Goal: Task Accomplishment & Management: Use online tool/utility

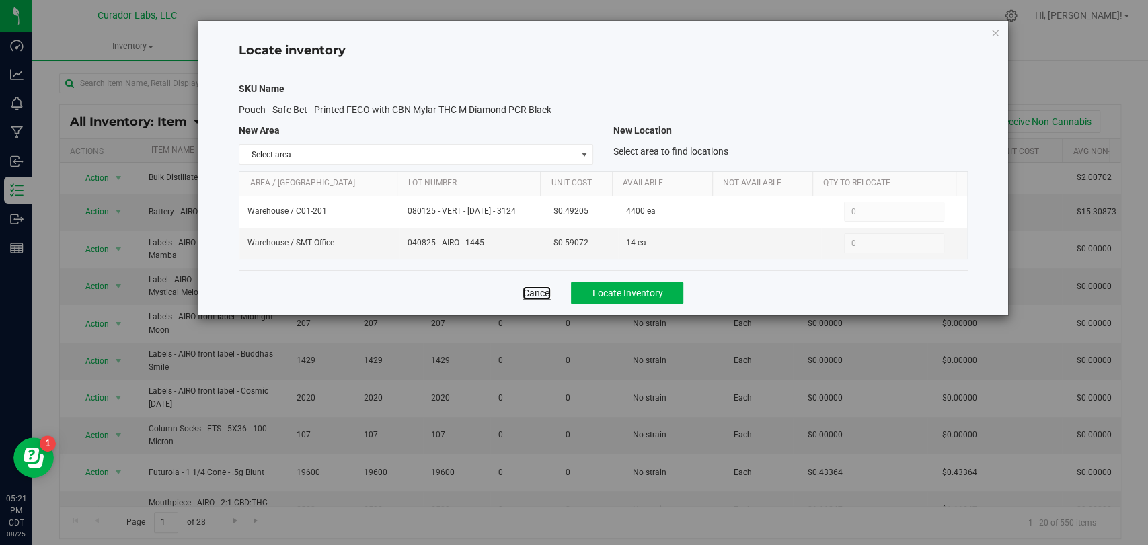
click at [547, 297] on link "Cancel" at bounding box center [537, 293] width 28 height 13
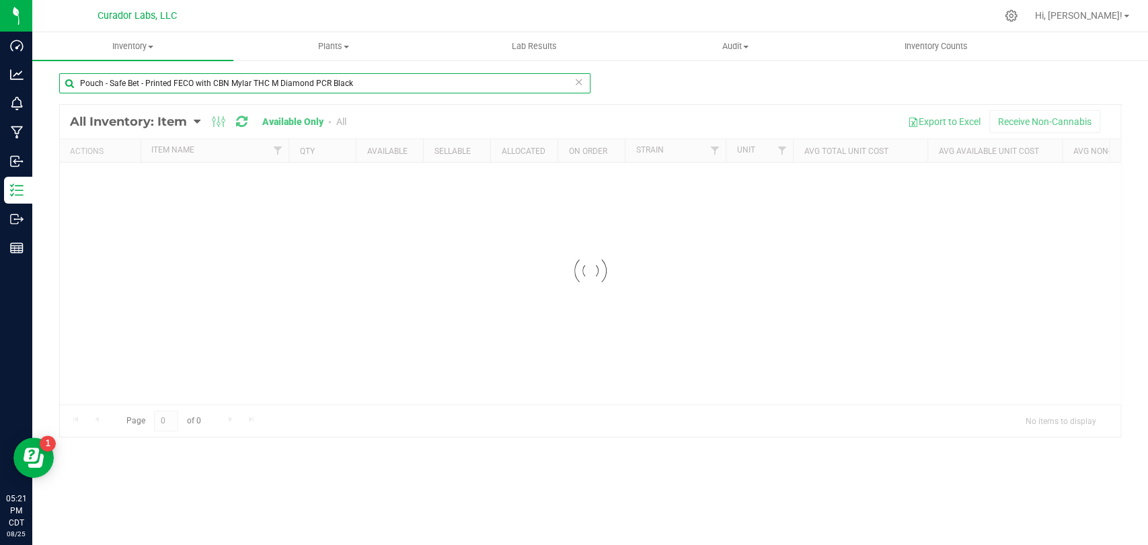
drag, startPoint x: 363, startPoint y: 86, endPoint x: 250, endPoint y: 98, distance: 112.9
click at [2, 79] on div "Dashboard Analytics Monitoring Manufacturing Inbound Inventory Outbound Reports…" at bounding box center [574, 272] width 1148 height 545
paste input "reroll Cone - Safe Bet - Classic Unbranded White Crutch Natural Brown - 84mm"
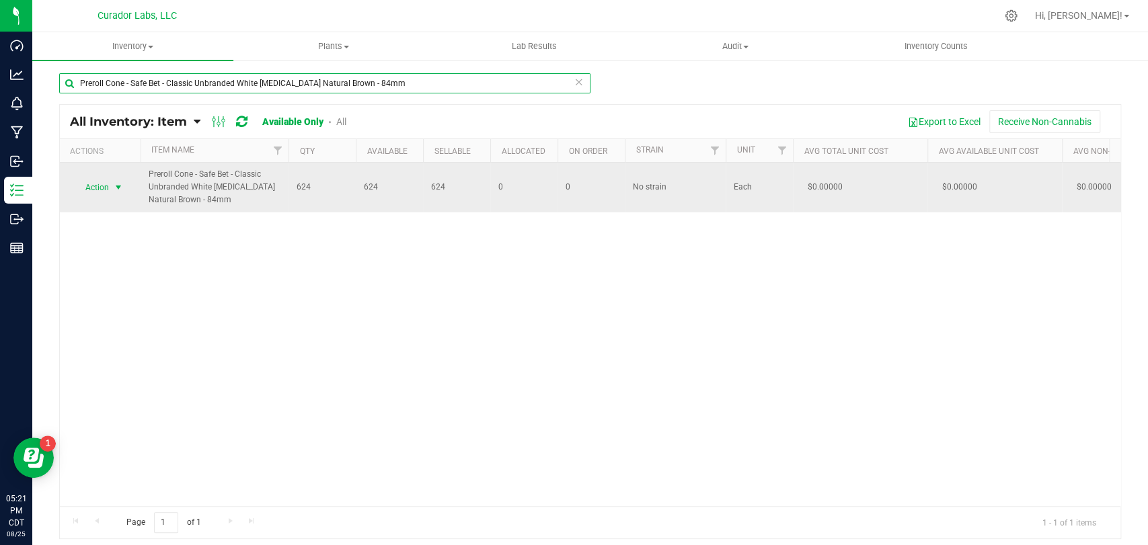
type input "Preroll Cone - Safe Bet - Classic Unbranded White Crutch Natural Brown - 84mm"
click at [118, 186] on span "select" at bounding box center [118, 187] width 11 height 11
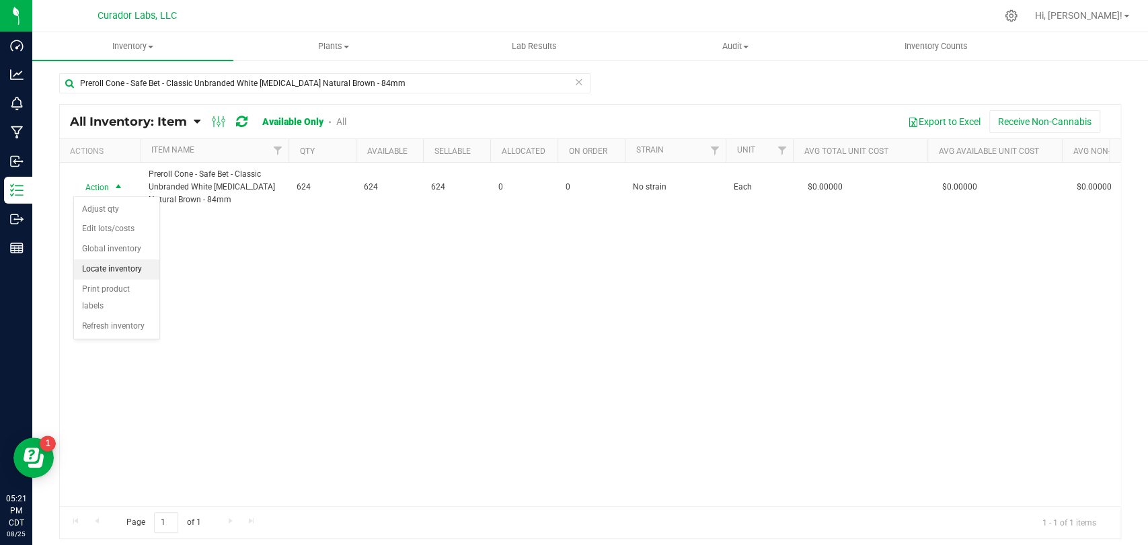
click at [127, 268] on li "Locate inventory" at bounding box center [116, 270] width 85 height 20
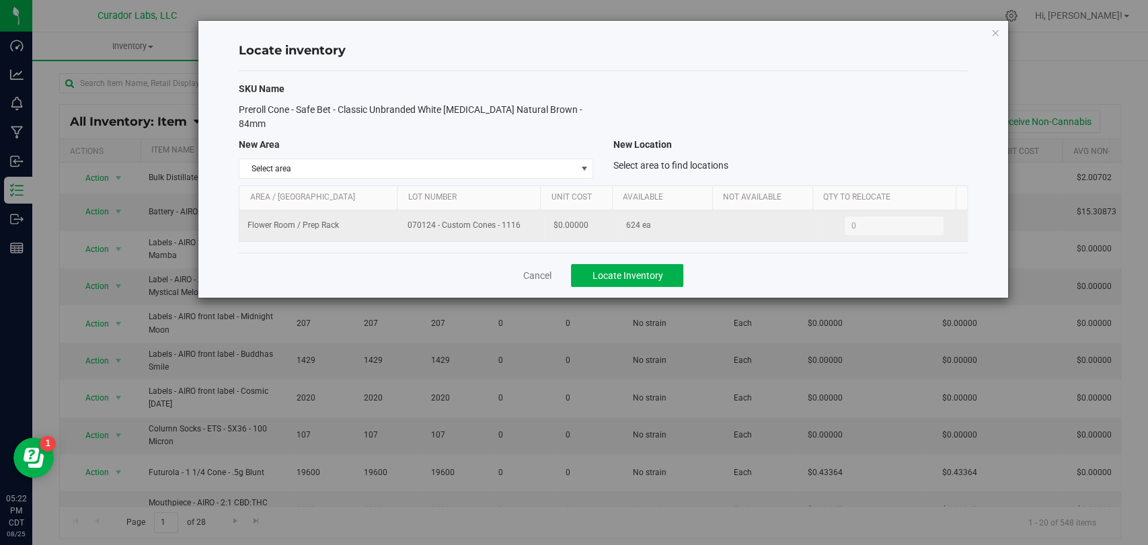
drag, startPoint x: 506, startPoint y: 221, endPoint x: 385, endPoint y: 221, distance: 121.1
click at [385, 221] on tr "Flower Room / Prep Rack 070124 - Custom Cones - 1116 $0.00000 624 ea 0 0" at bounding box center [602, 226] width 727 height 31
copy tr "070124 - Custom Cones - 1116"
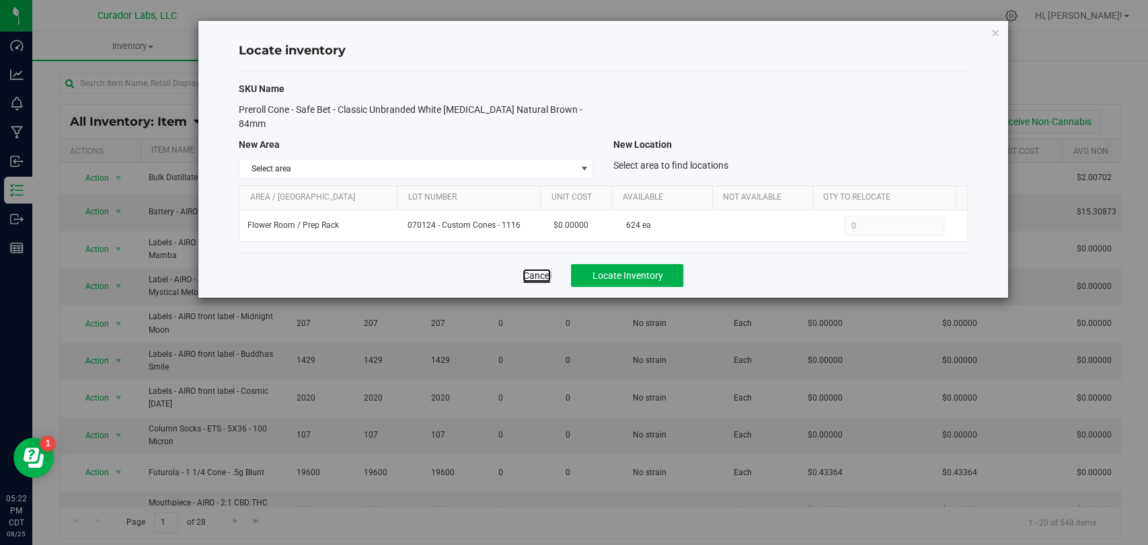
click at [531, 269] on link "Cancel" at bounding box center [537, 275] width 28 height 13
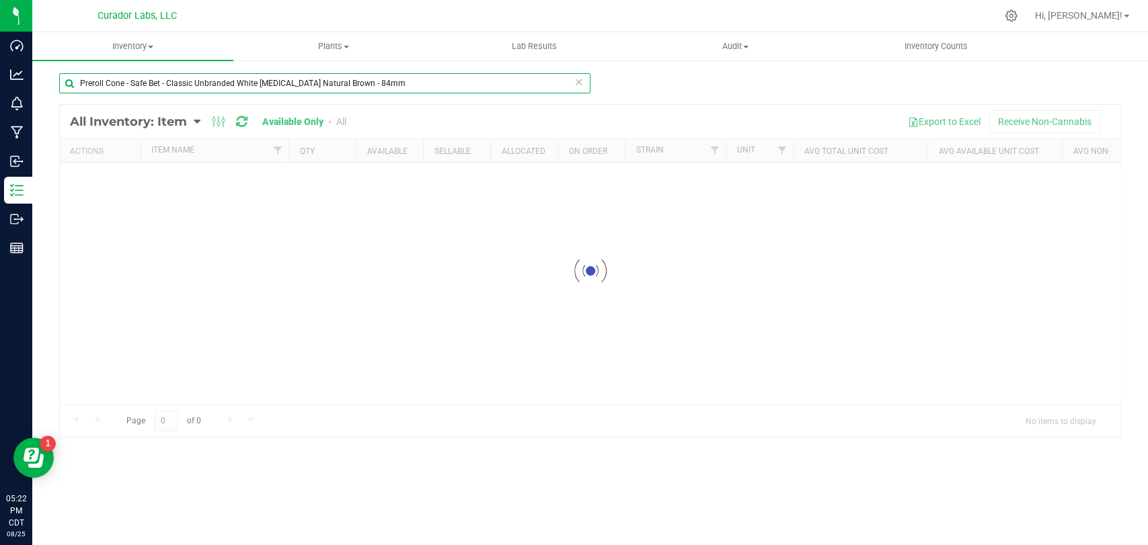
drag, startPoint x: 377, startPoint y: 85, endPoint x: 206, endPoint y: 120, distance: 174.4
click at [0, 87] on div "Dashboard Analytics Monitoring Manufacturing Inbound Inventory Outbound Reports…" at bounding box center [574, 272] width 1148 height 545
paste input "Brown Crutch Natural Brown"
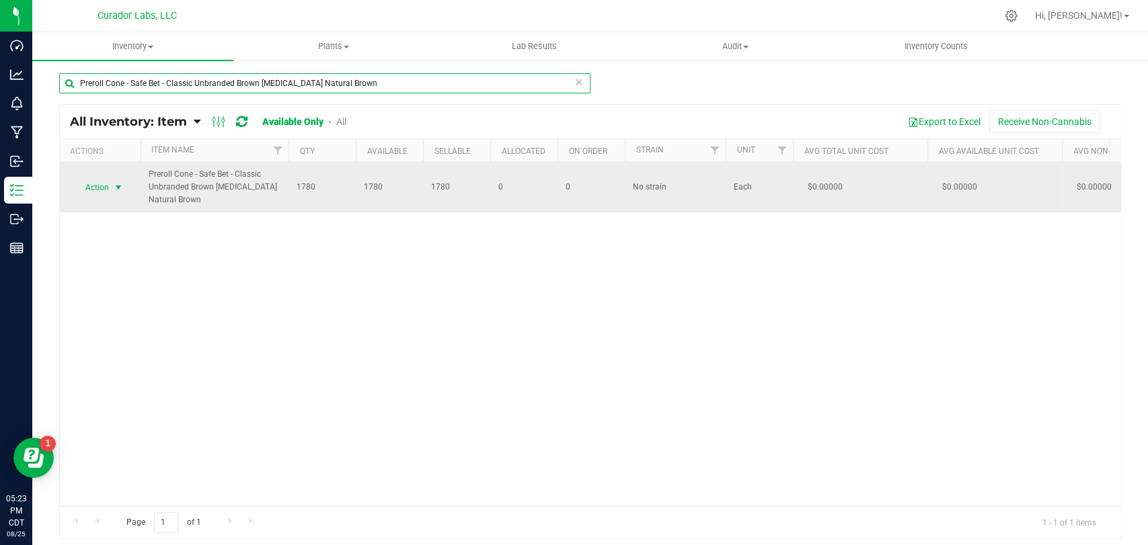
type input "Preroll Cone - Safe Bet - Classic Unbranded Brown Crutch Natural Brown"
click at [111, 176] on td "Action Action Adjust qty Edit lots/costs Global inventory Locate inventory Prin…" at bounding box center [100, 188] width 81 height 50
click at [108, 192] on span "Action" at bounding box center [91, 187] width 36 height 19
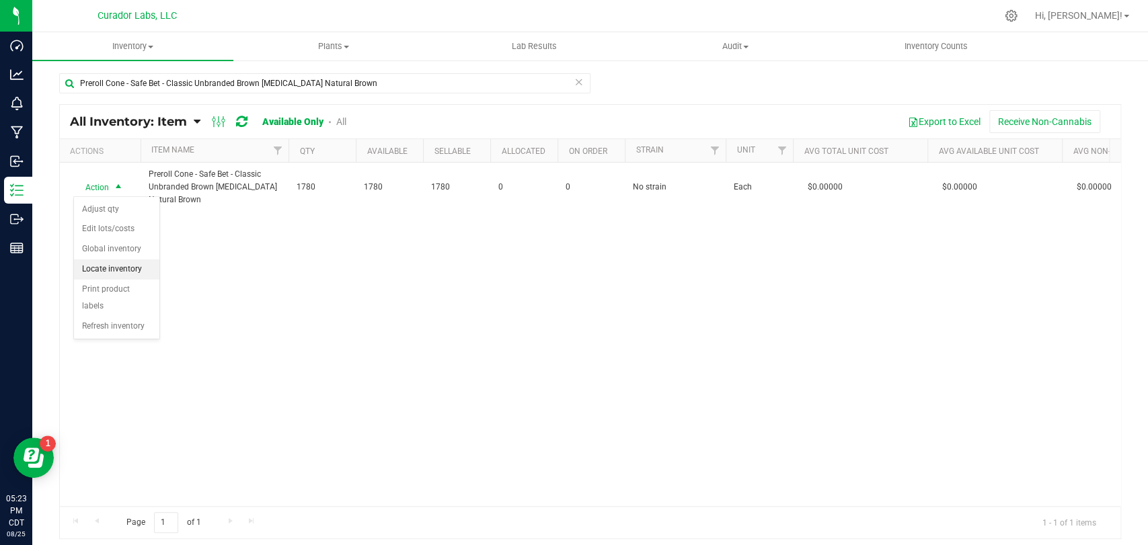
click at [100, 267] on li "Locate inventory" at bounding box center [116, 270] width 85 height 20
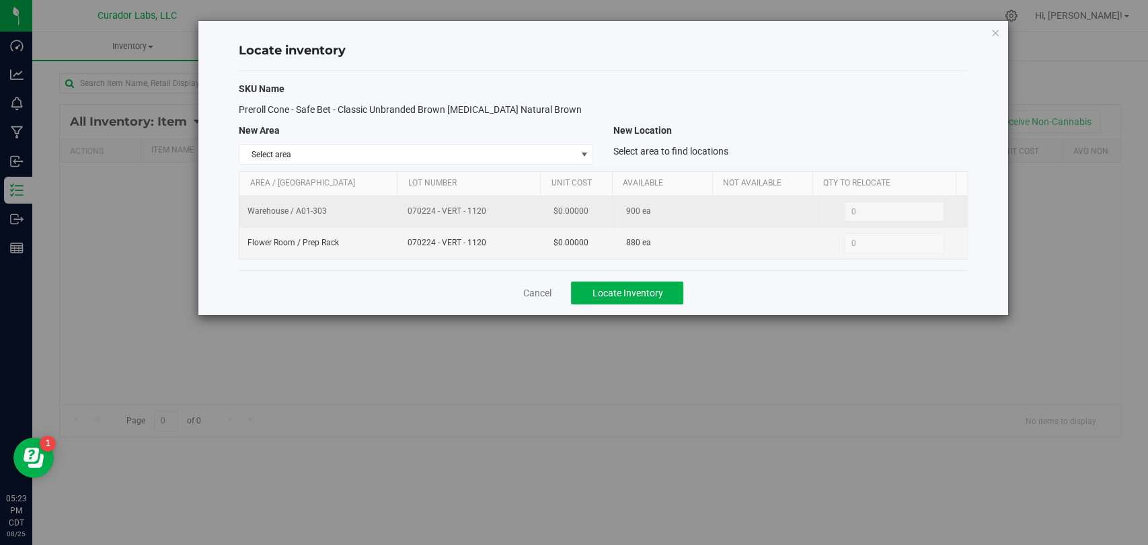
drag, startPoint x: 495, startPoint y: 214, endPoint x: 410, endPoint y: 215, distance: 84.8
click at [400, 217] on td "070224 - VERT - 1120" at bounding box center [472, 212] width 145 height 32
copy span "070224 - VERT - 1120"
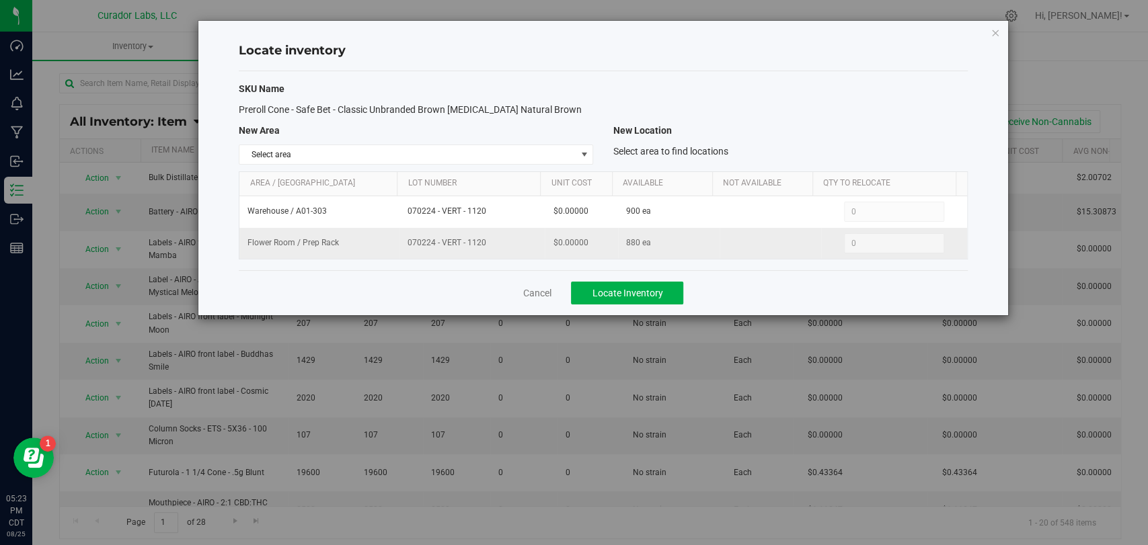
drag, startPoint x: 509, startPoint y: 248, endPoint x: 414, endPoint y: 235, distance: 95.7
click at [364, 239] on tr "Flower Room / Prep Rack 070224 - VERT - 1120 $0.00000 880 ea 0 0" at bounding box center [602, 243] width 727 height 31
copy tr "070224 - VERT - 1120"
click at [544, 293] on link "Cancel" at bounding box center [537, 293] width 28 height 13
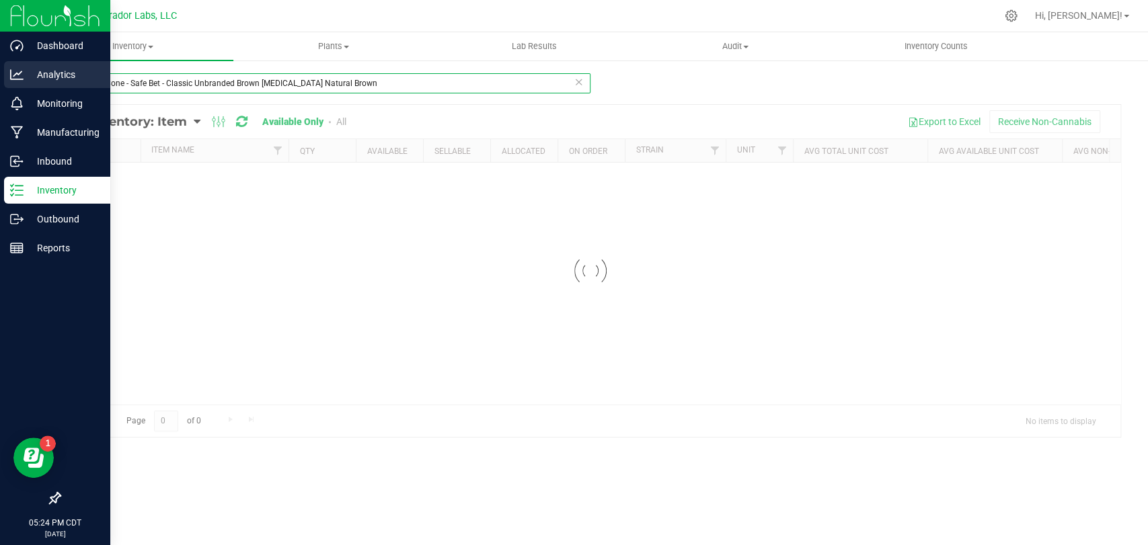
drag, startPoint x: 357, startPoint y: 85, endPoint x: 0, endPoint y: 82, distance: 357.1
click at [0, 82] on div "Dashboard Analytics Monitoring Manufacturing Inbound Inventory Outbound Reports…" at bounding box center [574, 272] width 1148 height 545
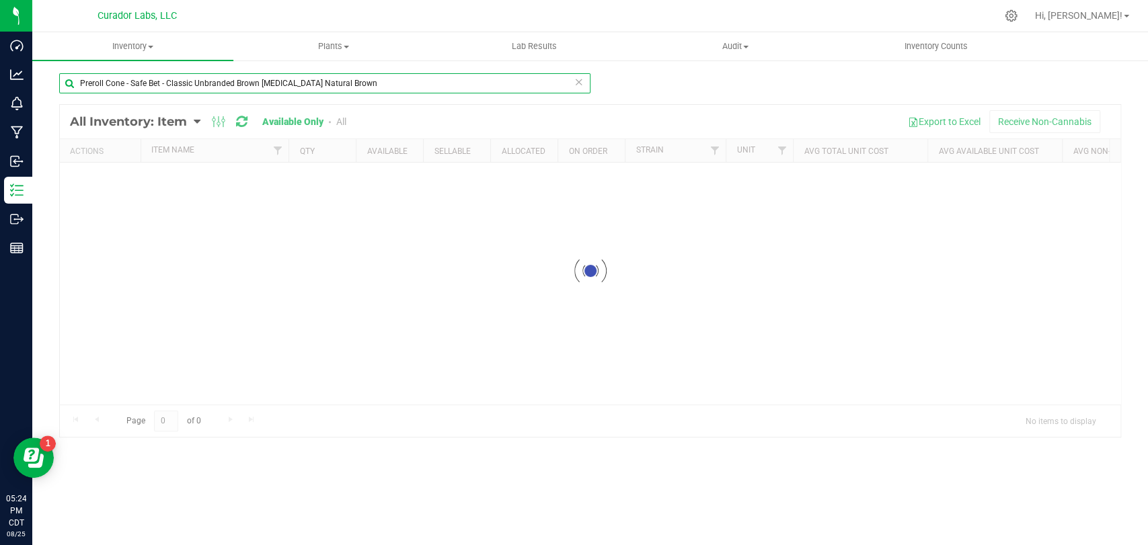
paste input "Printed Tip with Warning Natural Brown - 84x26mm"
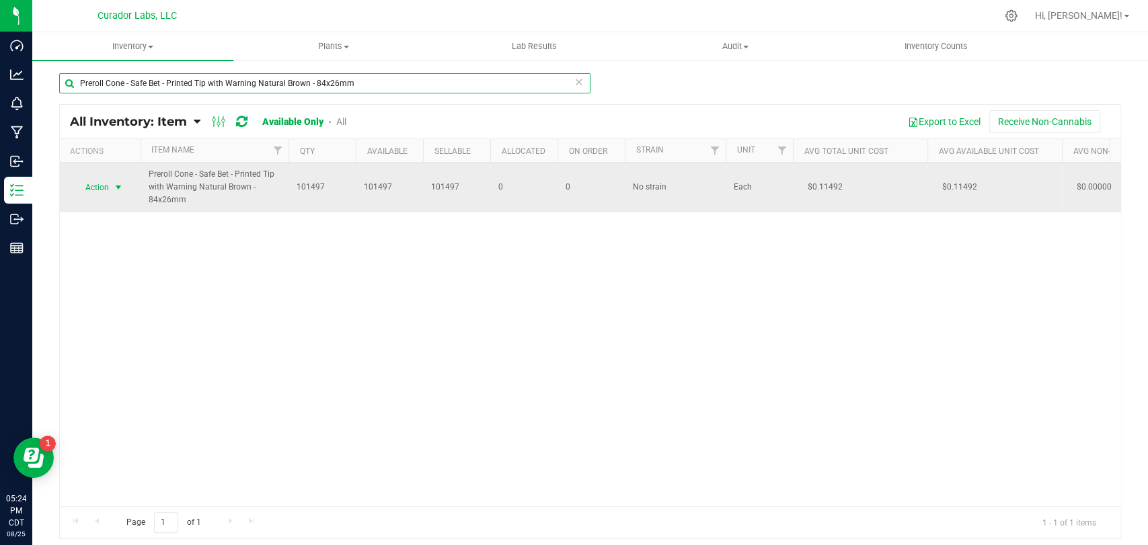
type input "Preroll Cone - Safe Bet - Printed Tip with Warning Natural Brown - 84x26mm"
drag, startPoint x: 101, startPoint y: 188, endPoint x: 93, endPoint y: 191, distance: 8.1
click at [97, 191] on span "Action" at bounding box center [91, 187] width 36 height 19
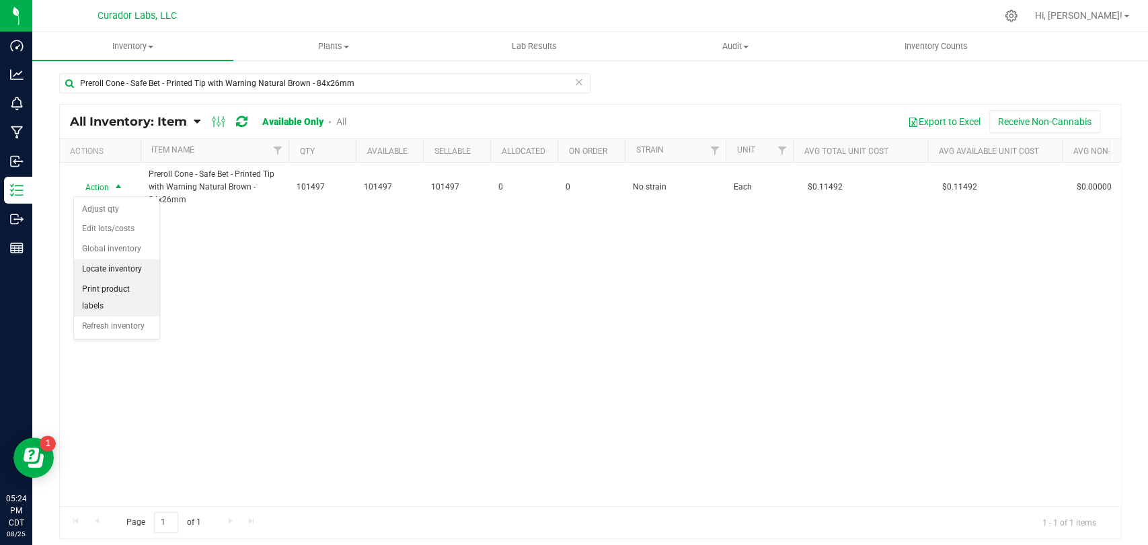
click at [122, 268] on li "Locate inventory" at bounding box center [116, 270] width 85 height 20
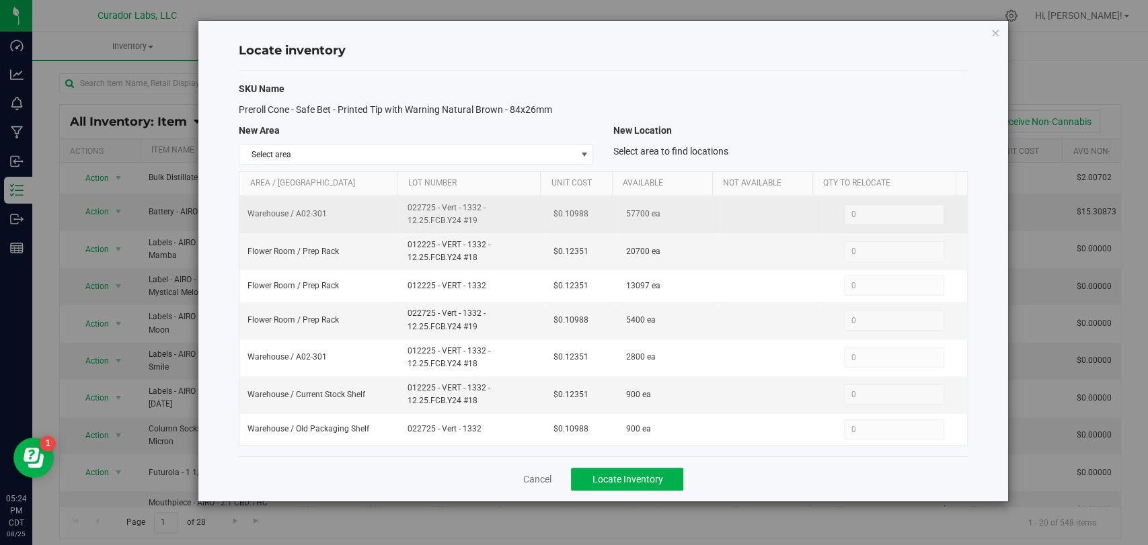
drag, startPoint x: 469, startPoint y: 222, endPoint x: 384, endPoint y: 206, distance: 86.9
click at [384, 206] on tr "Warehouse / A02-301 022725 - Vert - 1332 - 12.25.FCB.Y24 #19 $0.10988 57700 ea …" at bounding box center [602, 214] width 727 height 37
copy tr "022725 - Vert - 1332 - 12.25.FCB.Y24 #19"
drag, startPoint x: 599, startPoint y: 208, endPoint x: 514, endPoint y: 215, distance: 85.6
click at [513, 215] on tr "Warehouse / A02-301 022725 - Vert - 1332 - 12.25.FCB.Y24 #19 $0.10988 57700 ea …" at bounding box center [602, 214] width 727 height 37
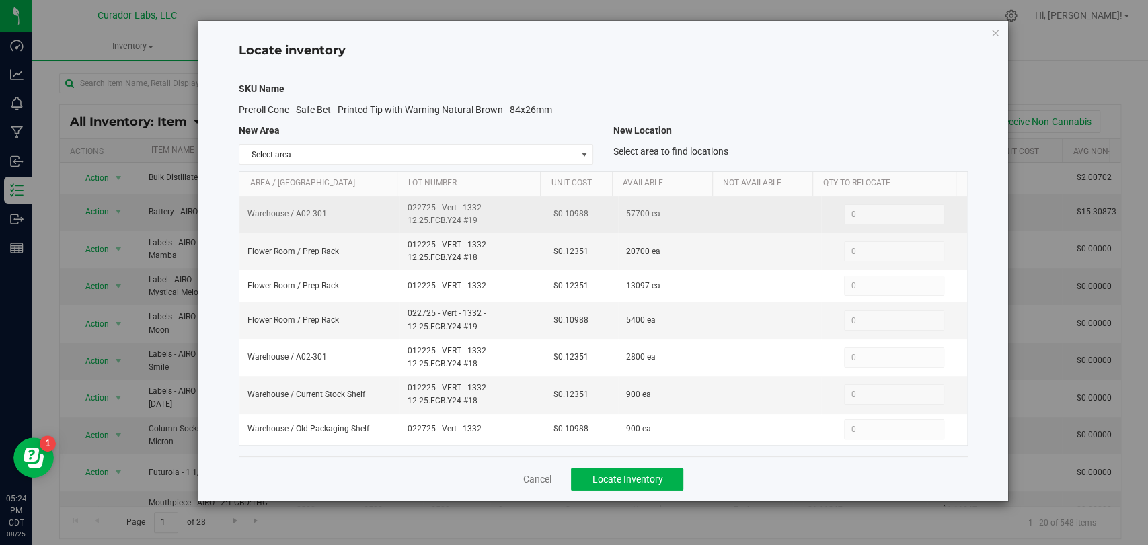
copy tr "$0.10988"
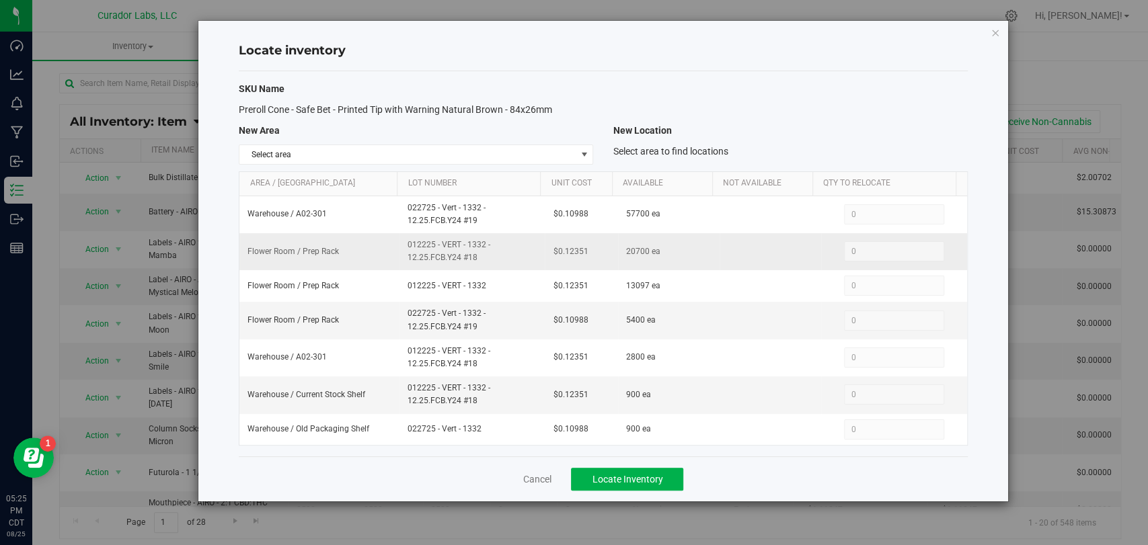
drag, startPoint x: 473, startPoint y: 260, endPoint x: 430, endPoint y: 247, distance: 45.7
click at [379, 231] on tbody "Warehouse / A02-301 022725 - Vert - 1332 - 12.25.FCB.Y24 #19 $0.10988 57700 ea …" at bounding box center [602, 320] width 727 height 249
click at [473, 260] on span "012225 - VERT - 1332 - 12.25.FCB.Y24 #18" at bounding box center [472, 252] width 129 height 26
drag, startPoint x: 488, startPoint y: 260, endPoint x: 422, endPoint y: 245, distance: 67.4
click at [400, 245] on td "012225 - VERT - 1332 - 12.25.FCB.Y24 #18" at bounding box center [472, 251] width 145 height 37
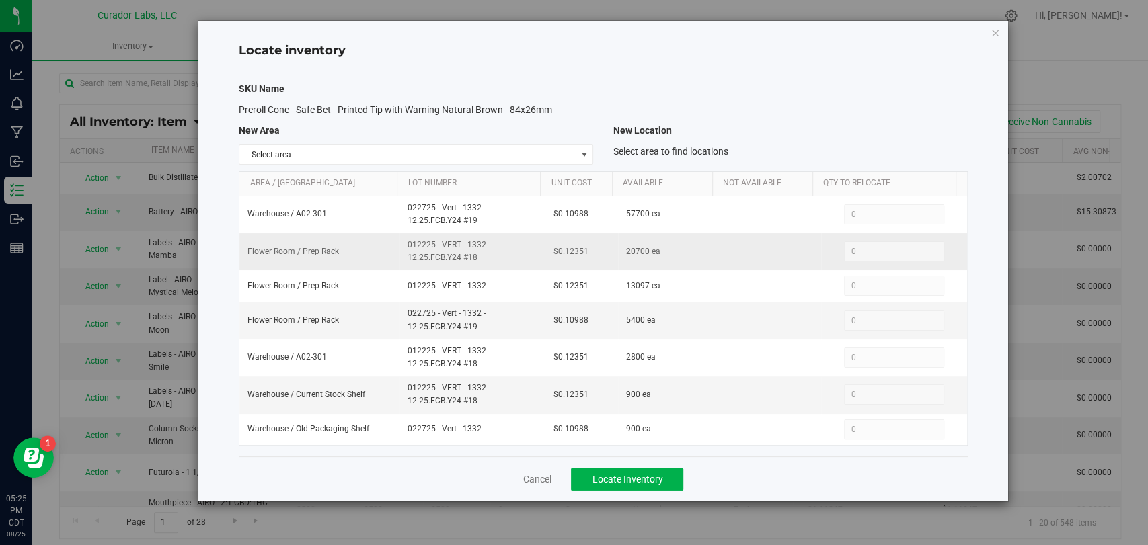
copy span "012225 - VERT - 1332 - 12.25.FCB.Y24 #18"
drag, startPoint x: 538, startPoint y: 257, endPoint x: 526, endPoint y: 257, distance: 12.1
click at [526, 257] on tr "Flower Room / Prep Rack 012225 - VERT - 1332 - 12.25.FCB.Y24 #18 $0.12351 20700…" at bounding box center [602, 251] width 727 height 37
copy tr "$0.12351"
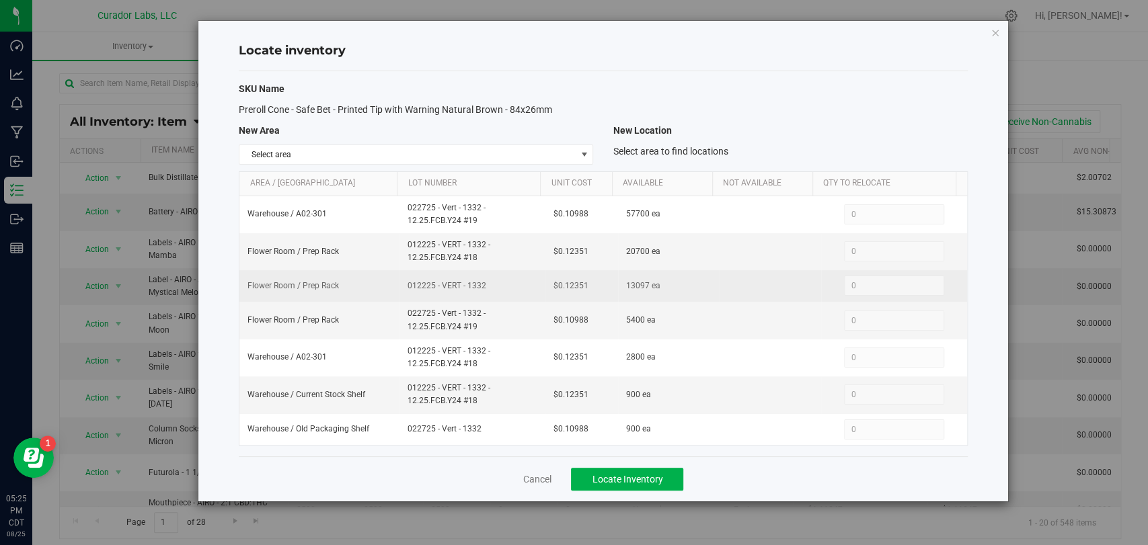
drag, startPoint x: 449, startPoint y: 289, endPoint x: 404, endPoint y: 289, distance: 44.4
click at [408, 289] on span "012225 - VERT - 1332" at bounding box center [472, 286] width 129 height 13
copy span "012225 - VERT - 1332"
drag, startPoint x: 588, startPoint y: 280, endPoint x: 528, endPoint y: 281, distance: 60.5
click at [528, 281] on tr "Flower Room / Prep Rack 012225 - VERT - 1332 $0.12351 13097 ea 0 0" at bounding box center [602, 286] width 727 height 32
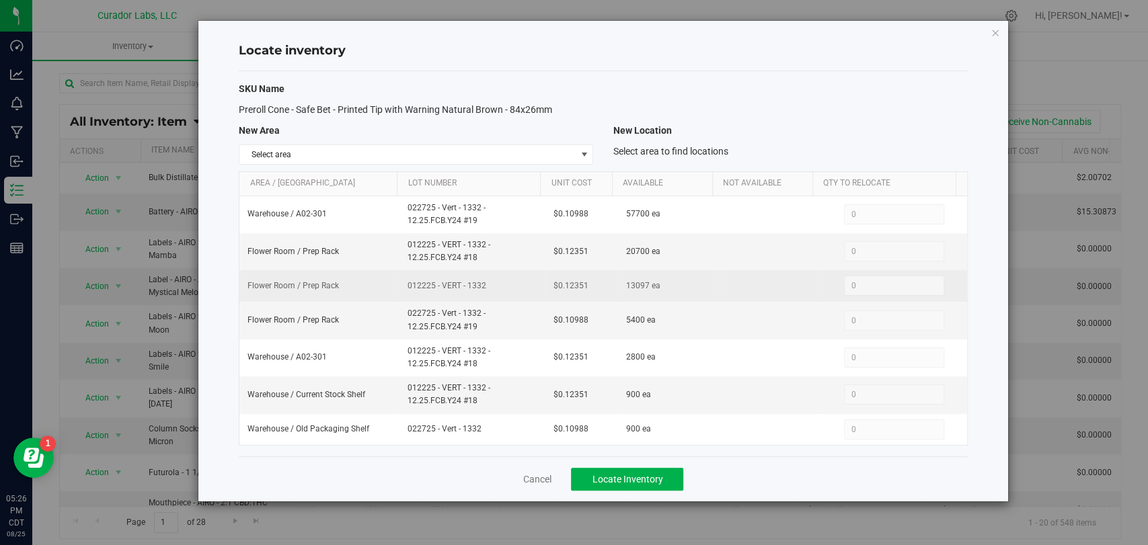
copy tr "$0.12351"
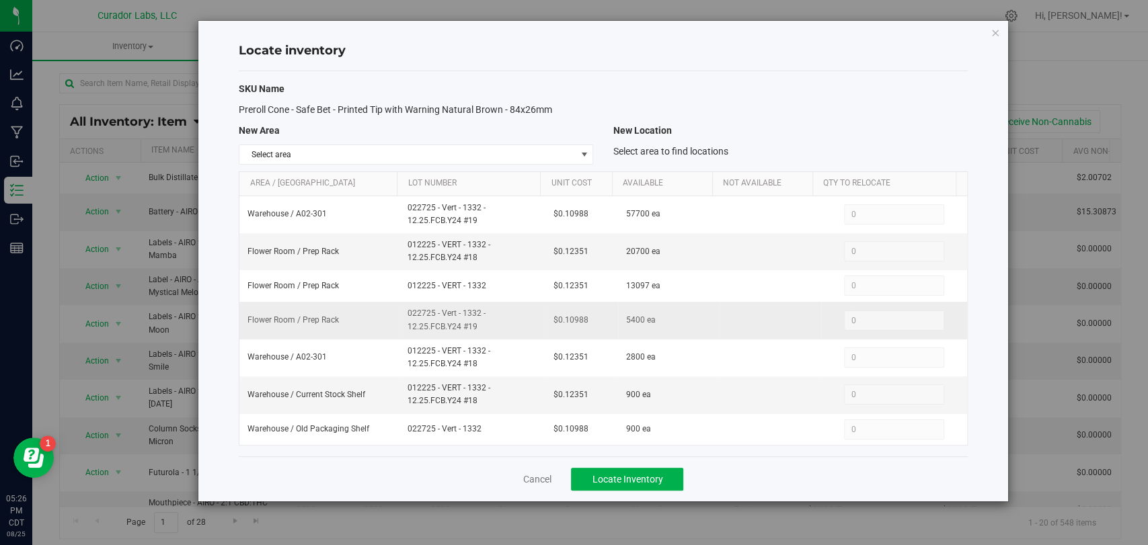
drag, startPoint x: 484, startPoint y: 327, endPoint x: 443, endPoint y: 319, distance: 42.5
click at [443, 319] on span "022725 - Vert - 1332 - 12.25.FCB.Y24 #19" at bounding box center [472, 320] width 129 height 26
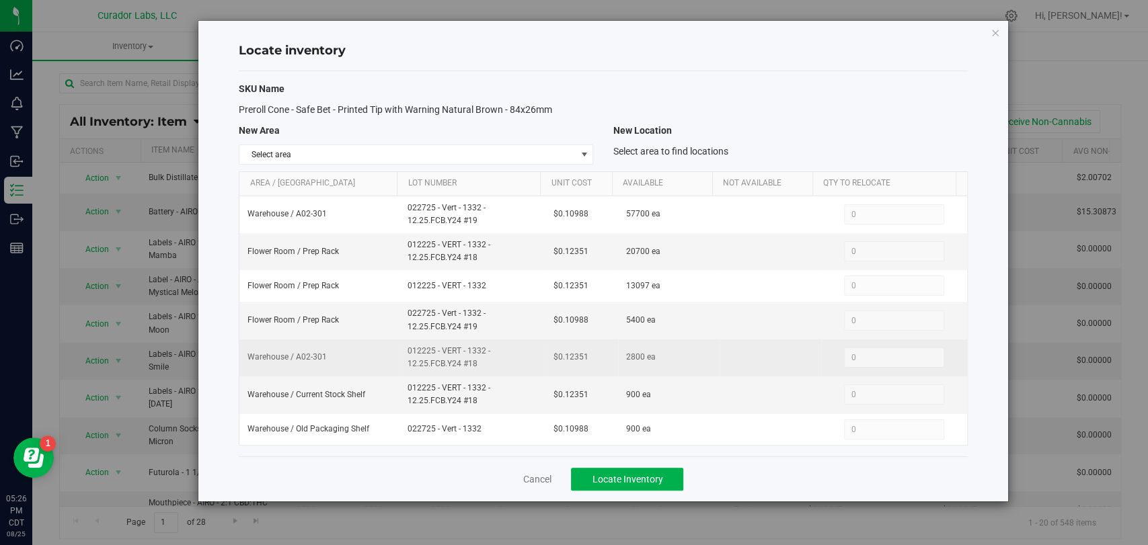
click at [443, 340] on td "012225 - VERT - 1332 - 12.25.FCB.Y24 #18" at bounding box center [472, 358] width 145 height 37
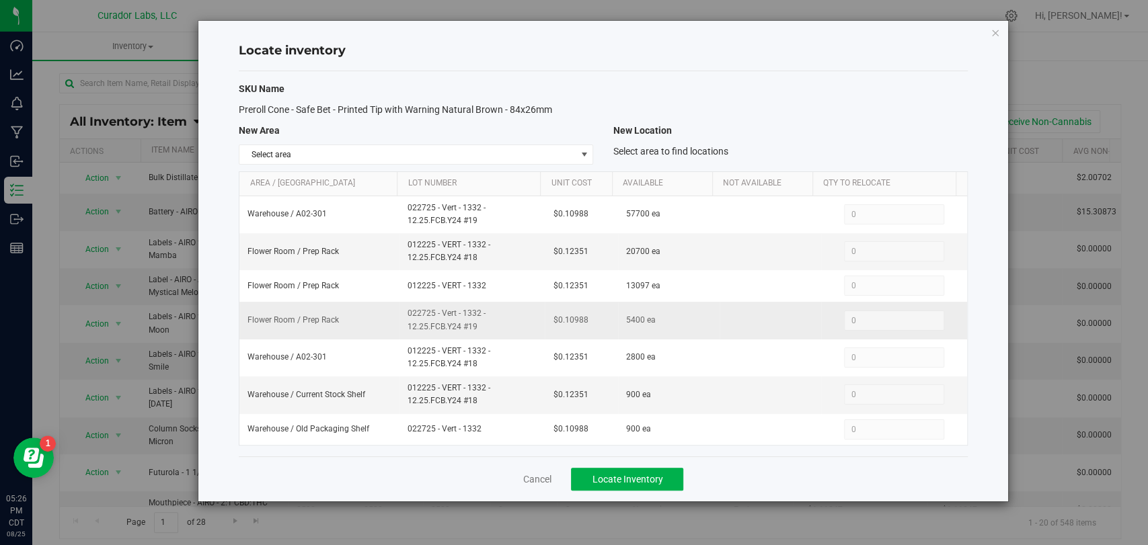
drag, startPoint x: 479, startPoint y: 332, endPoint x: 404, endPoint y: 313, distance: 77.6
click at [404, 313] on td "022725 - Vert - 1332 - 12.25.FCB.Y24 #19" at bounding box center [472, 320] width 145 height 37
copy span "022725 - Vert - 1332 - 12.25.FCB.Y24 #19"
drag, startPoint x: 550, startPoint y: 319, endPoint x: 535, endPoint y: 319, distance: 15.5
click at [535, 319] on tr "Flower Room / Prep Rack 022725 - Vert - 1332 - 12.25.FCB.Y24 #19 $0.10988 5400 …" at bounding box center [602, 320] width 727 height 37
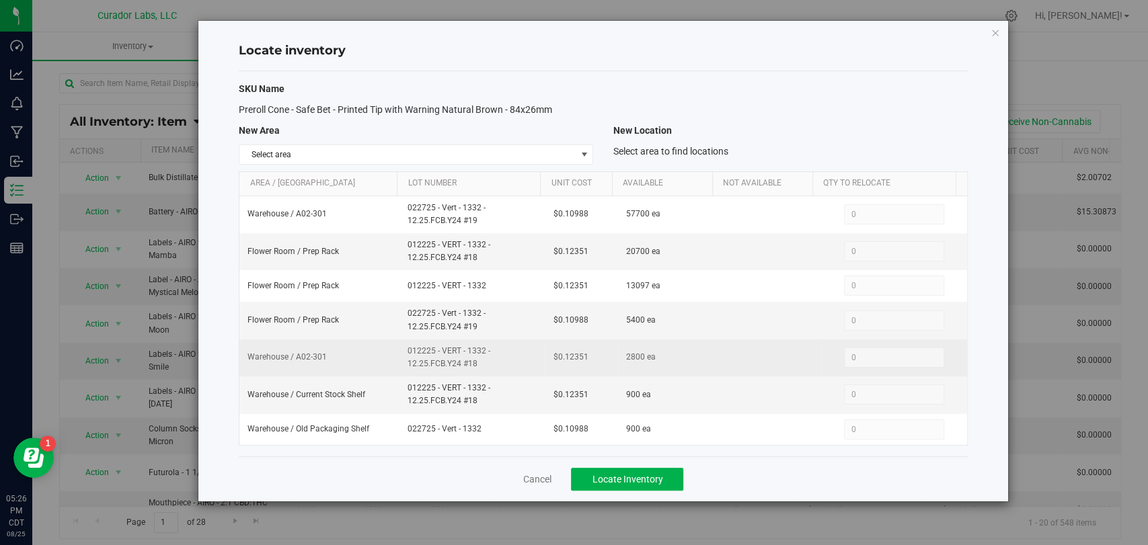
drag, startPoint x: 479, startPoint y: 363, endPoint x: 414, endPoint y: 345, distance: 66.9
click at [386, 347] on tr "Warehouse / A02-301 012225 - VERT - 1332 - 12.25.FCB.Y24 #18 $0.12351 2800 ea 0…" at bounding box center [602, 358] width 727 height 37
drag, startPoint x: 549, startPoint y: 358, endPoint x: 517, endPoint y: 358, distance: 32.3
click at [517, 358] on tr "Warehouse / A02-301 012225 - VERT - 1332 - 12.25.FCB.Y24 #18 $0.12351 2800 ea 0…" at bounding box center [602, 358] width 727 height 37
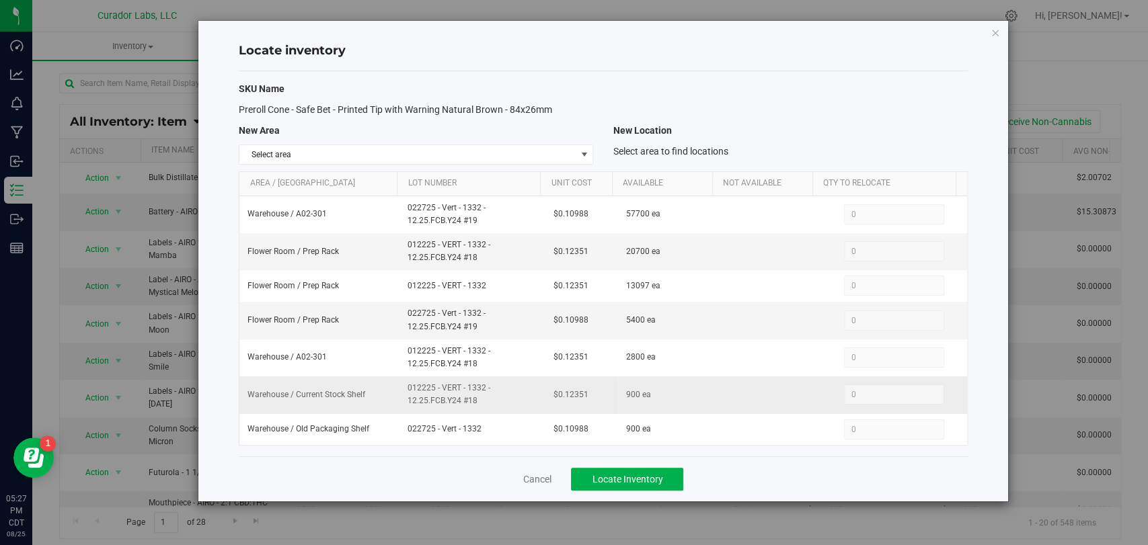
drag, startPoint x: 481, startPoint y: 405, endPoint x: 404, endPoint y: 385, distance: 79.9
click at [404, 385] on td "012225 - VERT - 1332 - 12.25.FCB.Y24 #18" at bounding box center [472, 395] width 145 height 37
drag, startPoint x: 563, startPoint y: 391, endPoint x: 533, endPoint y: 391, distance: 30.3
click at [533, 391] on tr "Warehouse / Current Stock Shelf 012225 - VERT - 1332 - 12.25.FCB.Y24 #18 $0.123…" at bounding box center [602, 395] width 727 height 37
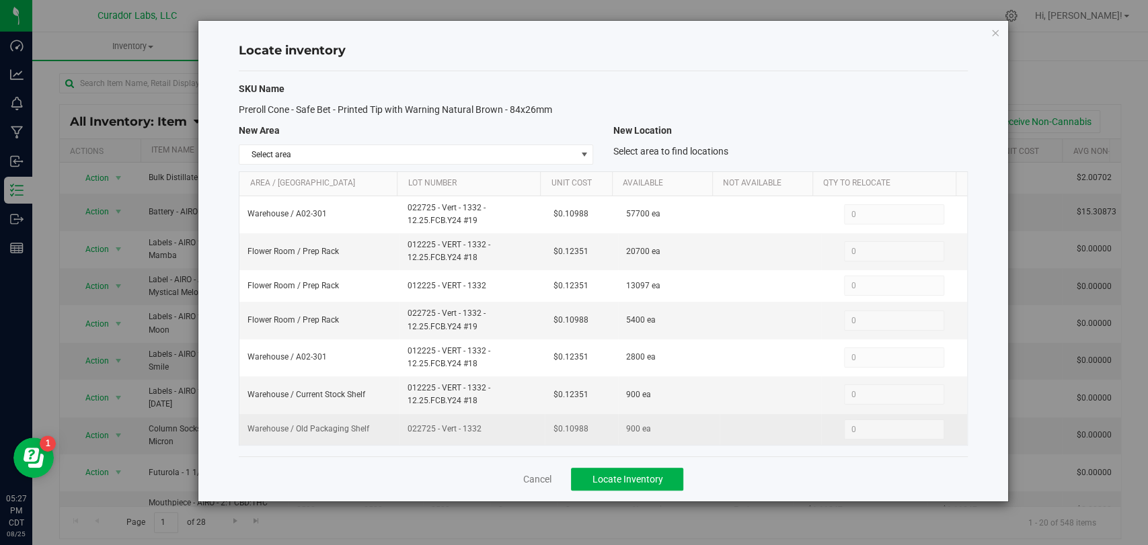
drag, startPoint x: 465, startPoint y: 432, endPoint x: 439, endPoint y: 428, distance: 26.6
click at [407, 435] on td "022725 - Vert - 1332" at bounding box center [472, 429] width 145 height 31
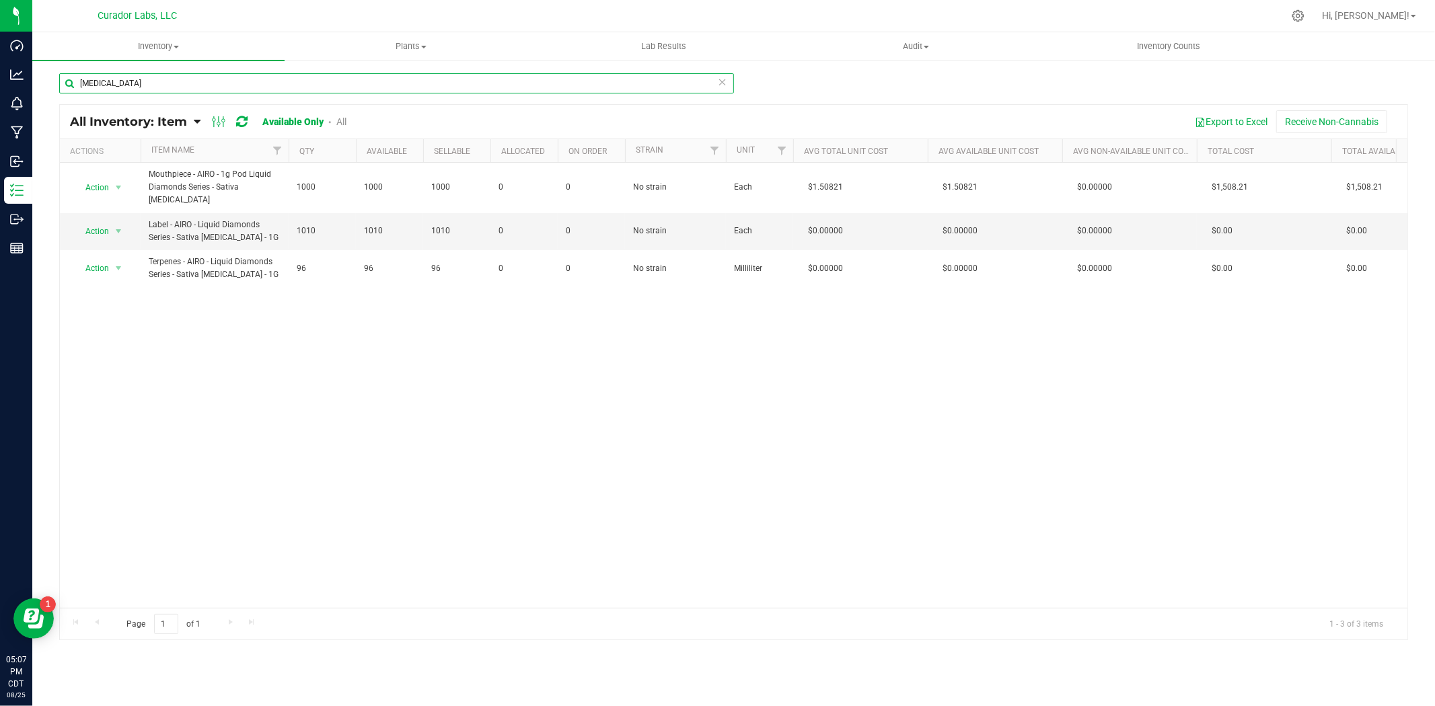
drag, startPoint x: 244, startPoint y: 82, endPoint x: -80, endPoint y: 83, distance: 324.2
click at [0, 83] on html "Dashboard Analytics Monitoring Manufacturing Inbound Inventory Outbound Reports…" at bounding box center [717, 353] width 1435 height 706
paste input "Bobbin Paper - Safe Bet - Natural Wood Pulp - 36mm"
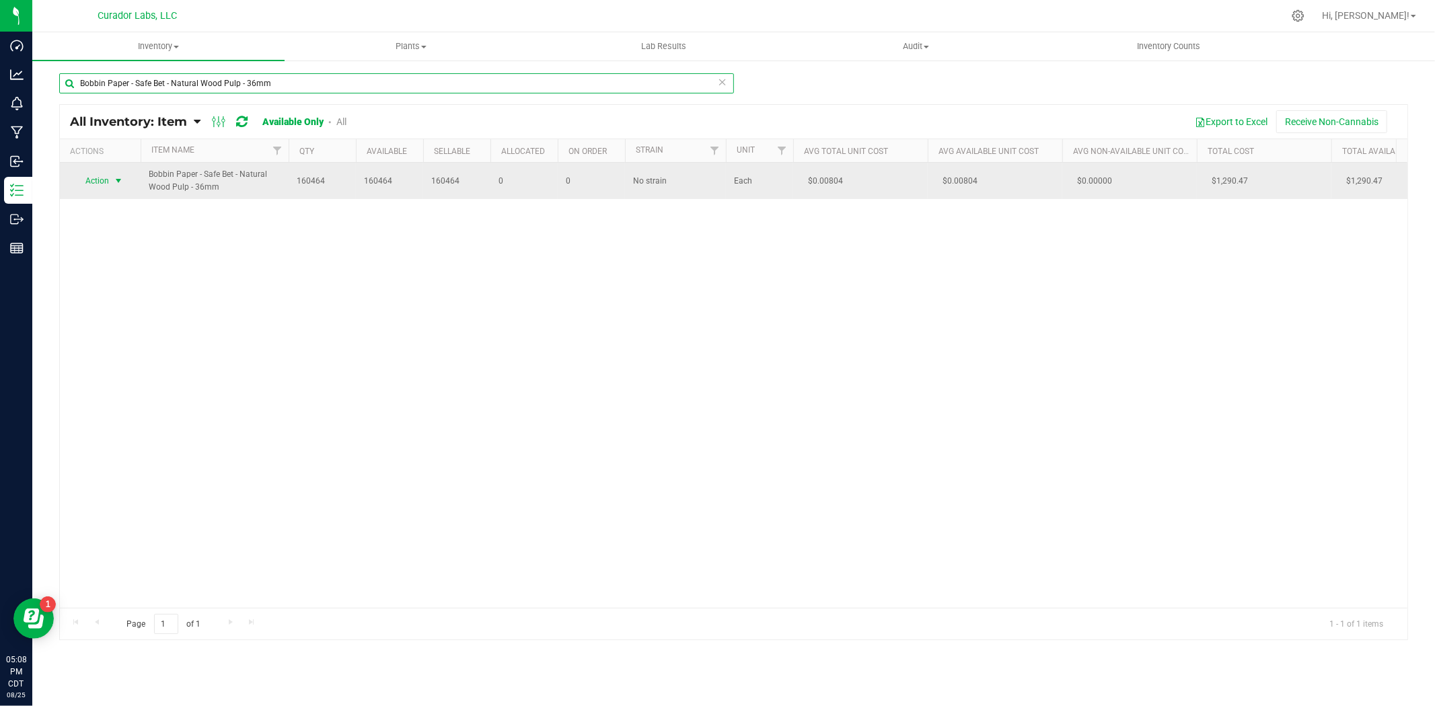
type input "Bobbin Paper - Safe Bet - Natural Wood Pulp - 36mm"
click at [96, 178] on span "Action" at bounding box center [91, 181] width 36 height 19
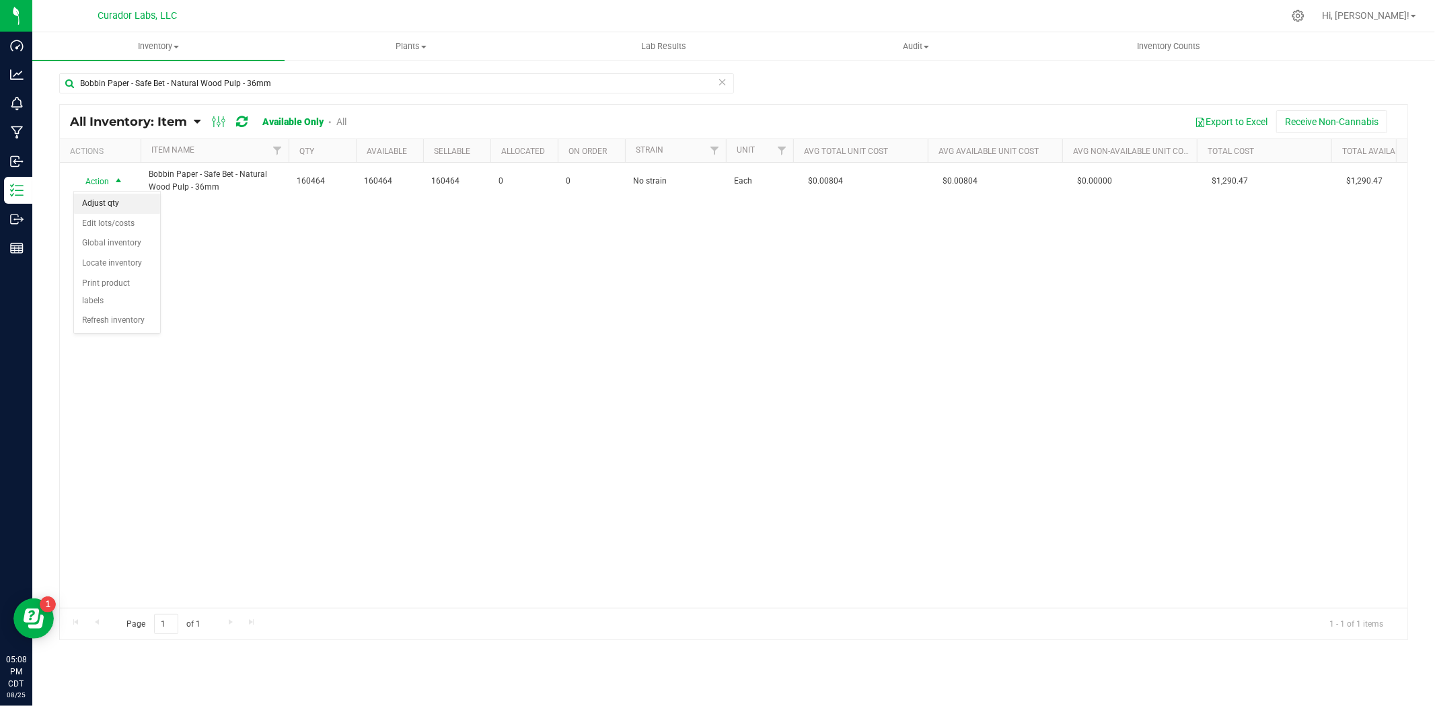
click at [130, 211] on li "Adjust qty" at bounding box center [117, 204] width 86 height 20
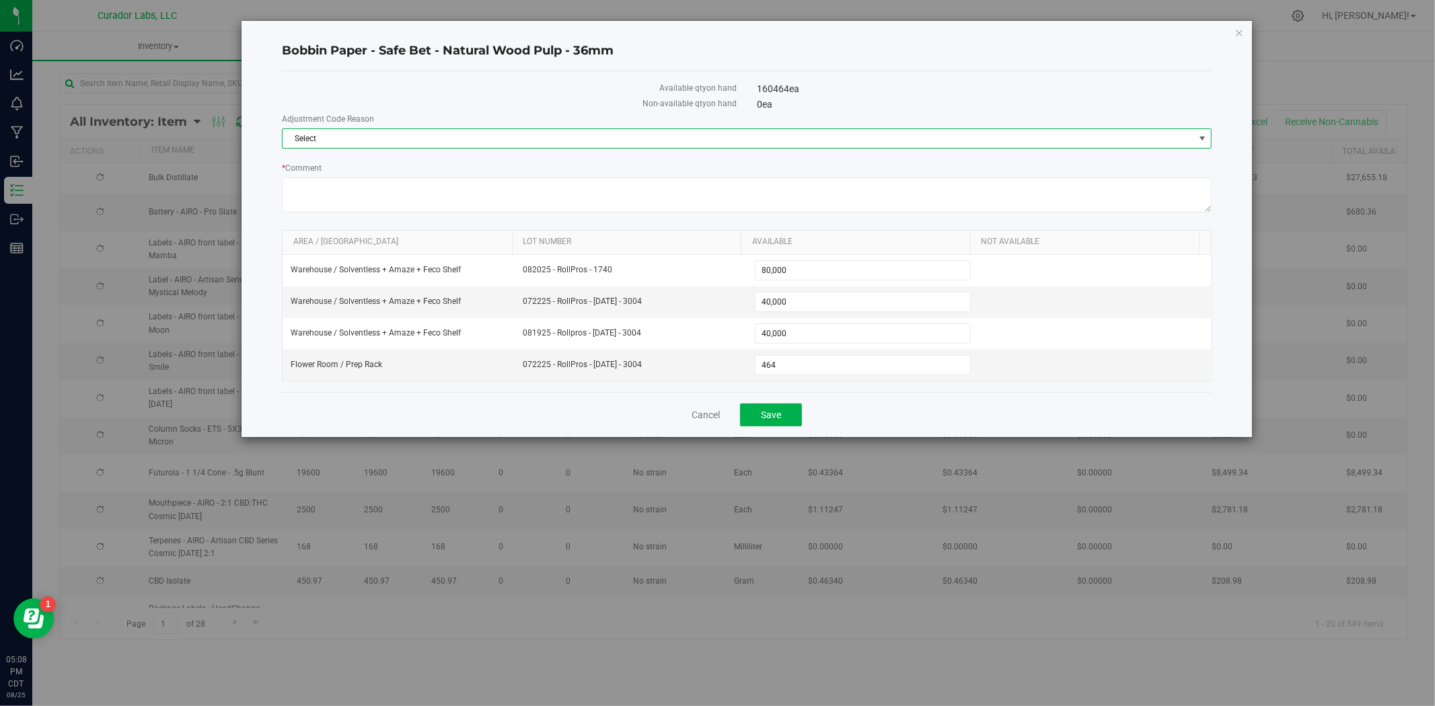
click at [312, 138] on span "Select" at bounding box center [737, 138] width 911 height 19
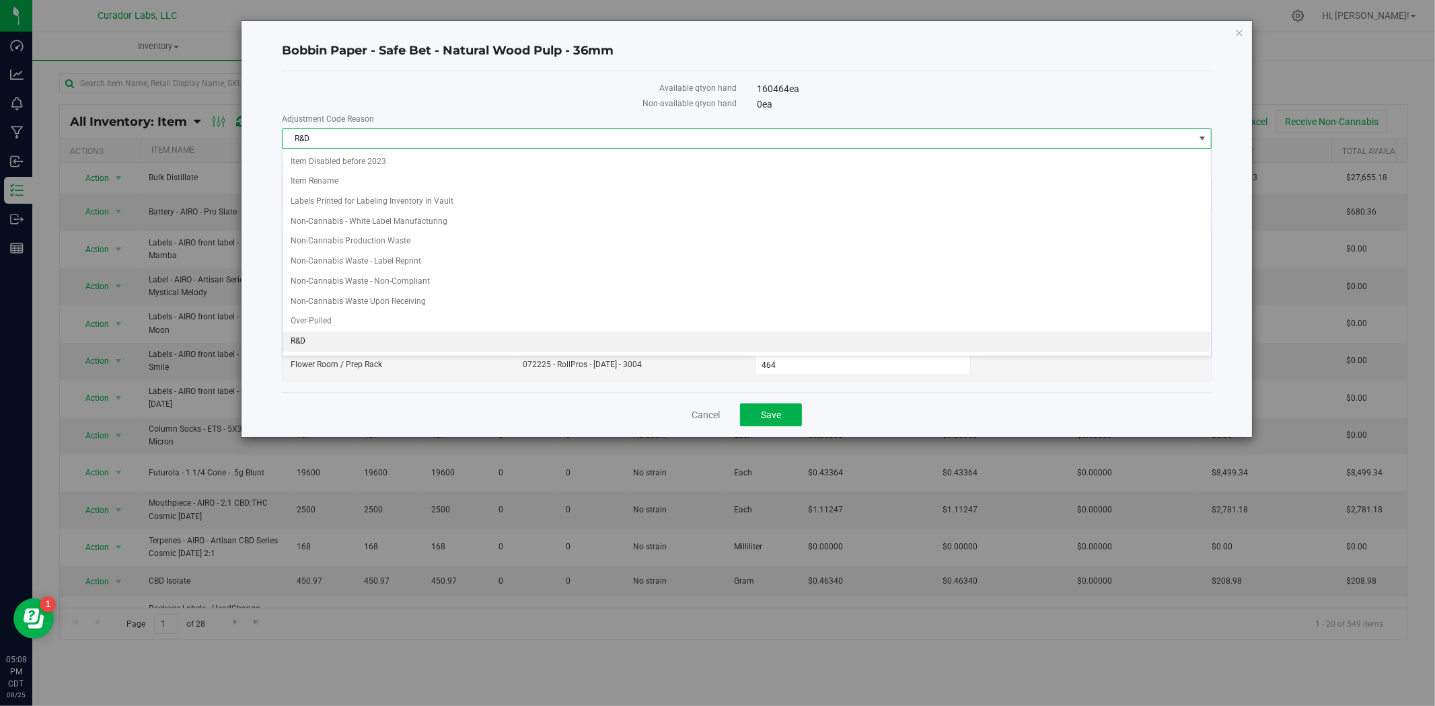
scroll to position [219, 0]
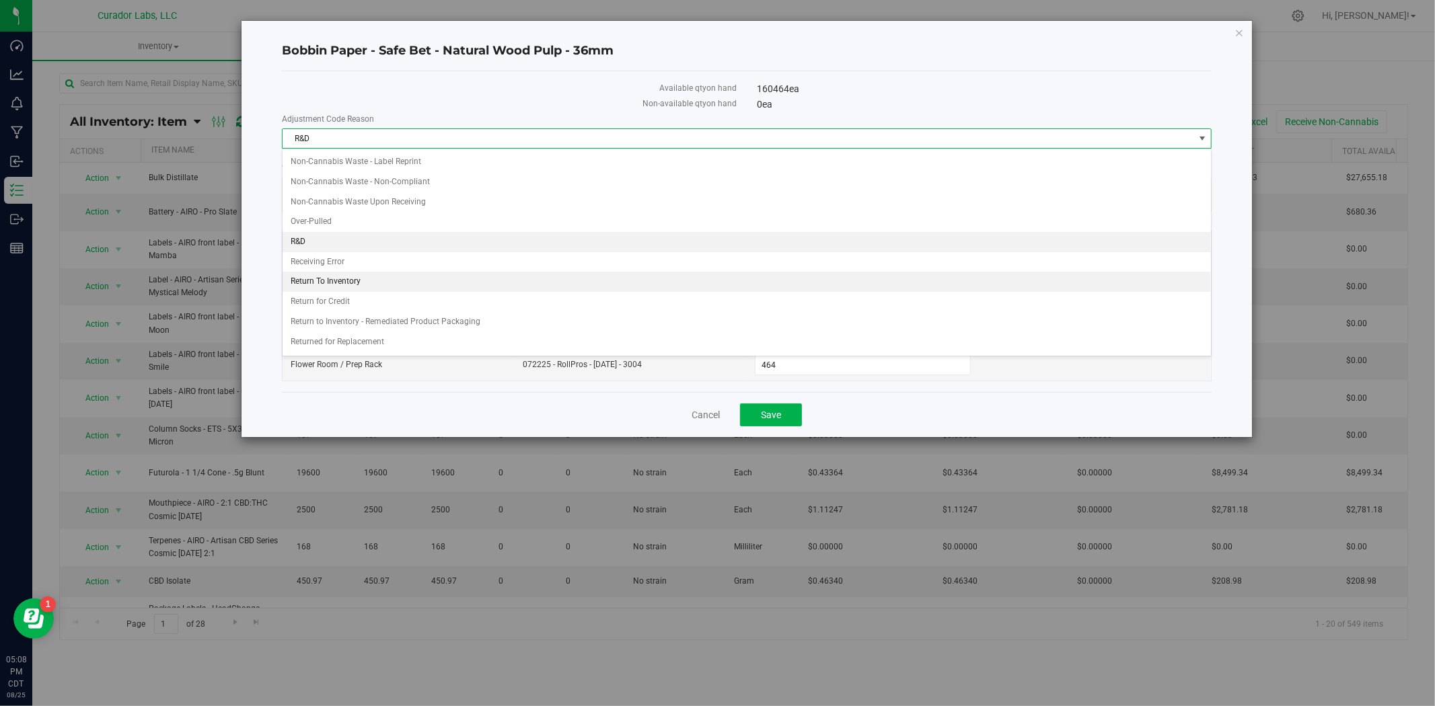
click at [348, 280] on li "Return To Inventory" at bounding box center [746, 282] width 928 height 20
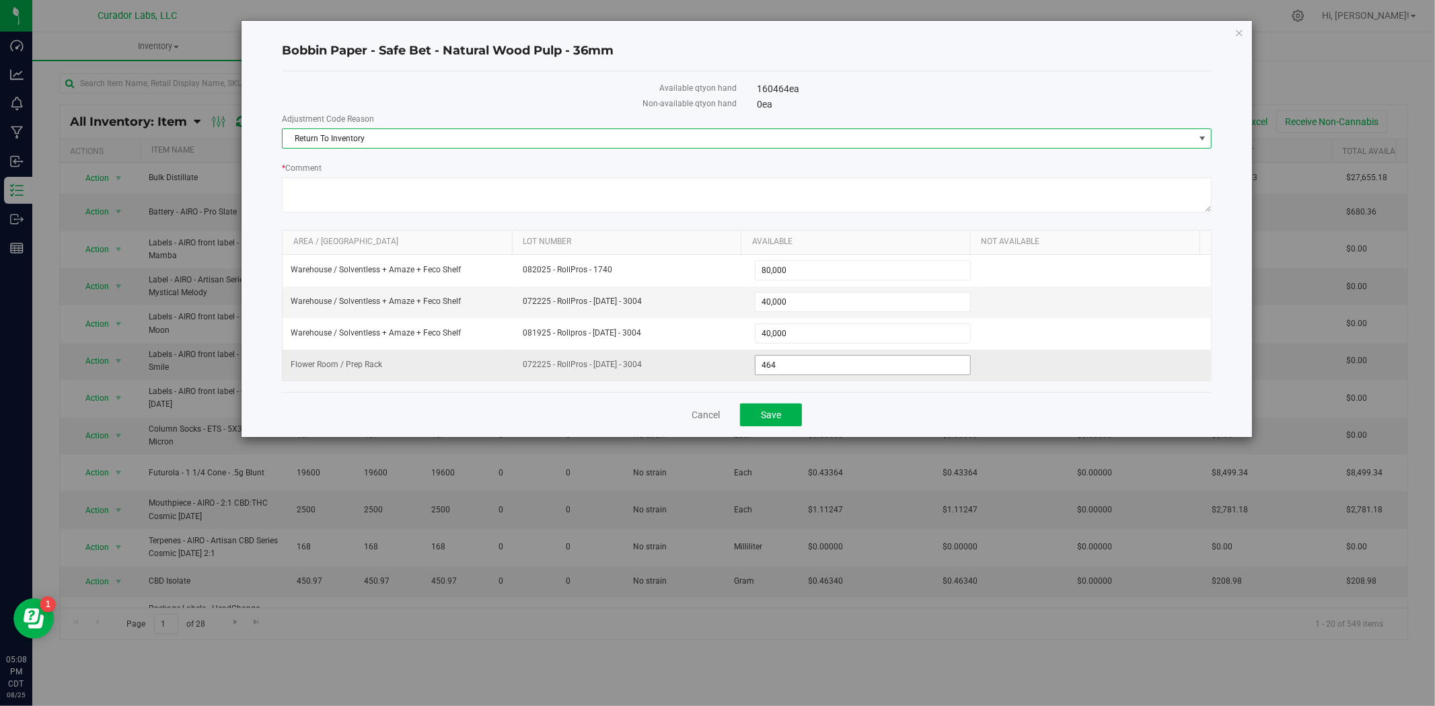
drag, startPoint x: 787, startPoint y: 365, endPoint x: 608, endPoint y: 364, distance: 178.9
click at [608, 364] on tr "Flower Room / Prep Rack 072225 - RollPros - [DATE] - 3004 464 464" at bounding box center [746, 365] width 928 height 31
type input "4800"
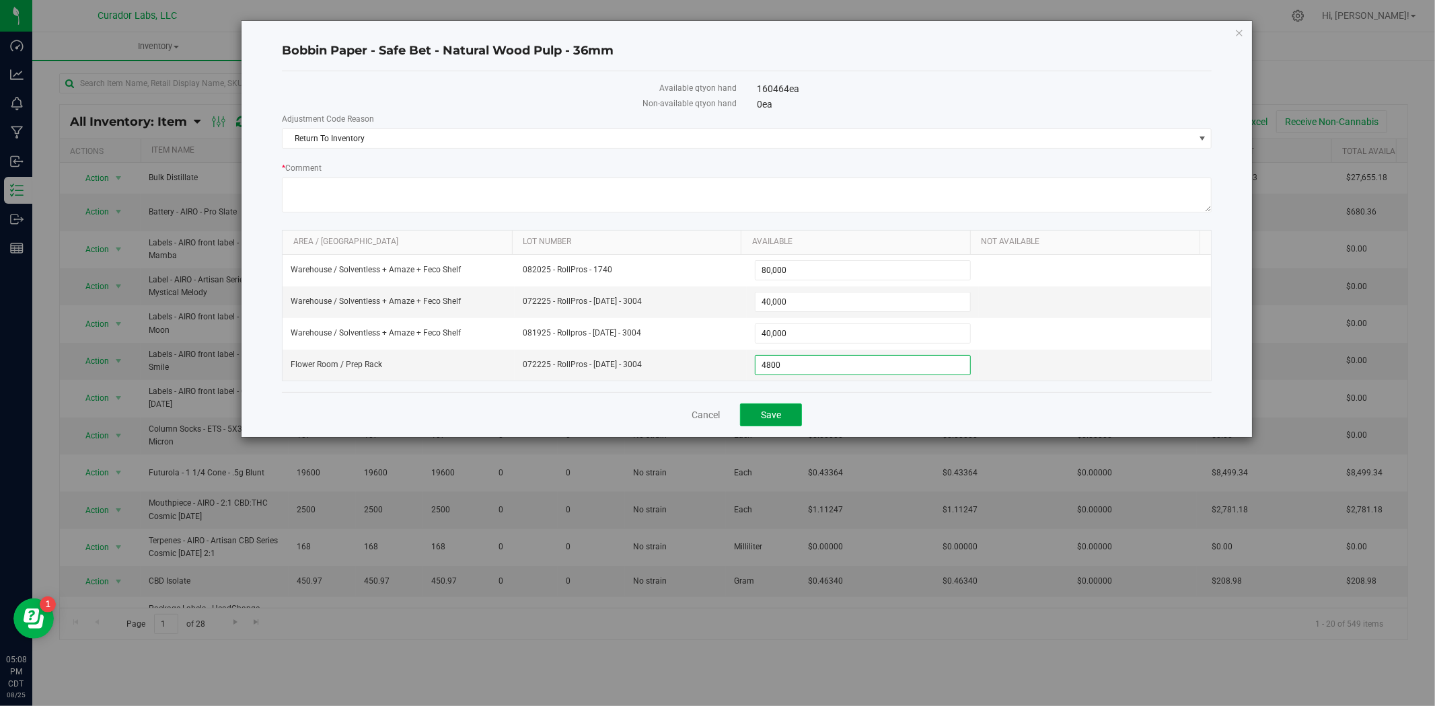
type input "4,800"
click at [773, 412] on span "Save" at bounding box center [771, 415] width 20 height 11
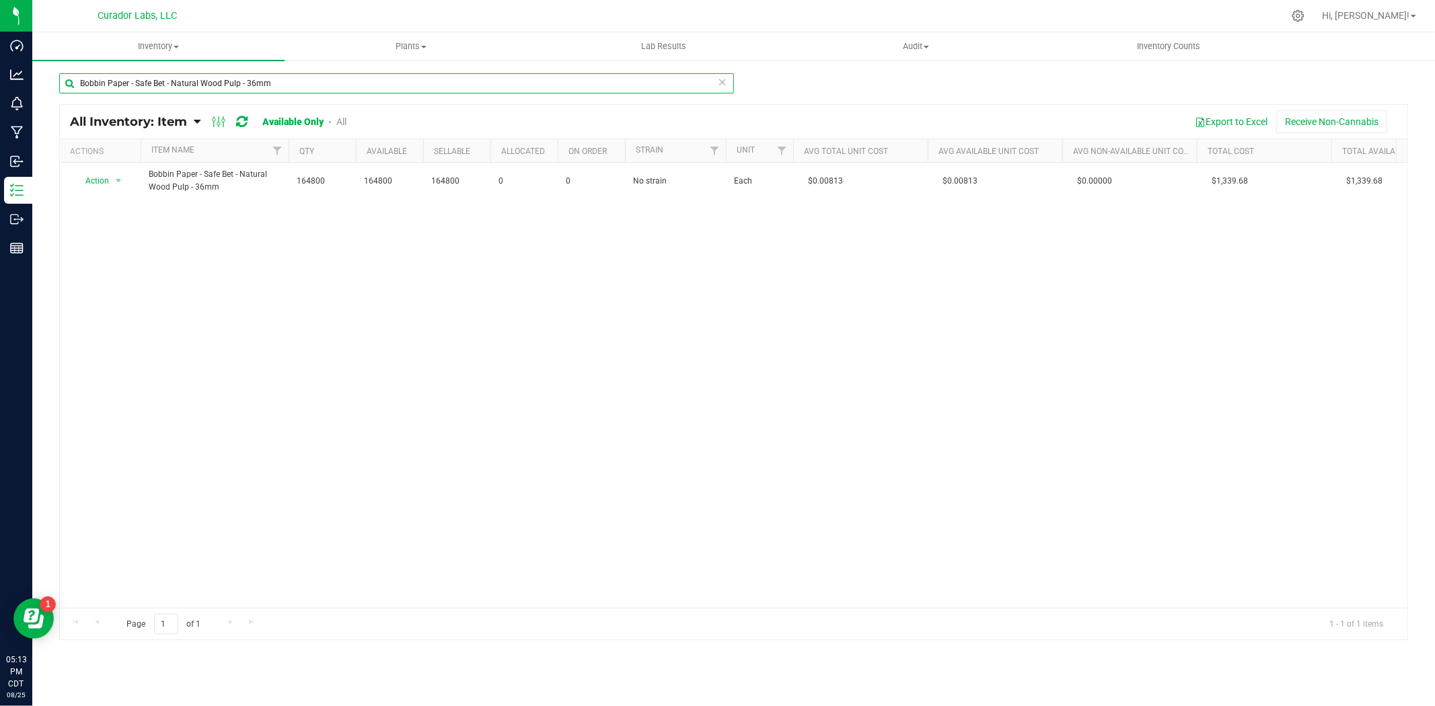
drag, startPoint x: 331, startPoint y: 83, endPoint x: -115, endPoint y: 63, distance: 446.3
click at [0, 63] on html "Dashboard Analytics Monitoring Manufacturing Inbound Inventory Outbound Reports…" at bounding box center [717, 353] width 1435 height 706
paste input "Pouch - Bubbles - Printed AIO Exotic Mylar with Warning on Green - 3x5.5"
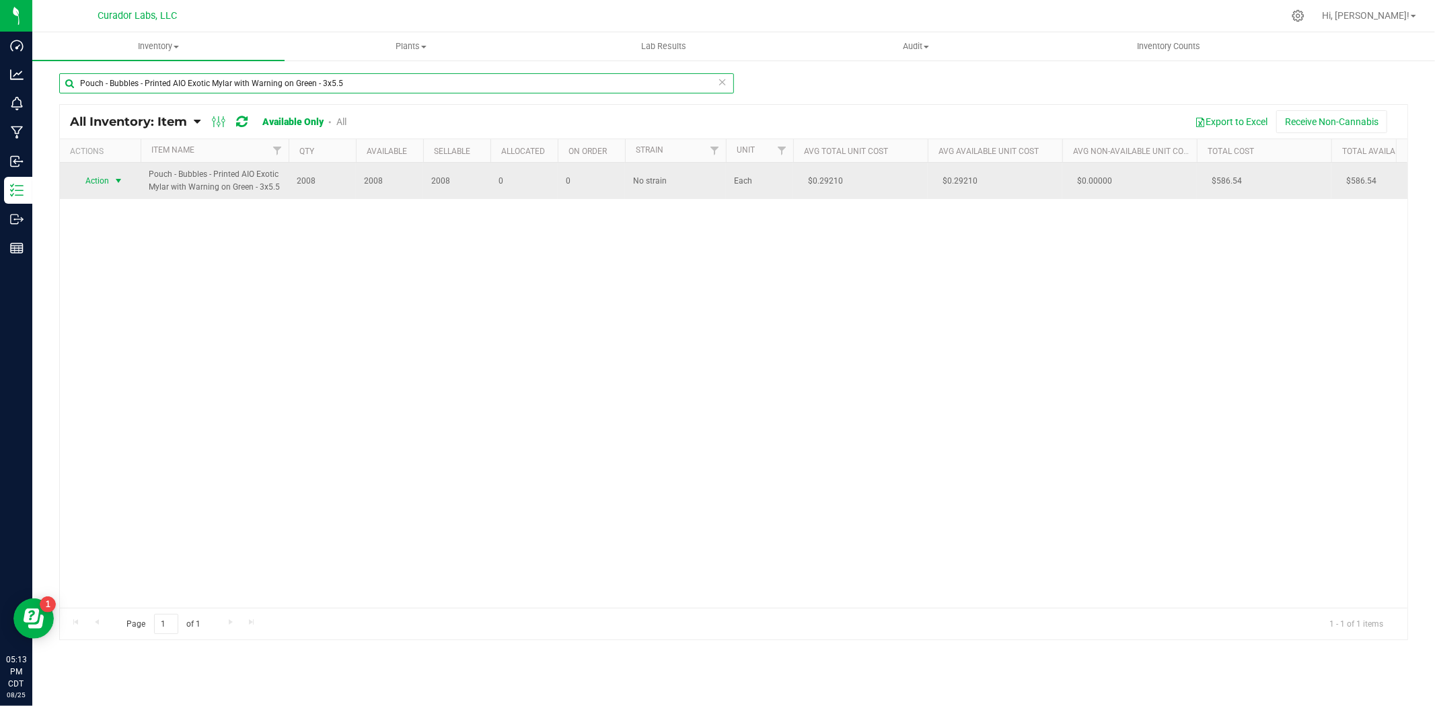
type input "Pouch - Bubbles - Printed AIO Exotic Mylar with Warning on Green - 3x5.5"
click at [125, 184] on span "select" at bounding box center [118, 181] width 17 height 19
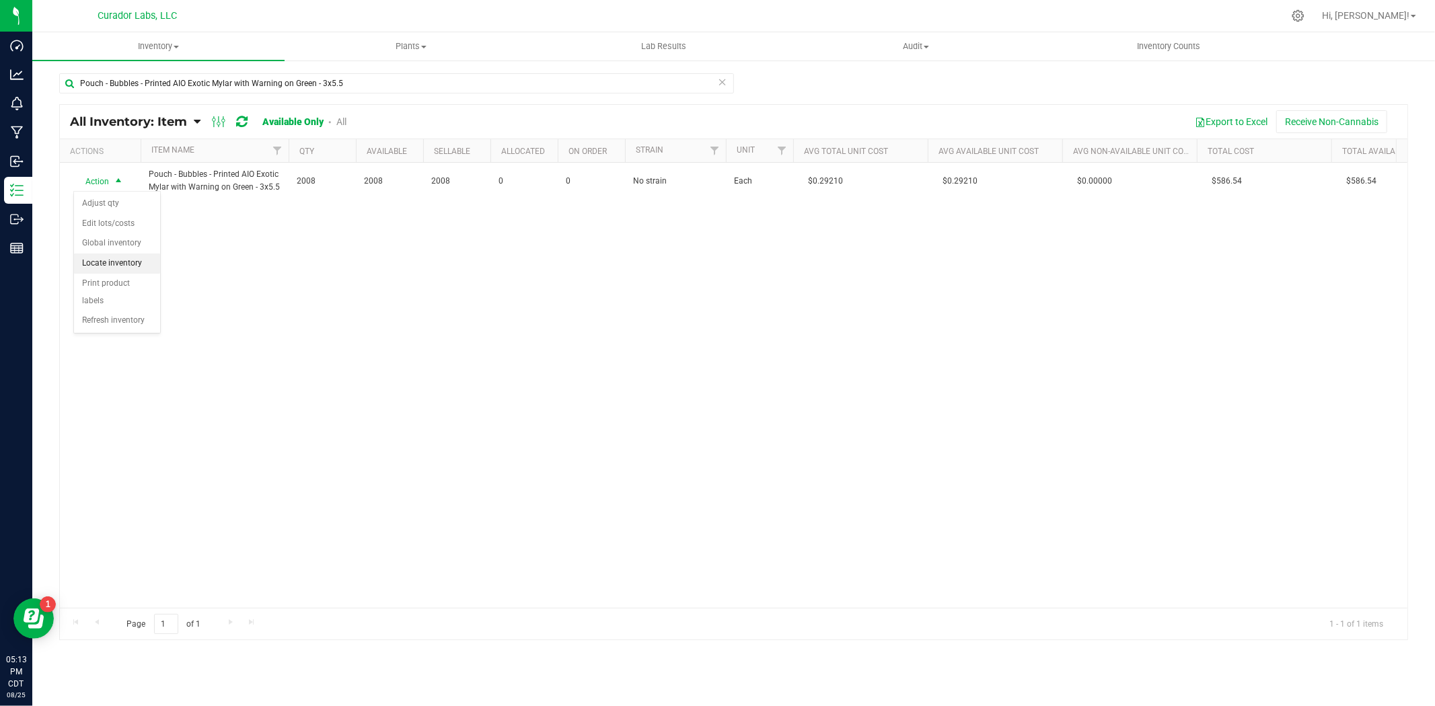
click at [135, 265] on li "Locate inventory" at bounding box center [117, 264] width 86 height 20
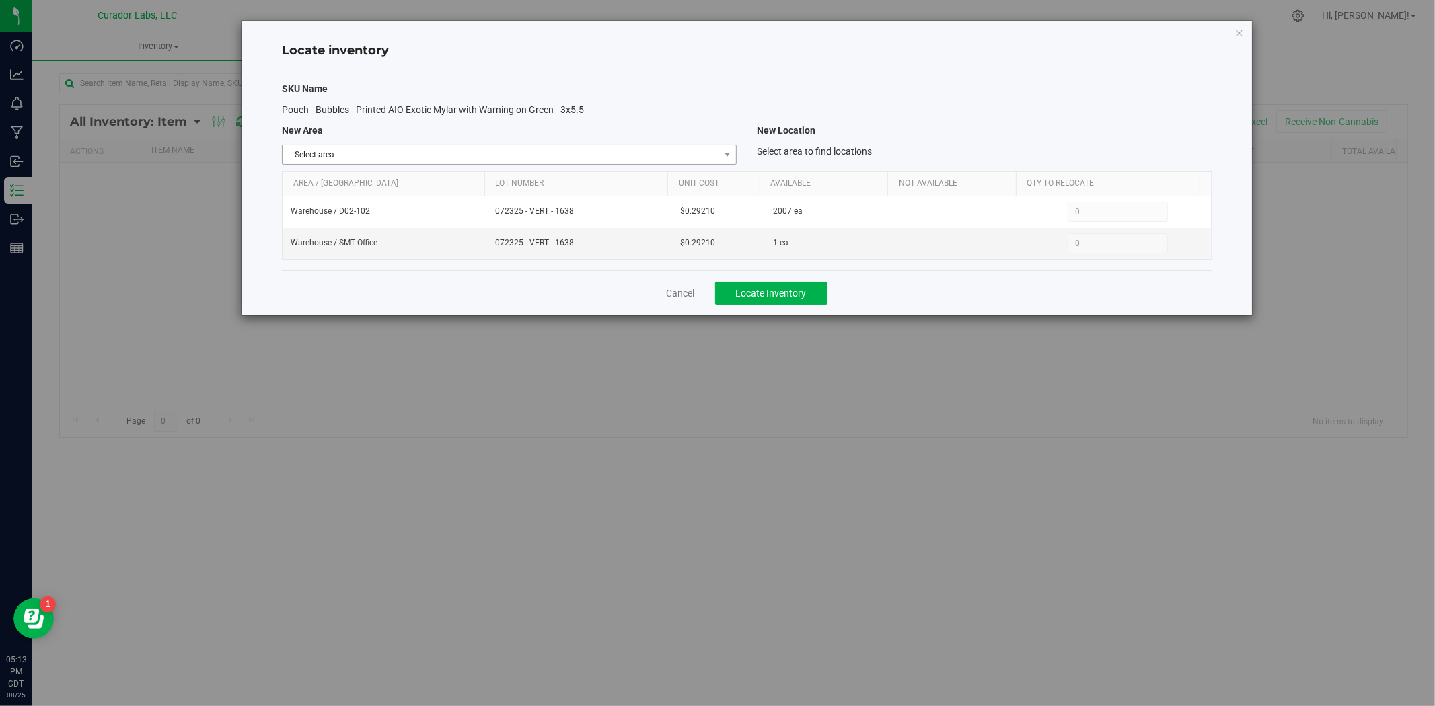
click at [527, 164] on span "Select area" at bounding box center [509, 155] width 455 height 20
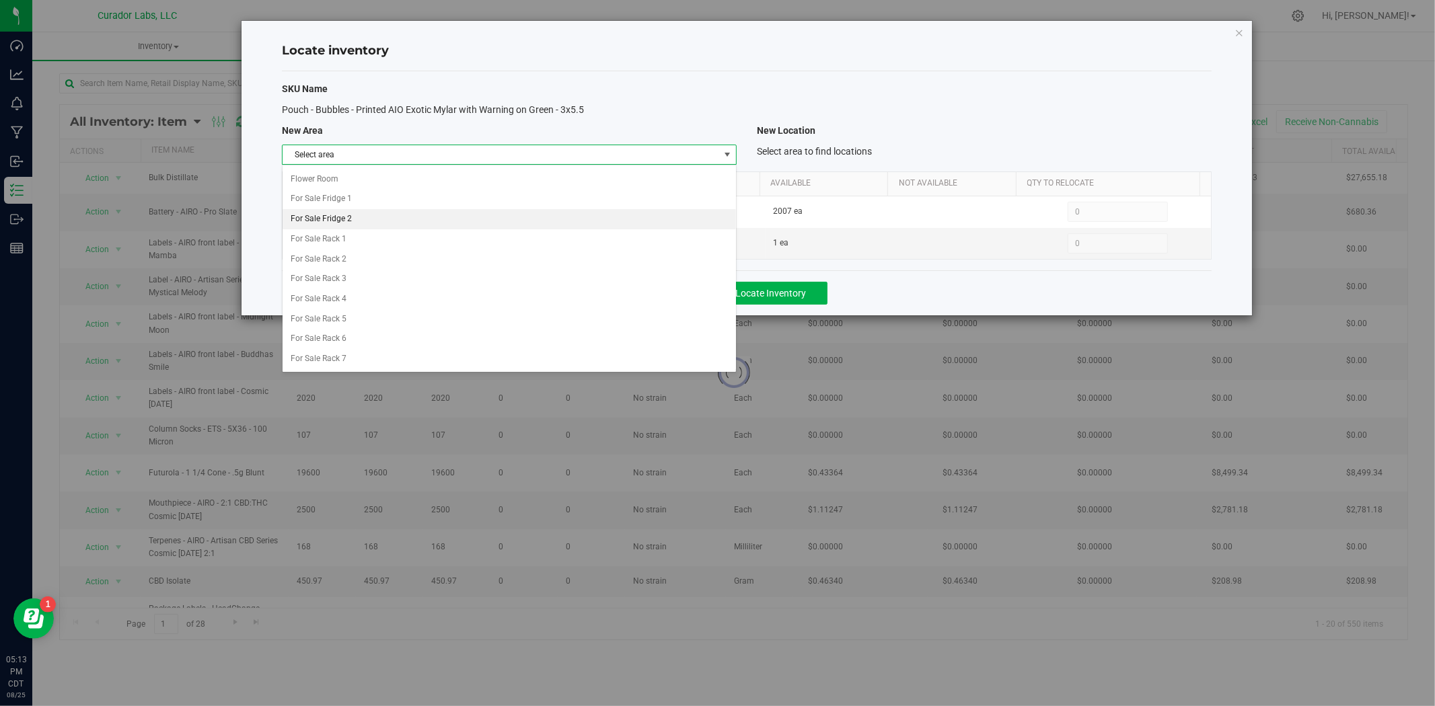
scroll to position [582, 0]
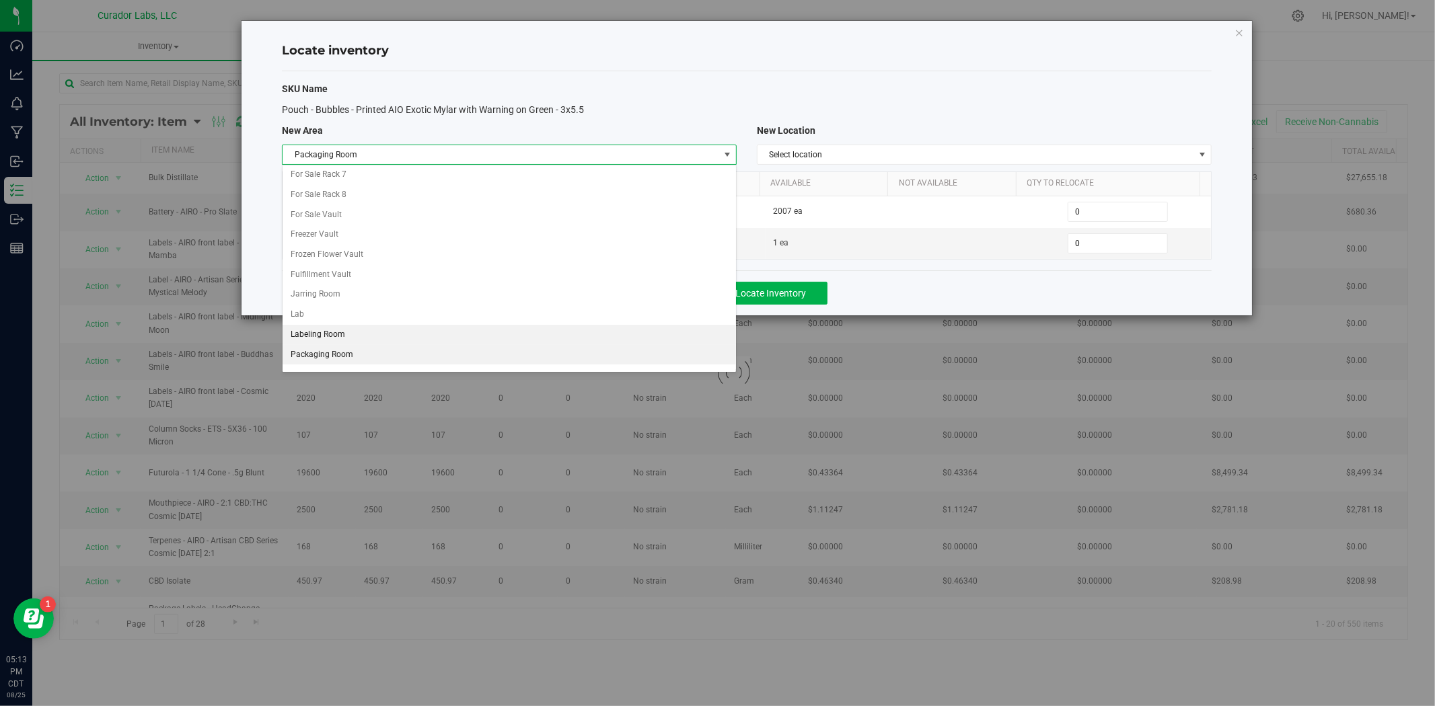
click at [365, 359] on li "Packaging Room" at bounding box center [508, 355] width 453 height 20
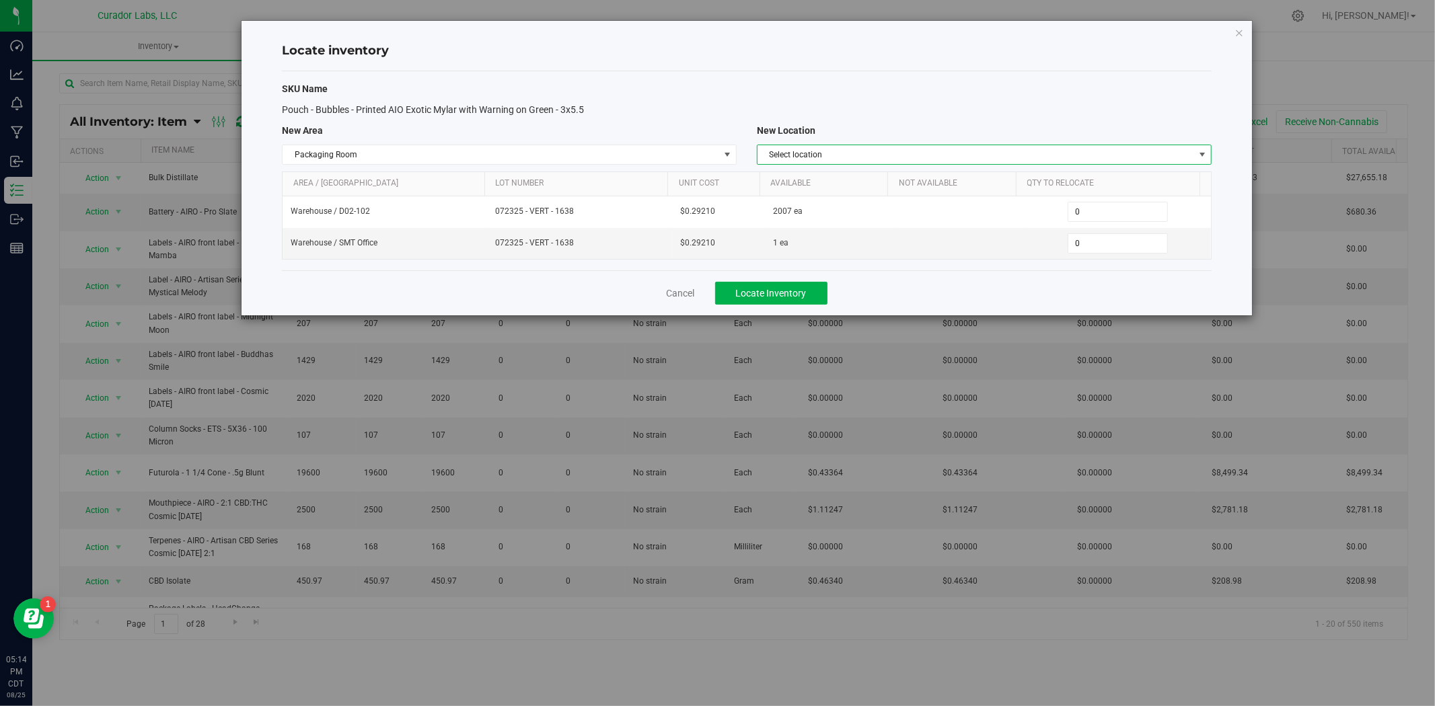
click at [809, 147] on span "Select location" at bounding box center [975, 154] width 436 height 19
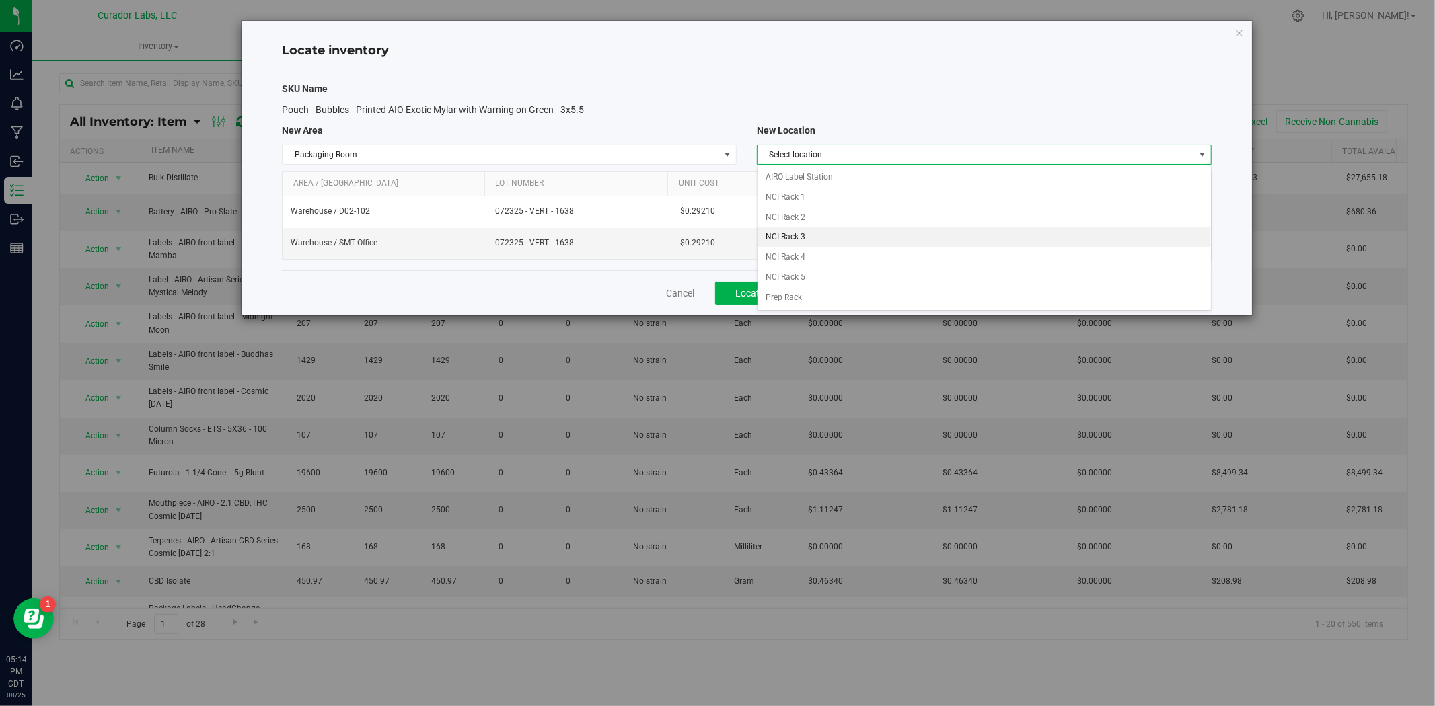
click at [802, 241] on li "NCI Rack 3" at bounding box center [983, 237] width 453 height 20
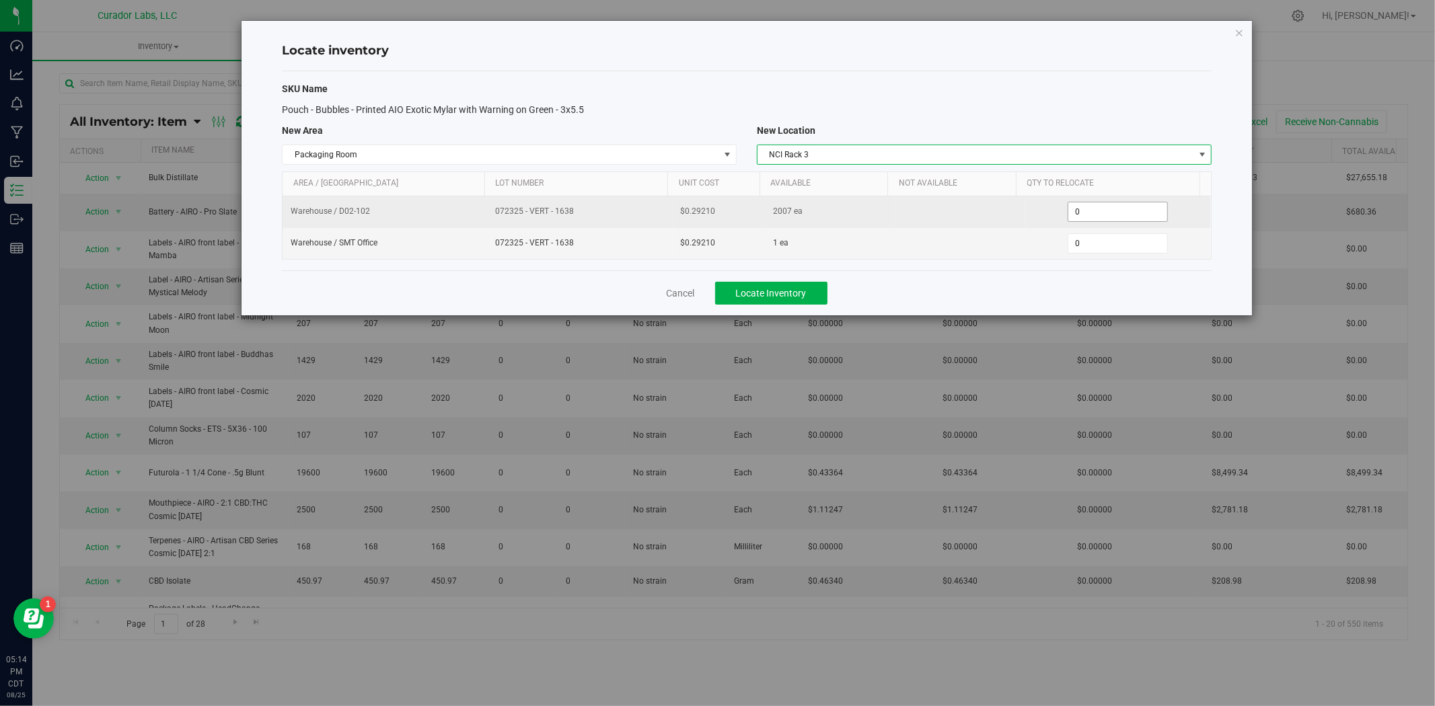
click at [1095, 211] on span "0 0" at bounding box center [1117, 212] width 100 height 20
type input "02007"
type input "2,007"
click at [548, 205] on span "072325 - VERT - 1638" at bounding box center [579, 211] width 169 height 13
drag, startPoint x: 581, startPoint y: 210, endPoint x: 486, endPoint y: 217, distance: 95.8
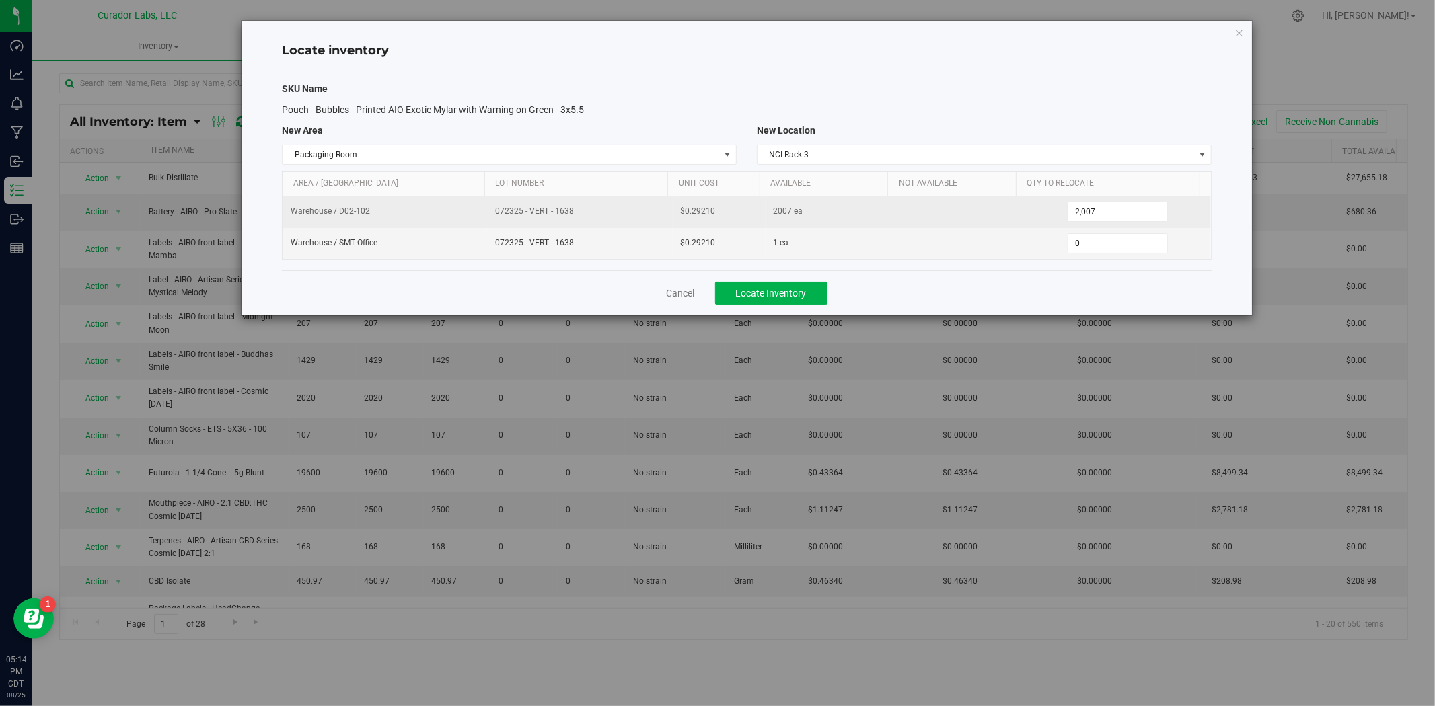
click at [487, 217] on td "072325 - VERT - 1638" at bounding box center [580, 212] width 186 height 32
copy span "072325 - VERT - 1638"
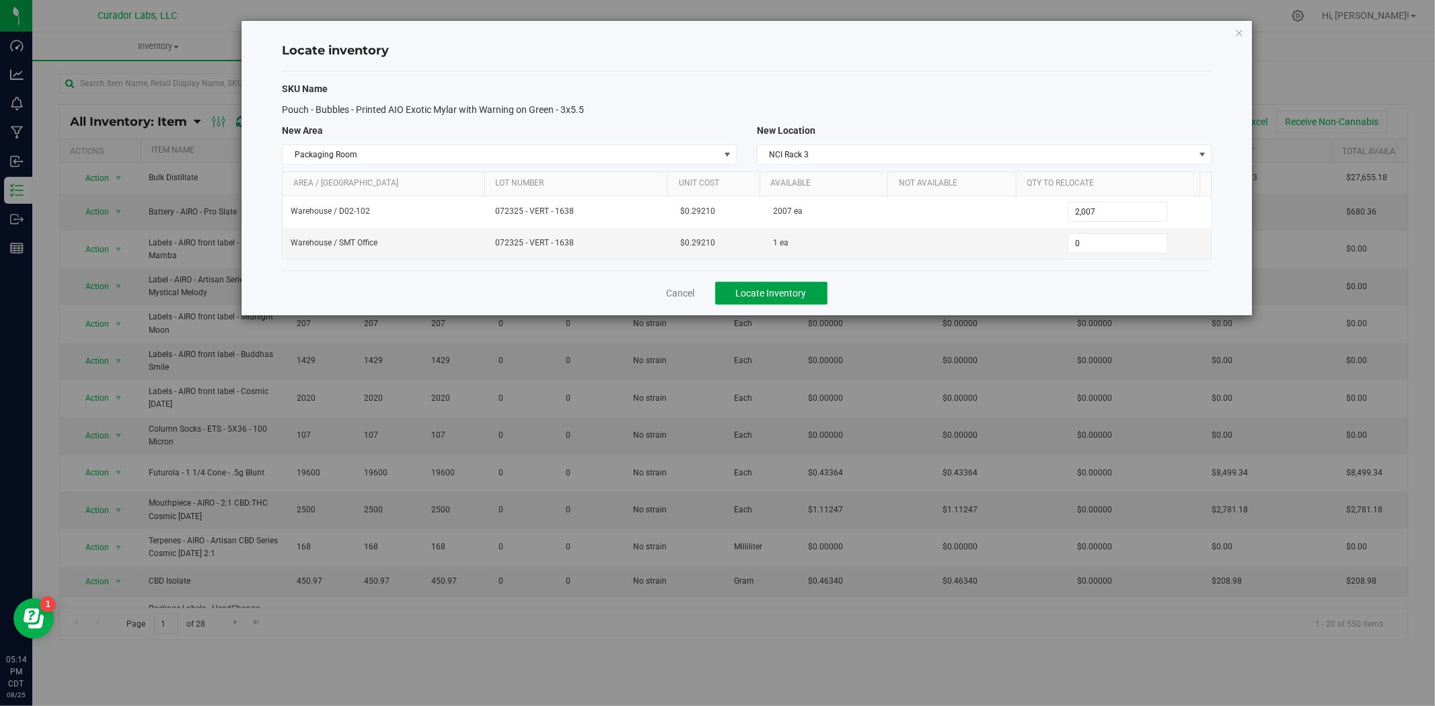
click at [768, 294] on span "Locate Inventory" at bounding box center [771, 293] width 71 height 11
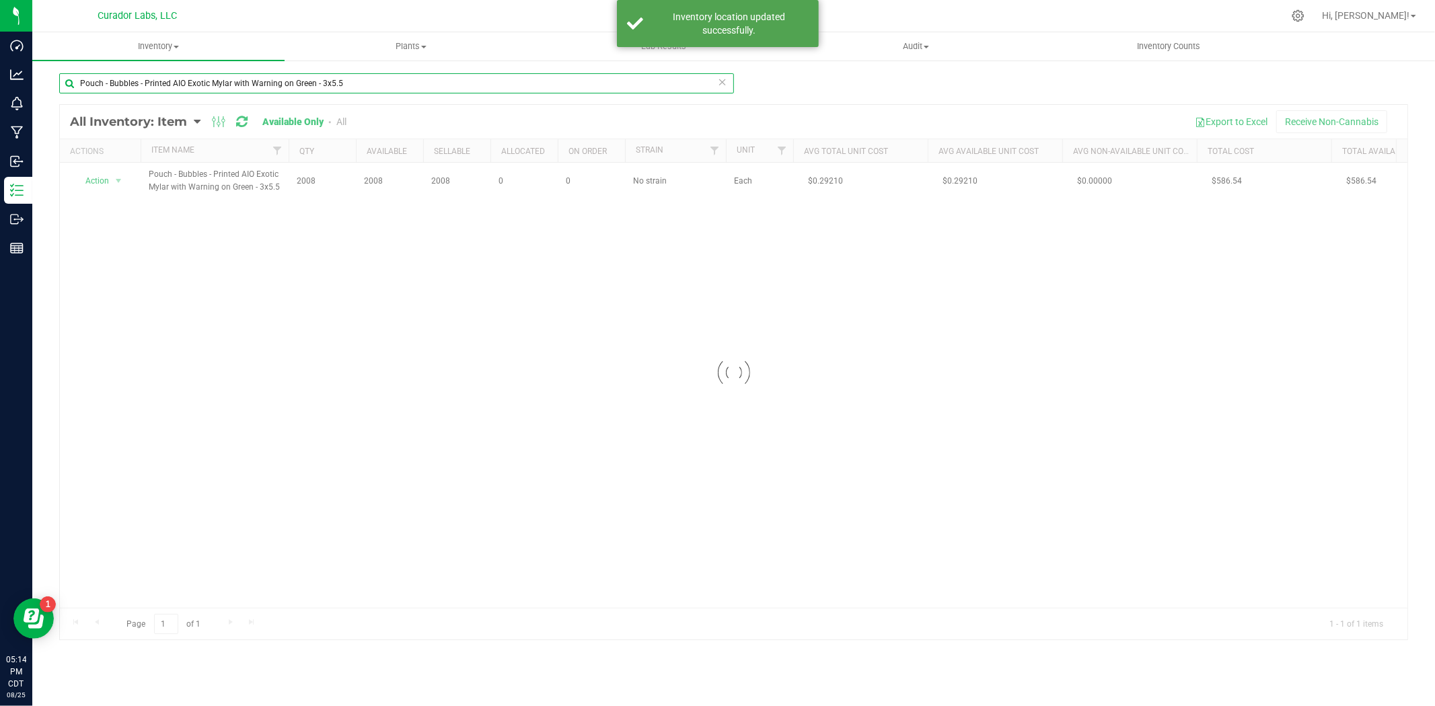
drag, startPoint x: 344, startPoint y: 81, endPoint x: -119, endPoint y: 81, distance: 463.4
click at [0, 81] on html "Dashboard Analytics Monitoring Manufacturing Inbound Inventory Outbound Reports…" at bounding box center [717, 353] width 1435 height 706
paste input "Hybrid Mylar with Warning on Pink"
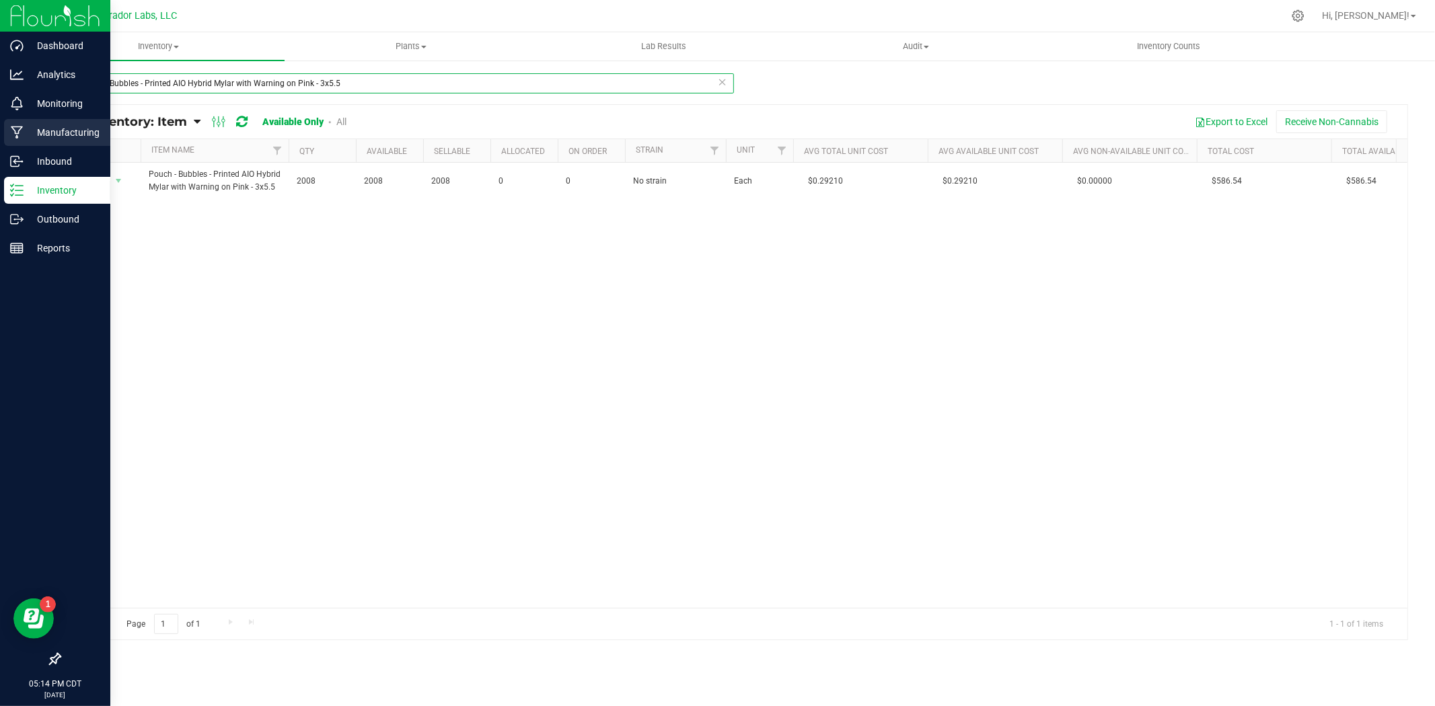
type input "Pouch - Bubbles - Printed AIO Hybrid Mylar with Warning on Pink - 3x5.5"
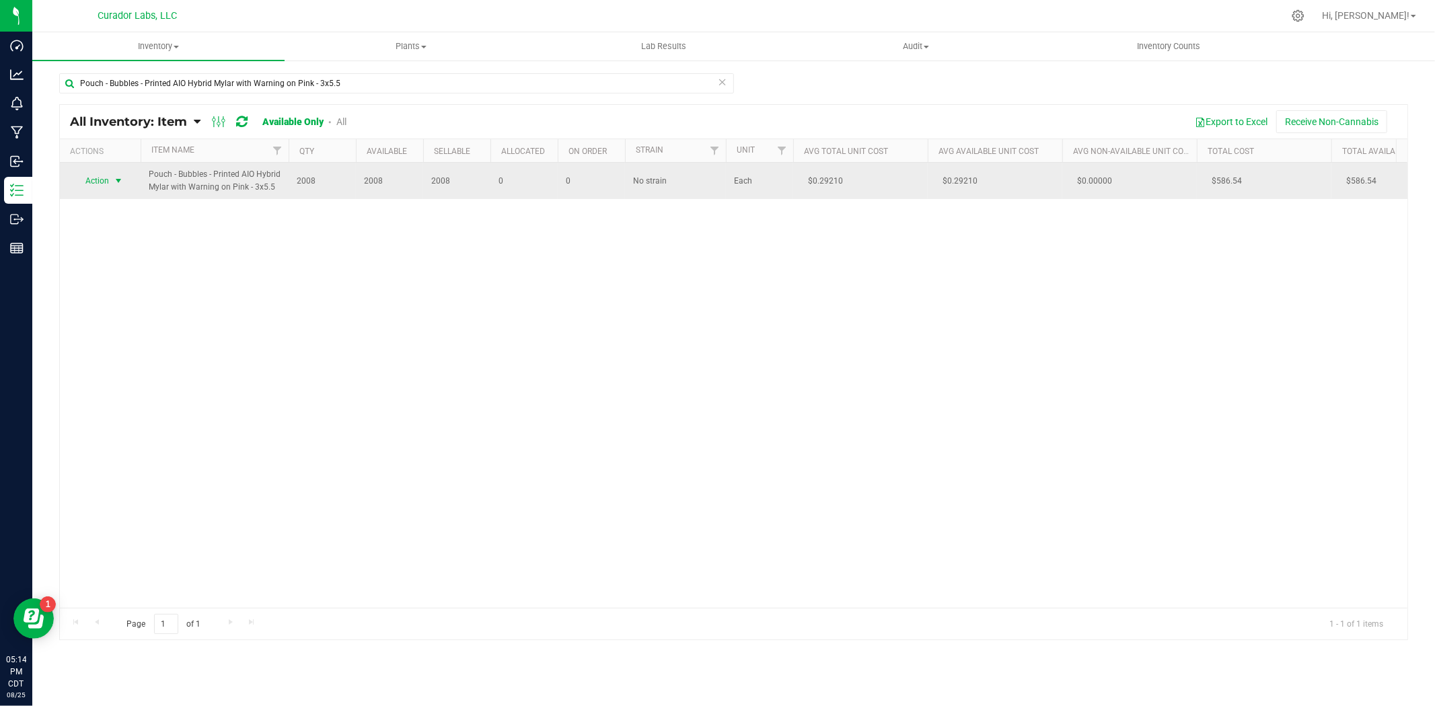
click at [120, 186] on span "select" at bounding box center [118, 181] width 11 height 11
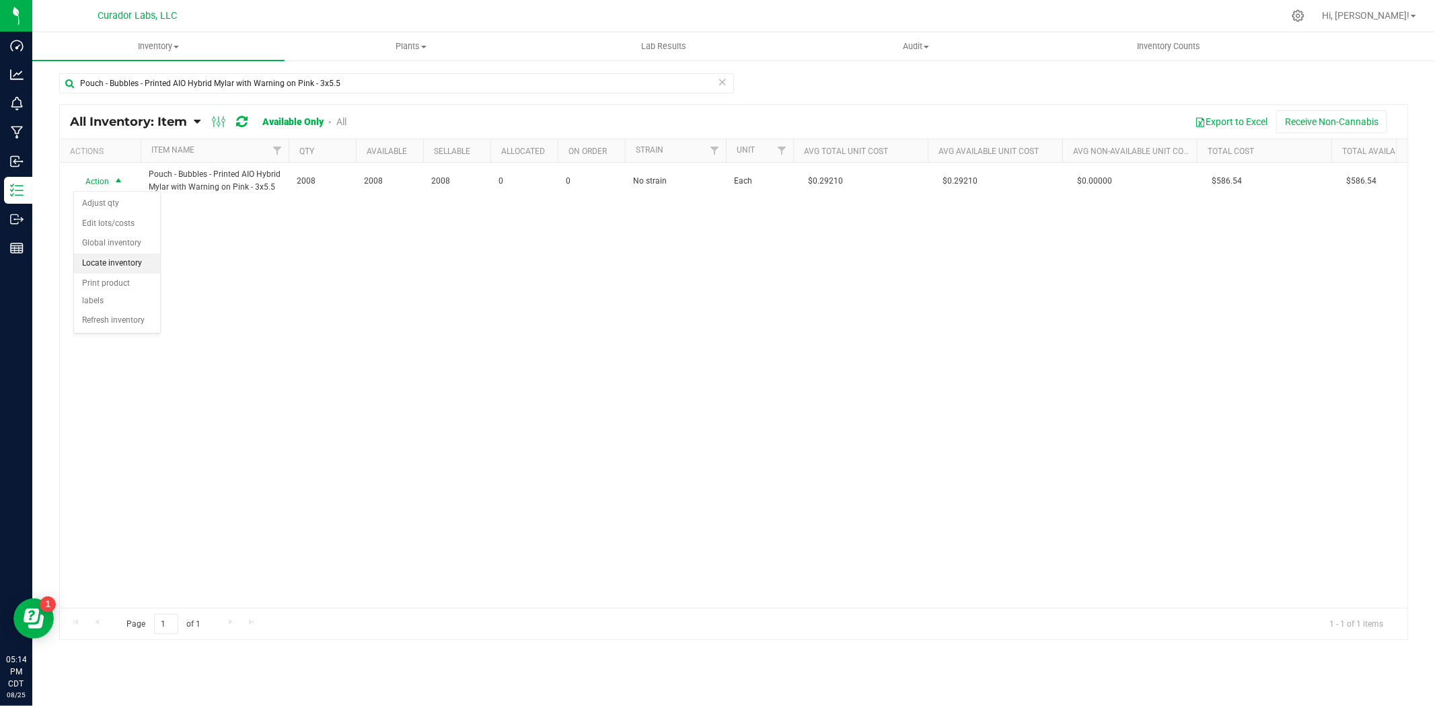
click at [144, 268] on li "Locate inventory" at bounding box center [117, 264] width 86 height 20
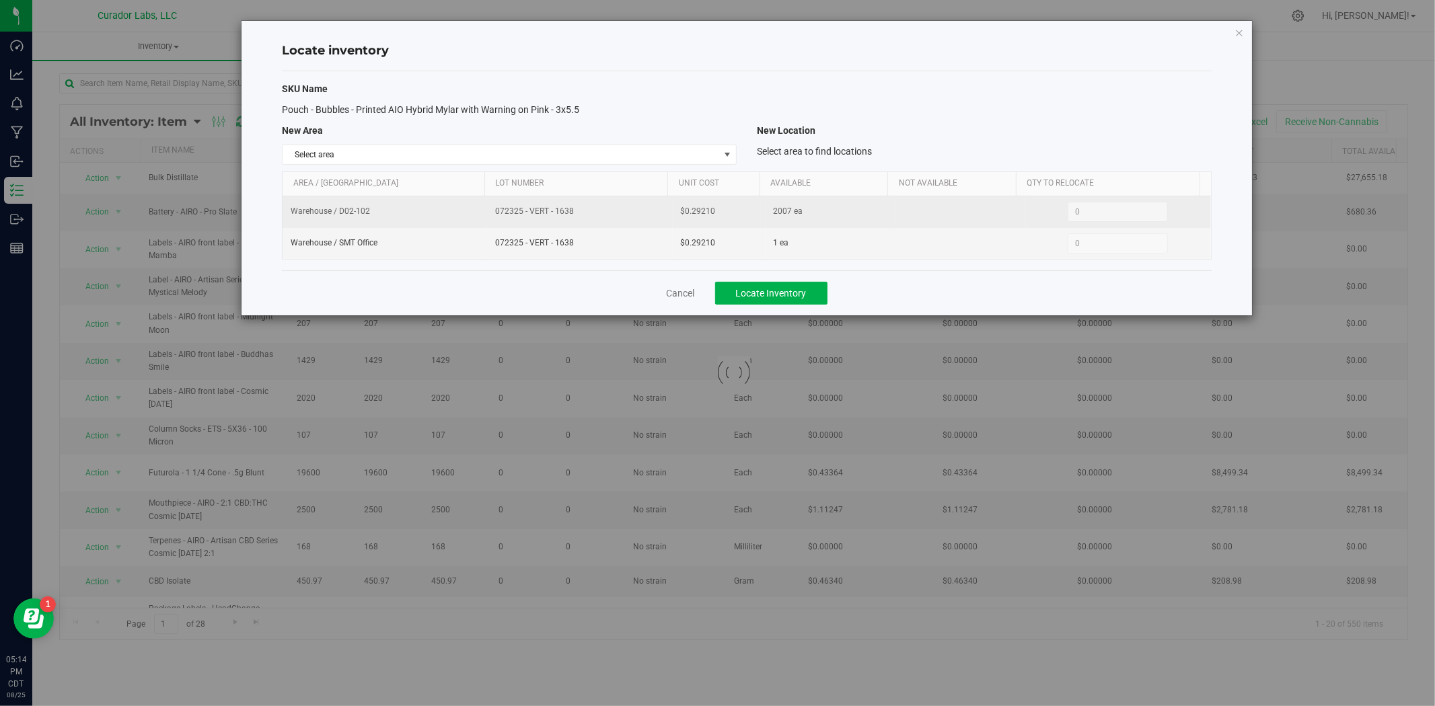
drag, startPoint x: 588, startPoint y: 208, endPoint x: 612, endPoint y: 217, distance: 25.7
click at [612, 217] on span "072325 - VERT - 1638" at bounding box center [579, 211] width 169 height 13
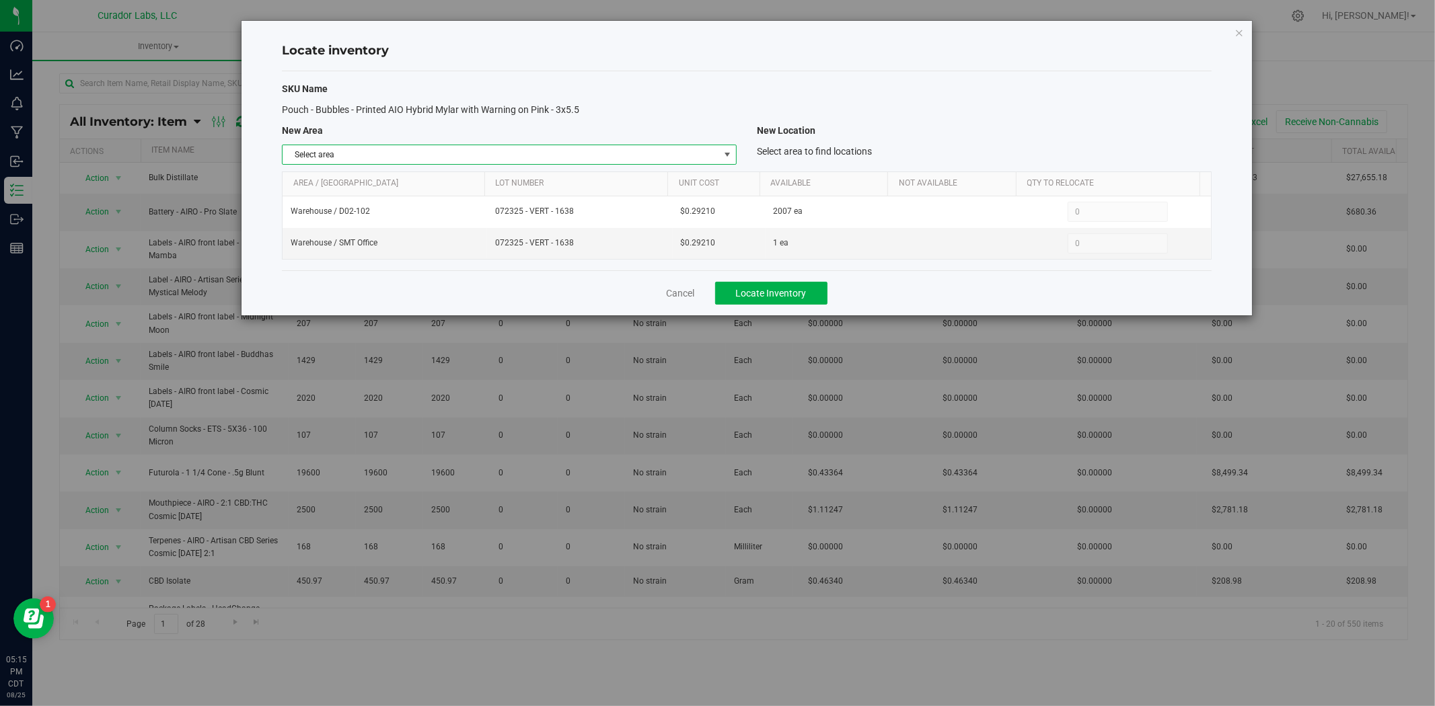
click at [688, 159] on span "Select area" at bounding box center [500, 154] width 436 height 19
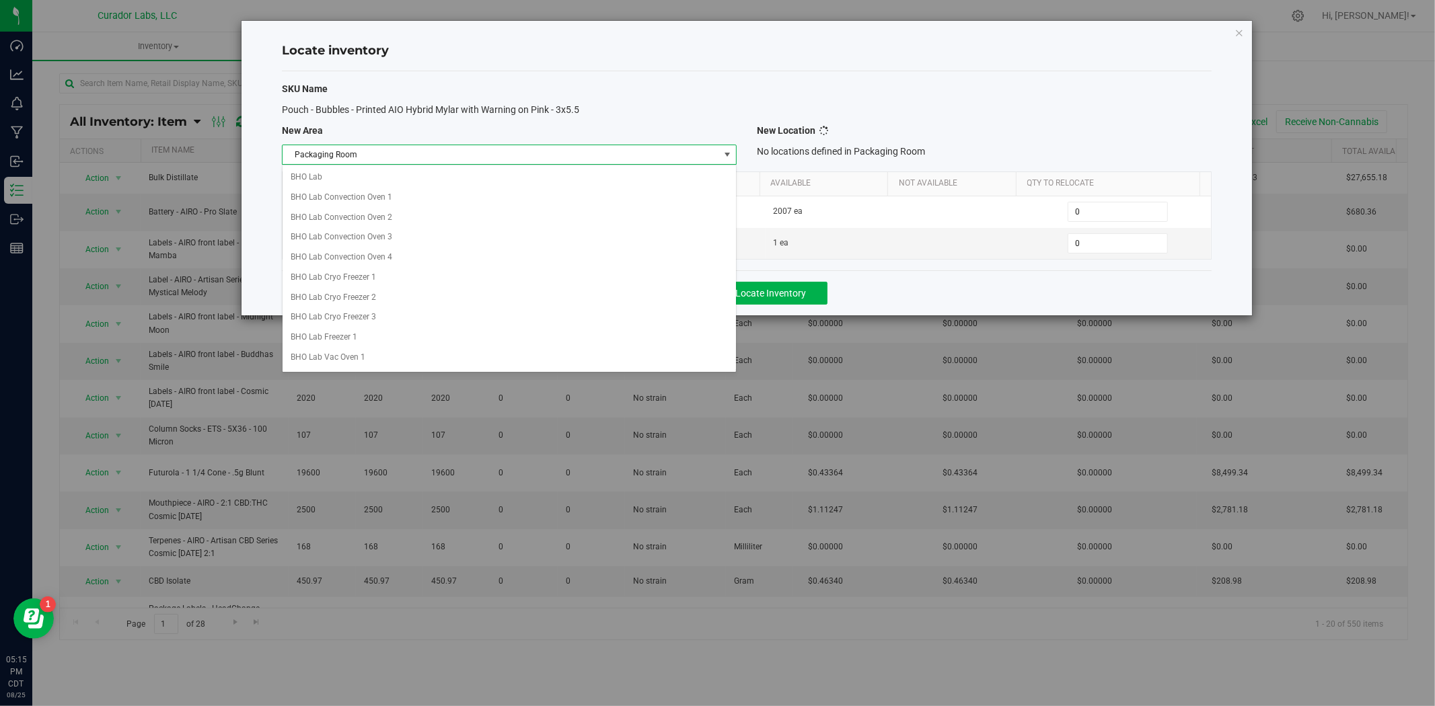
scroll to position [582, 0]
click at [339, 359] on li "Packaging Room" at bounding box center [508, 355] width 453 height 20
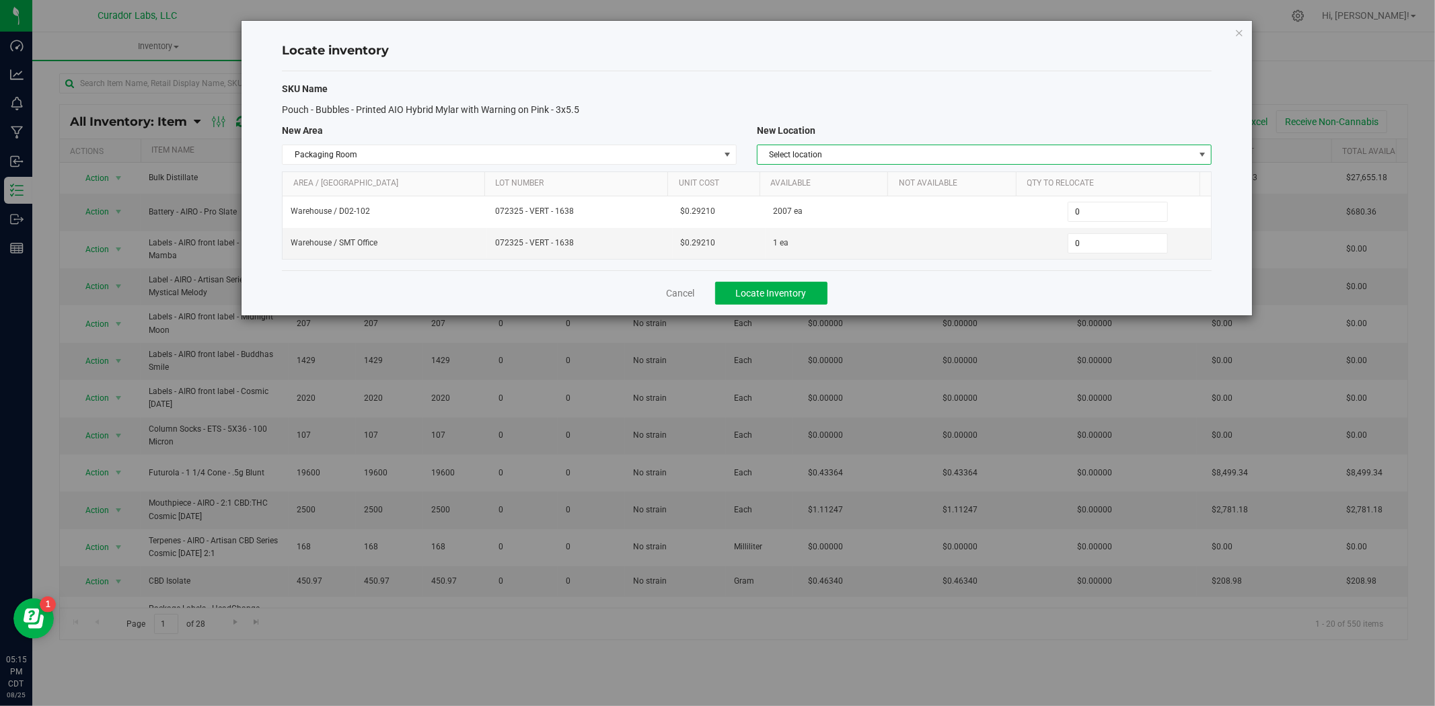
click at [873, 157] on span "Select location" at bounding box center [975, 154] width 436 height 19
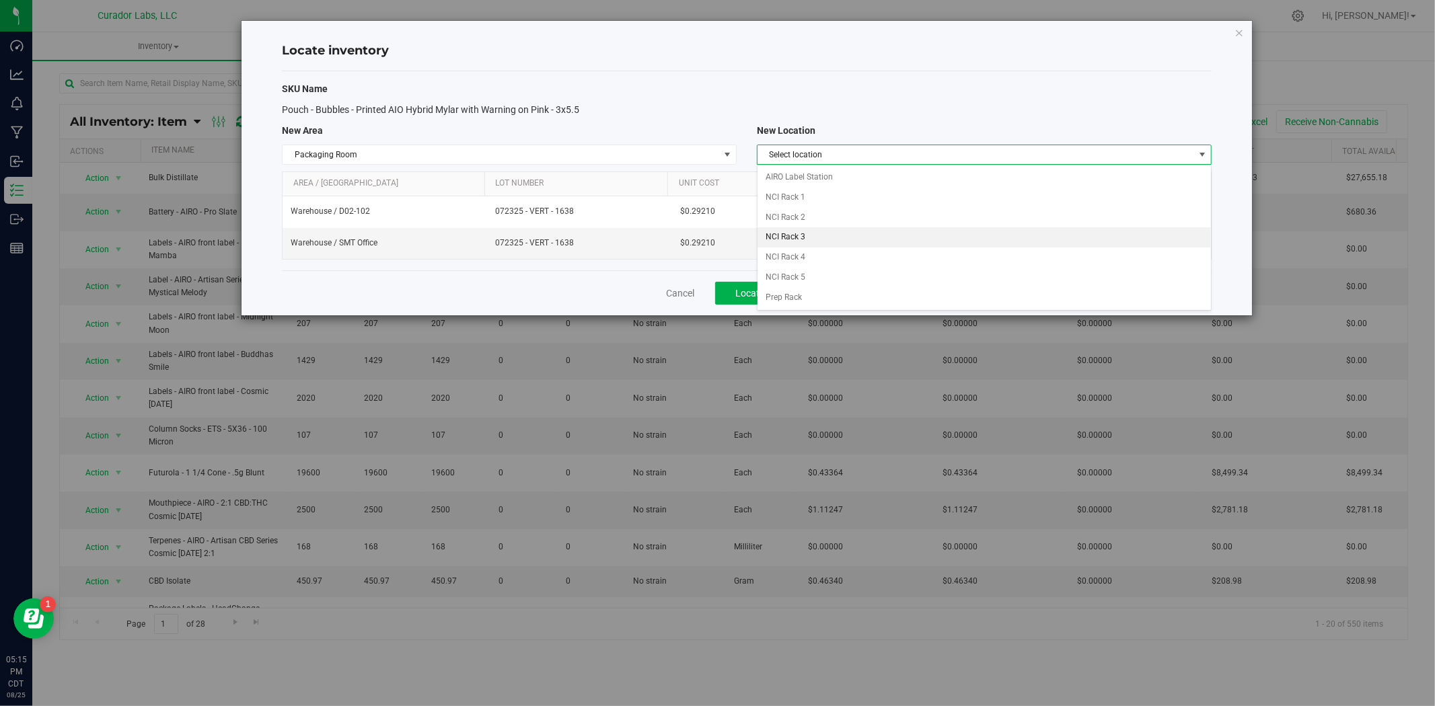
click at [831, 233] on li "NCI Rack 3" at bounding box center [983, 237] width 453 height 20
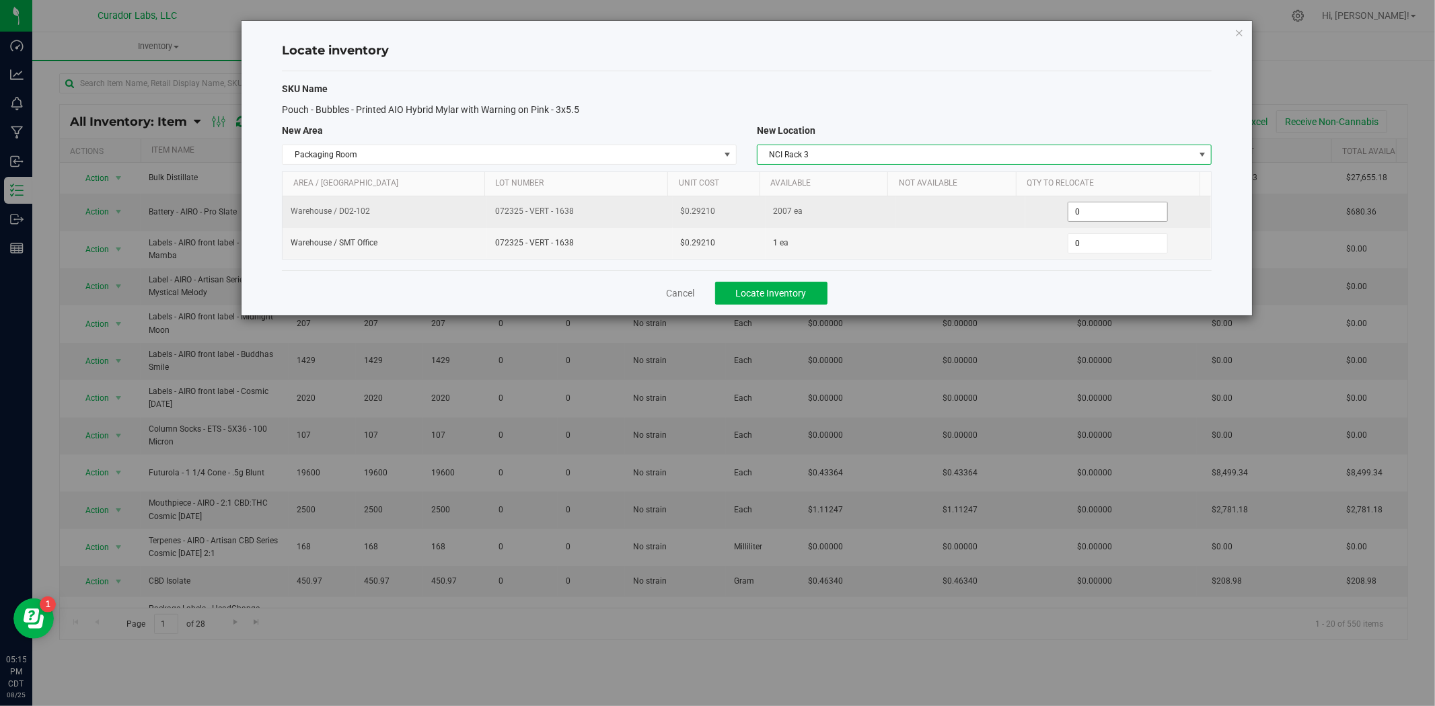
drag, startPoint x: 1081, startPoint y: 212, endPoint x: 1005, endPoint y: 212, distance: 76.7
click at [1005, 212] on tr "Warehouse / D02-102 072325 - VERT - 1638 $0.29210 2007 ea 0 0" at bounding box center [746, 212] width 928 height 32
type input "2007"
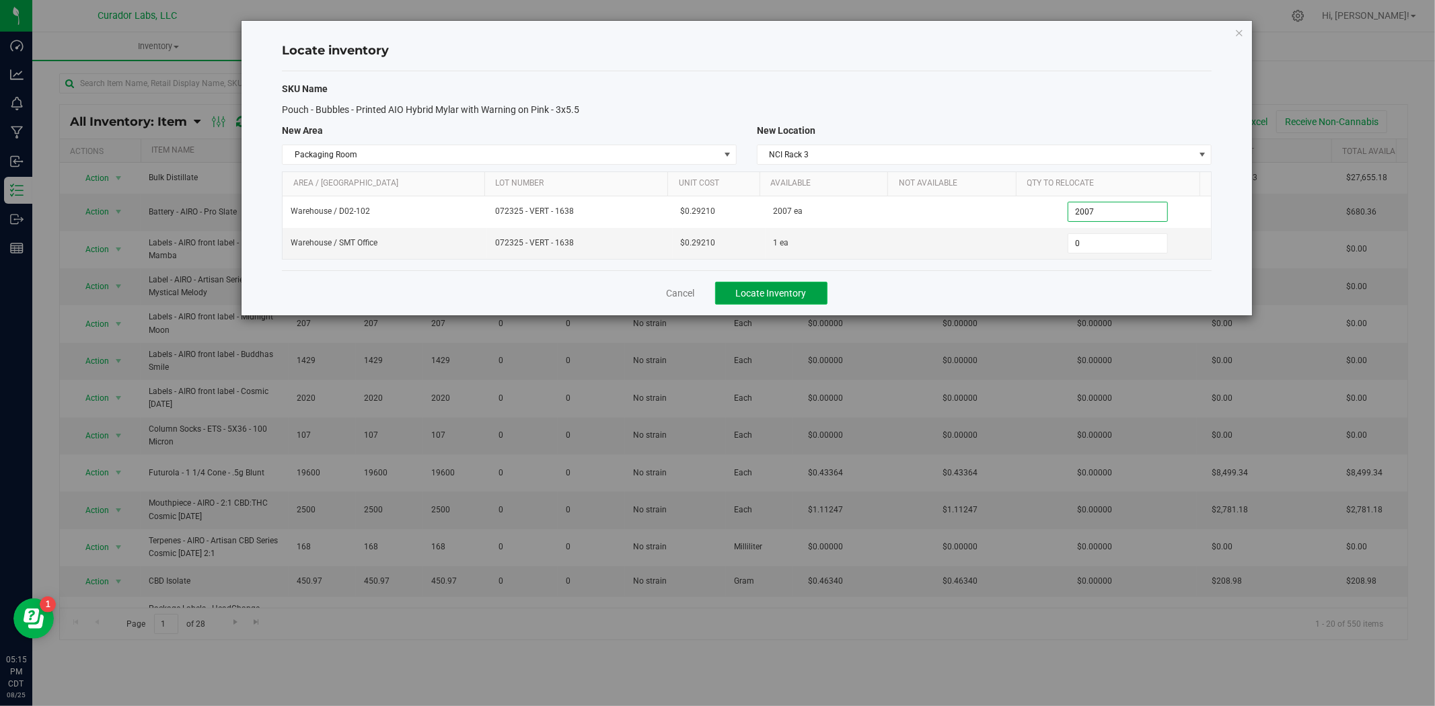
type input "2,007"
drag, startPoint x: 804, startPoint y: 293, endPoint x: 582, endPoint y: 318, distance: 224.1
click at [798, 297] on span "Locate Inventory" at bounding box center [771, 293] width 71 height 11
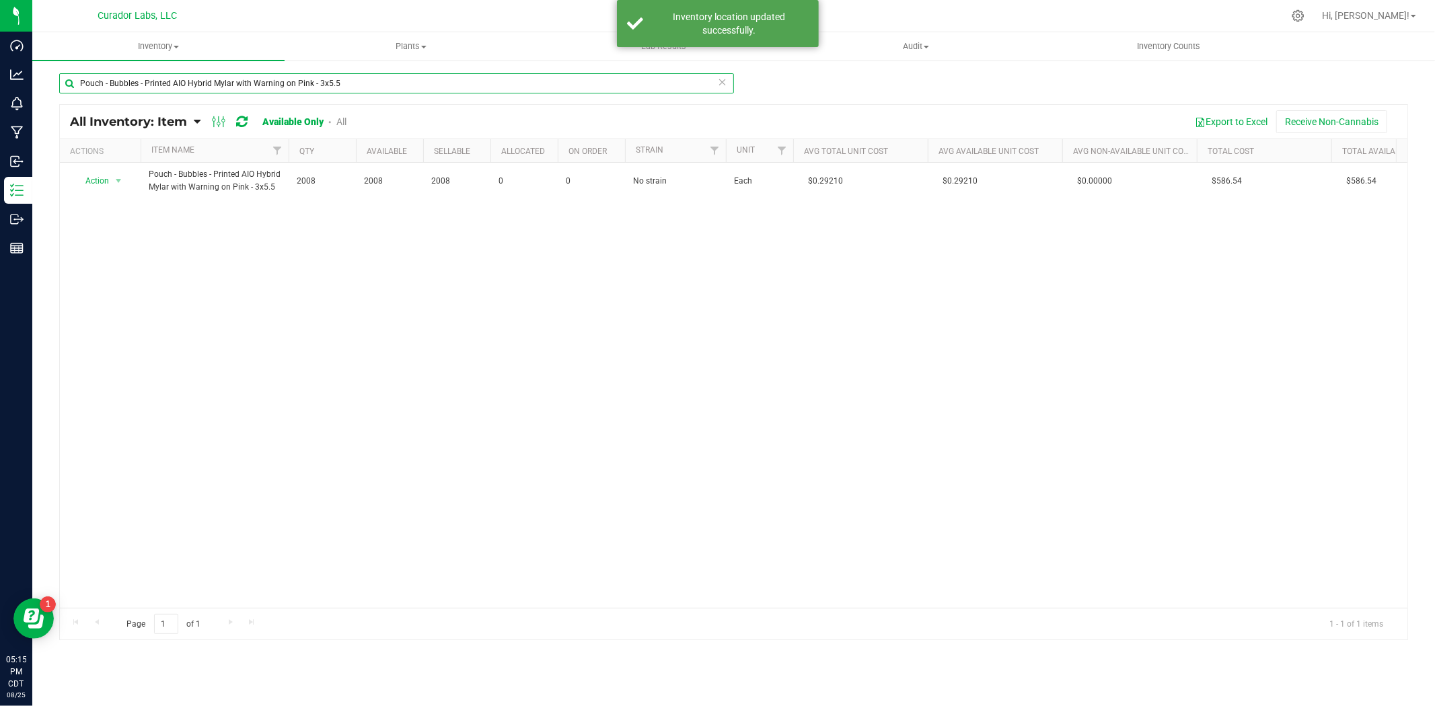
drag, startPoint x: 153, startPoint y: 69, endPoint x: -196, endPoint y: 26, distance: 352.5
click at [0, 26] on html "Dashboard Analytics Monitoring Manufacturing Inbound Inventory Outbound Reports…" at bounding box center [717, 353] width 1435 height 706
paste input "Indica Mylar with Warning on Purple"
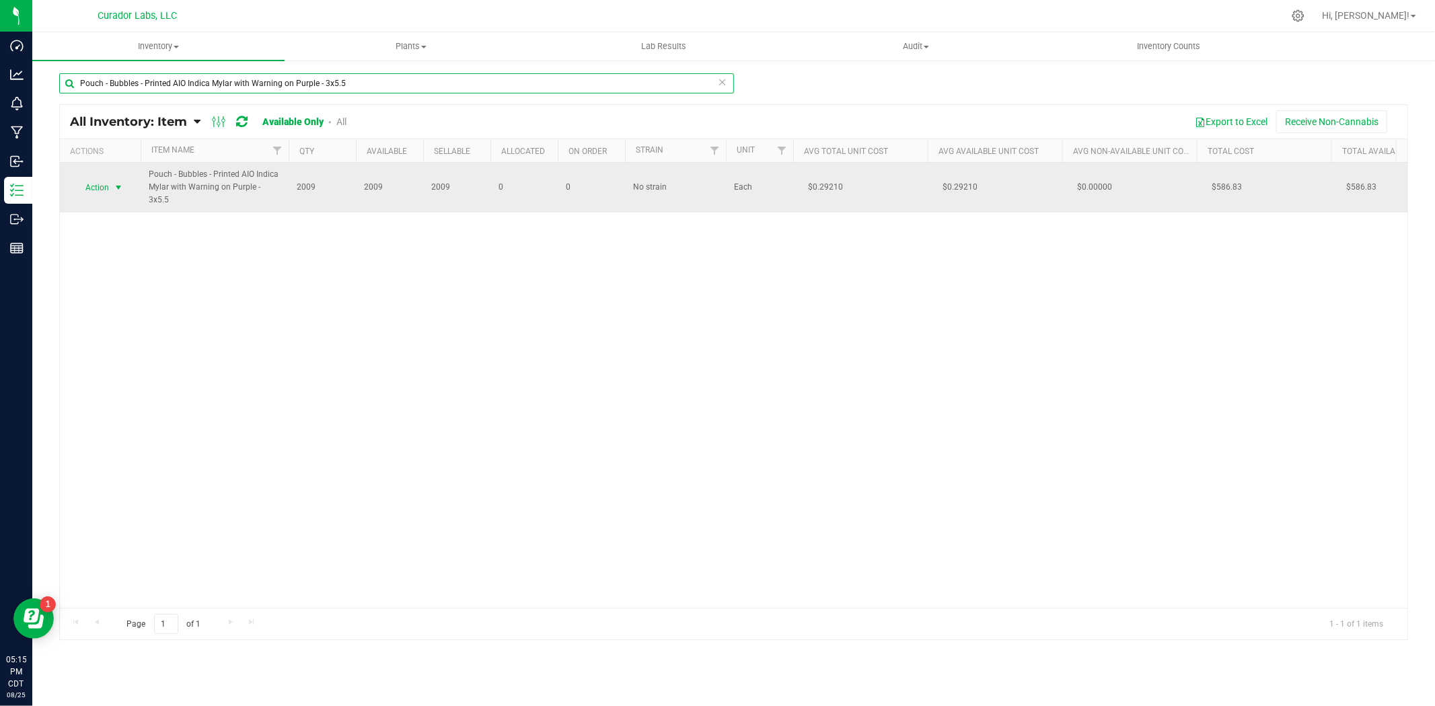
type input "Pouch - Bubbles - Printed AIO Indica Mylar with Warning on Purple - 3x5.5"
click at [108, 178] on span "Action" at bounding box center [91, 187] width 36 height 19
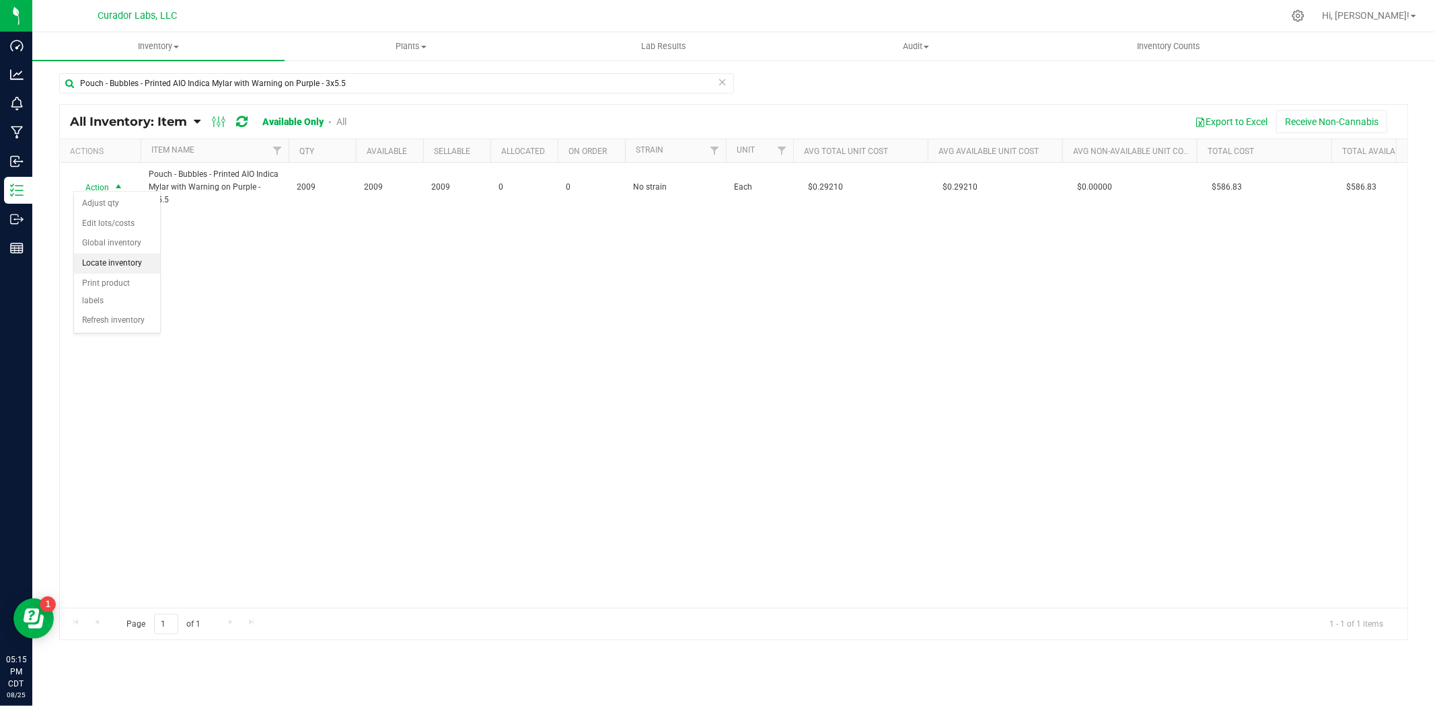
click at [113, 259] on li "Locate inventory" at bounding box center [117, 264] width 86 height 20
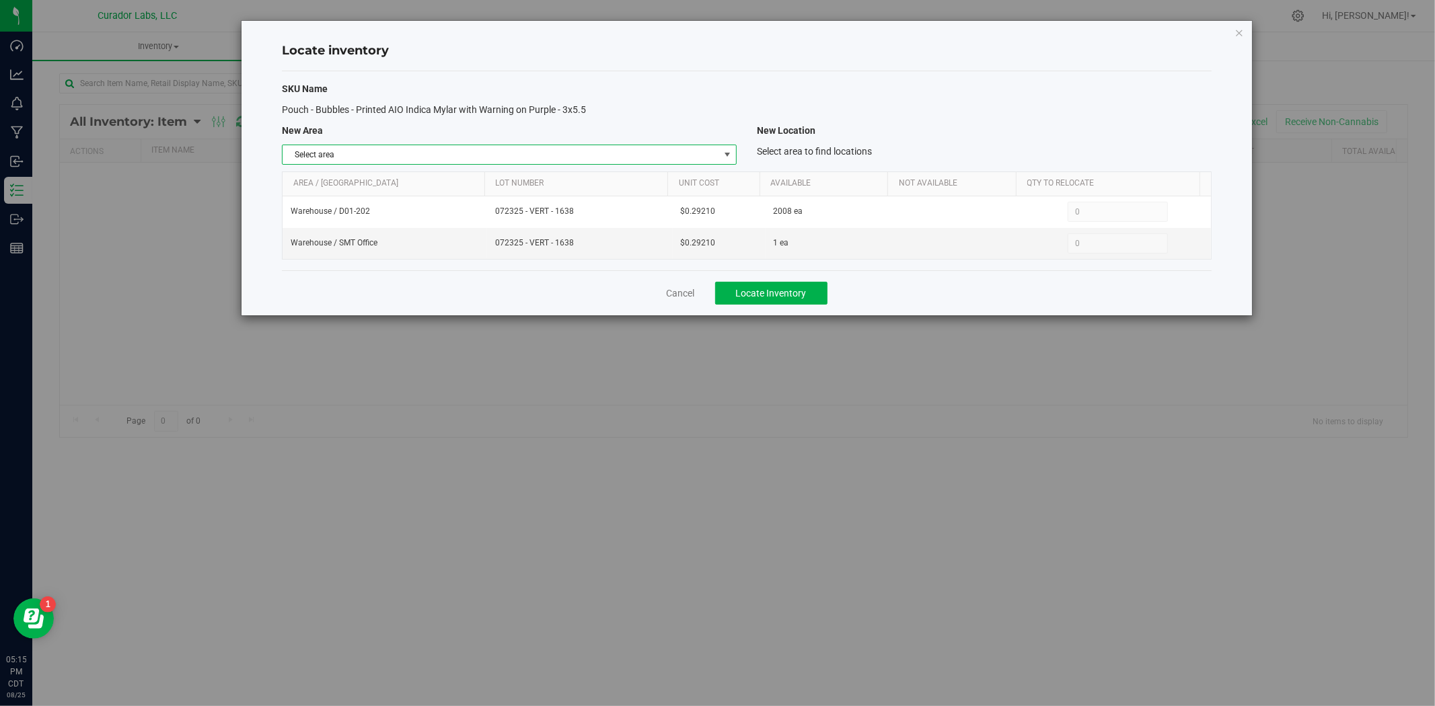
click at [439, 153] on span "Select area" at bounding box center [500, 154] width 436 height 19
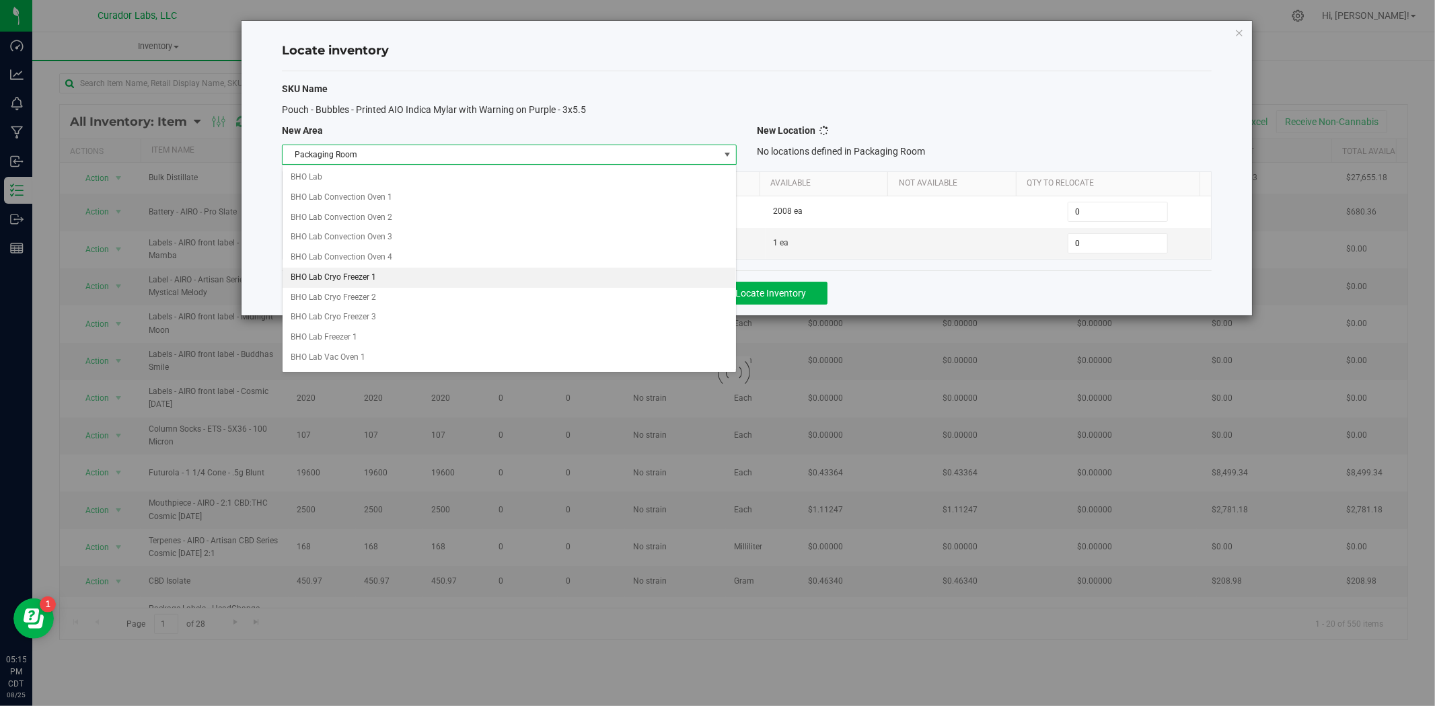
scroll to position [582, 0]
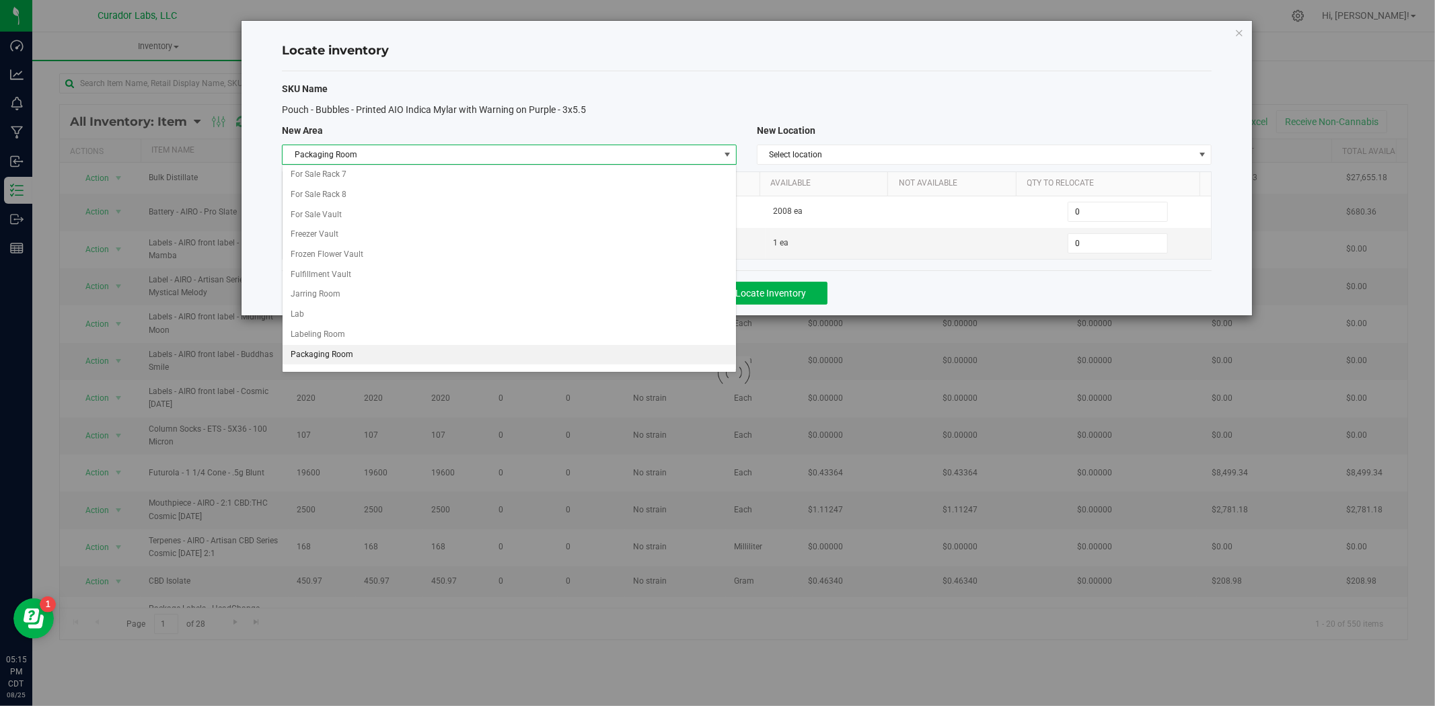
click at [383, 355] on li "Packaging Room" at bounding box center [508, 355] width 453 height 20
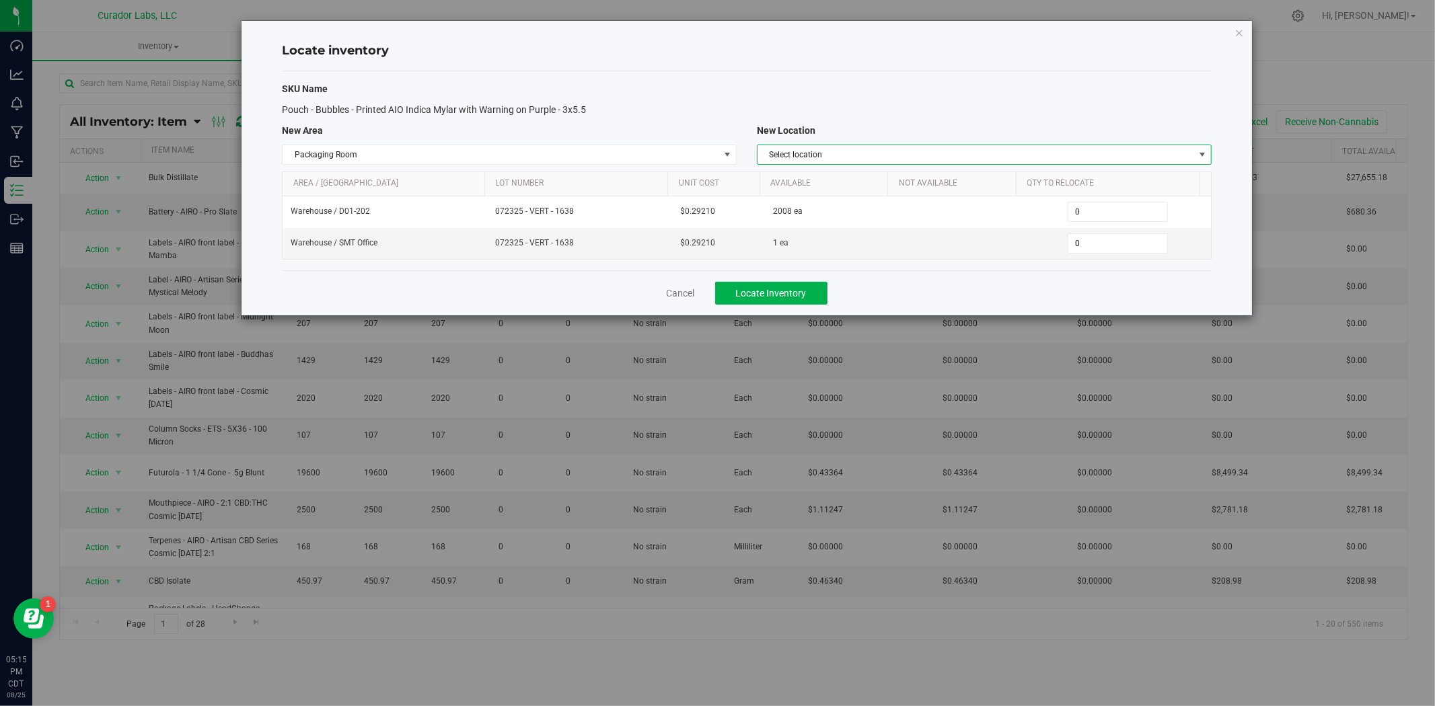
drag, startPoint x: 876, startPoint y: 151, endPoint x: 866, endPoint y: 159, distance: 12.0
click at [877, 151] on span "Select location" at bounding box center [975, 154] width 436 height 19
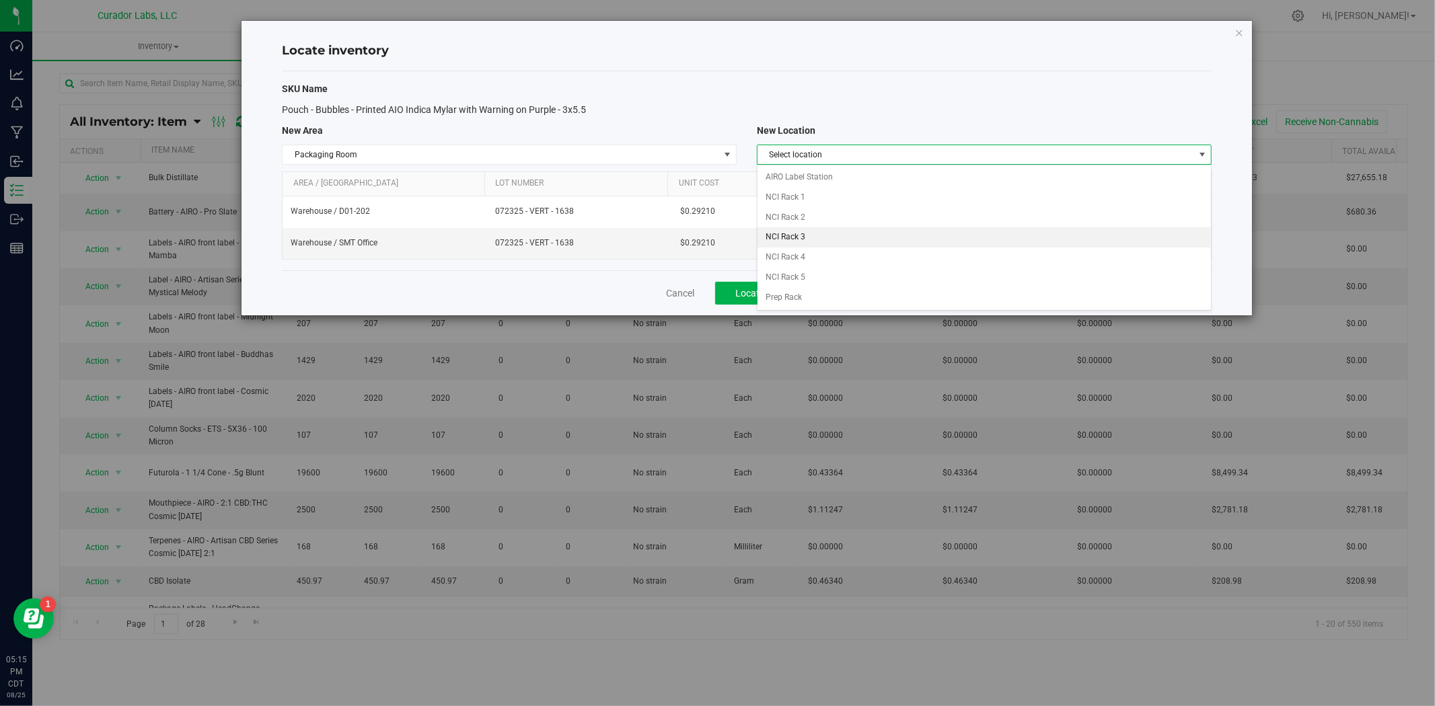
click at [825, 237] on li "NCI Rack 3" at bounding box center [983, 237] width 453 height 20
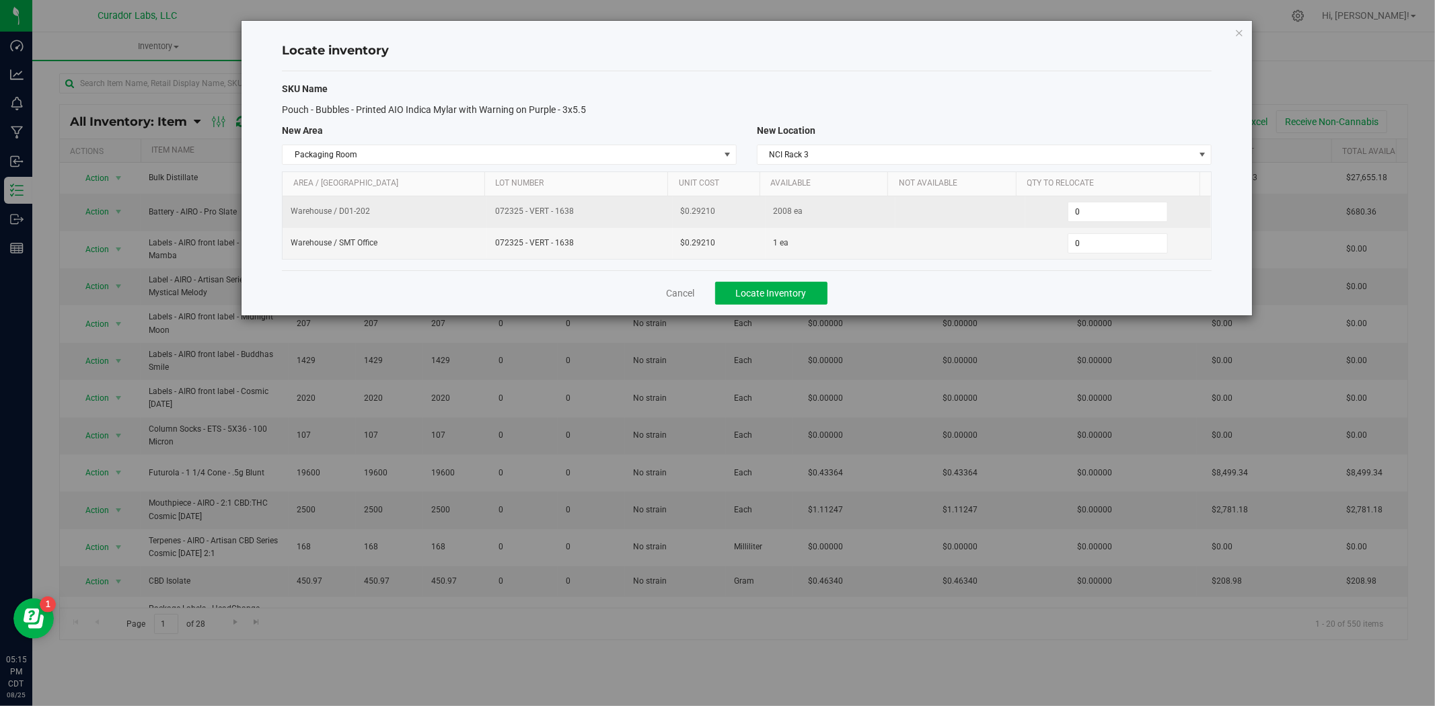
drag, startPoint x: 588, startPoint y: 219, endPoint x: 488, endPoint y: 219, distance: 99.5
click at [488, 219] on td "072325 - VERT - 1638" at bounding box center [580, 212] width 186 height 32
copy span "072325 - VERT - 1638"
drag, startPoint x: 1081, startPoint y: 217, endPoint x: 1030, endPoint y: 222, distance: 52.1
click at [1033, 221] on div "0 0" at bounding box center [1117, 212] width 169 height 20
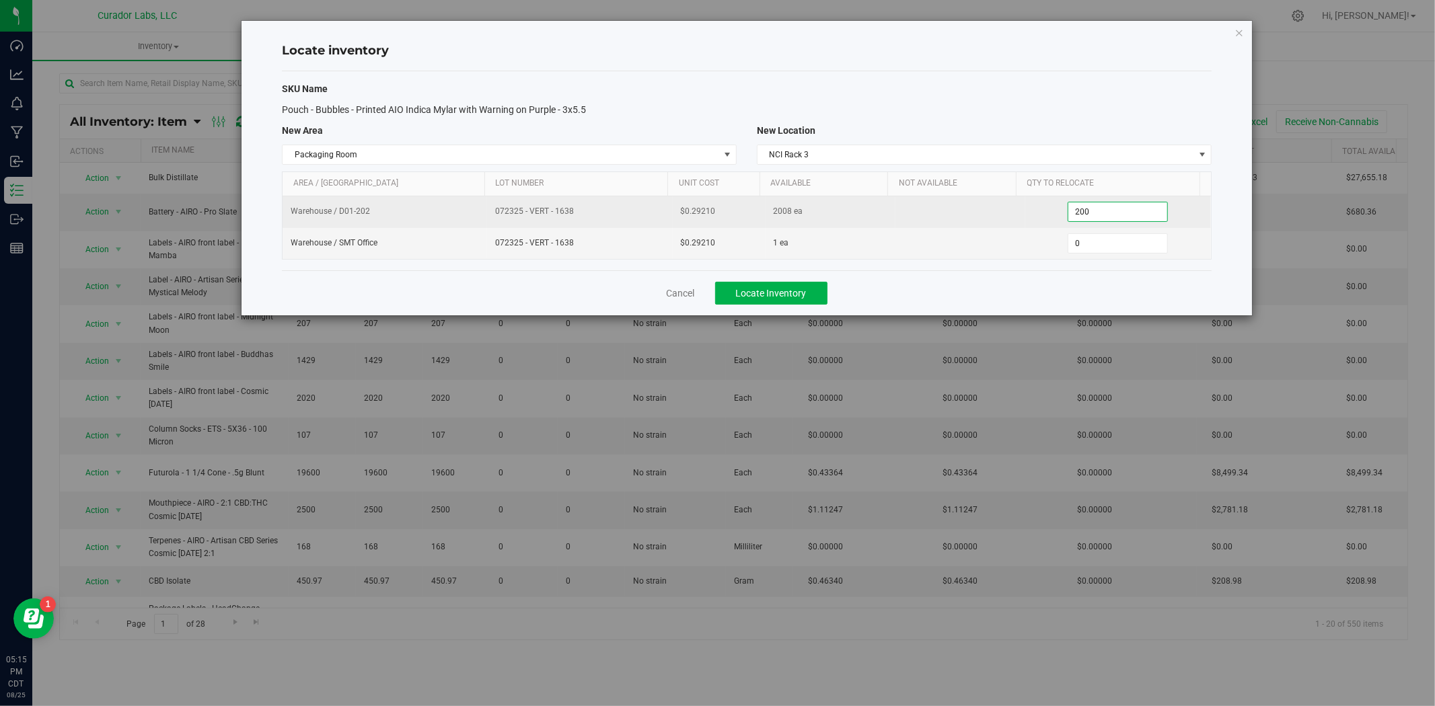
type input "2008"
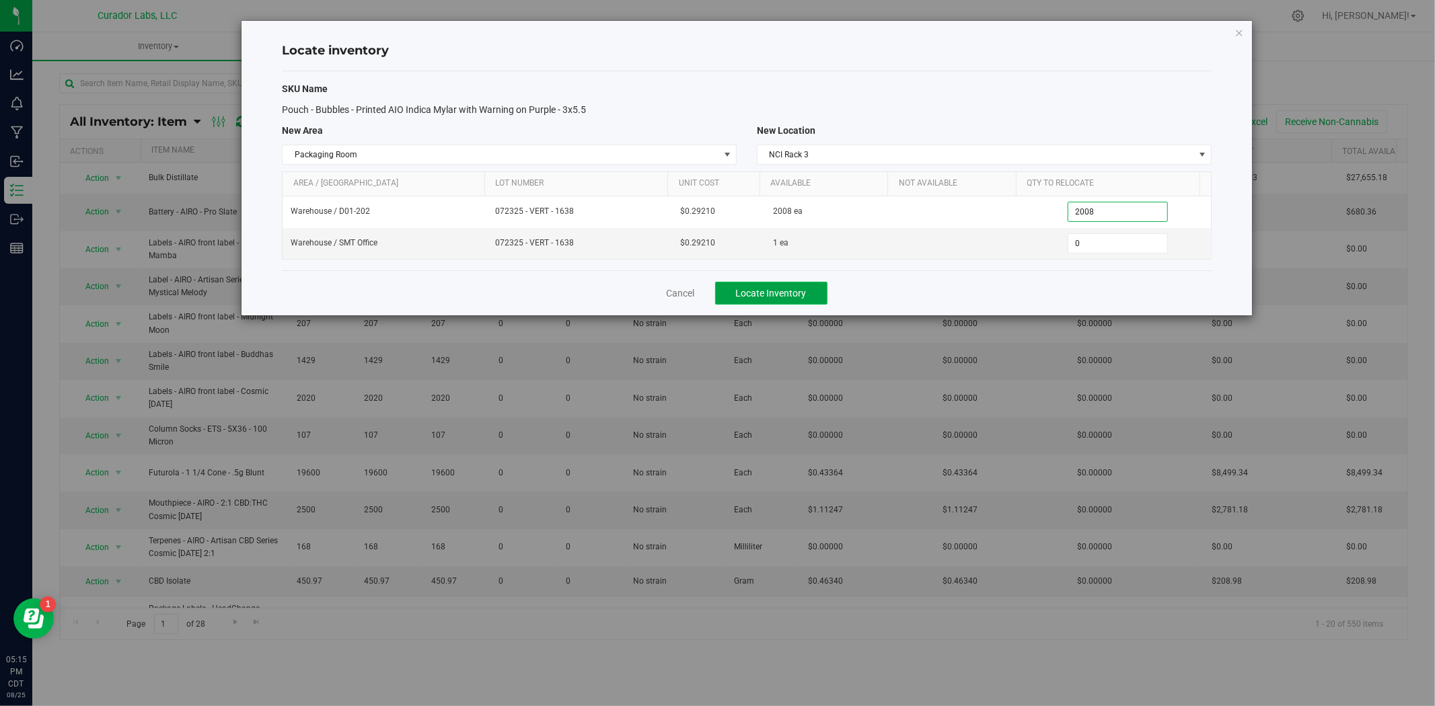
type input "2,008"
click at [765, 297] on span "Locate Inventory" at bounding box center [771, 293] width 71 height 11
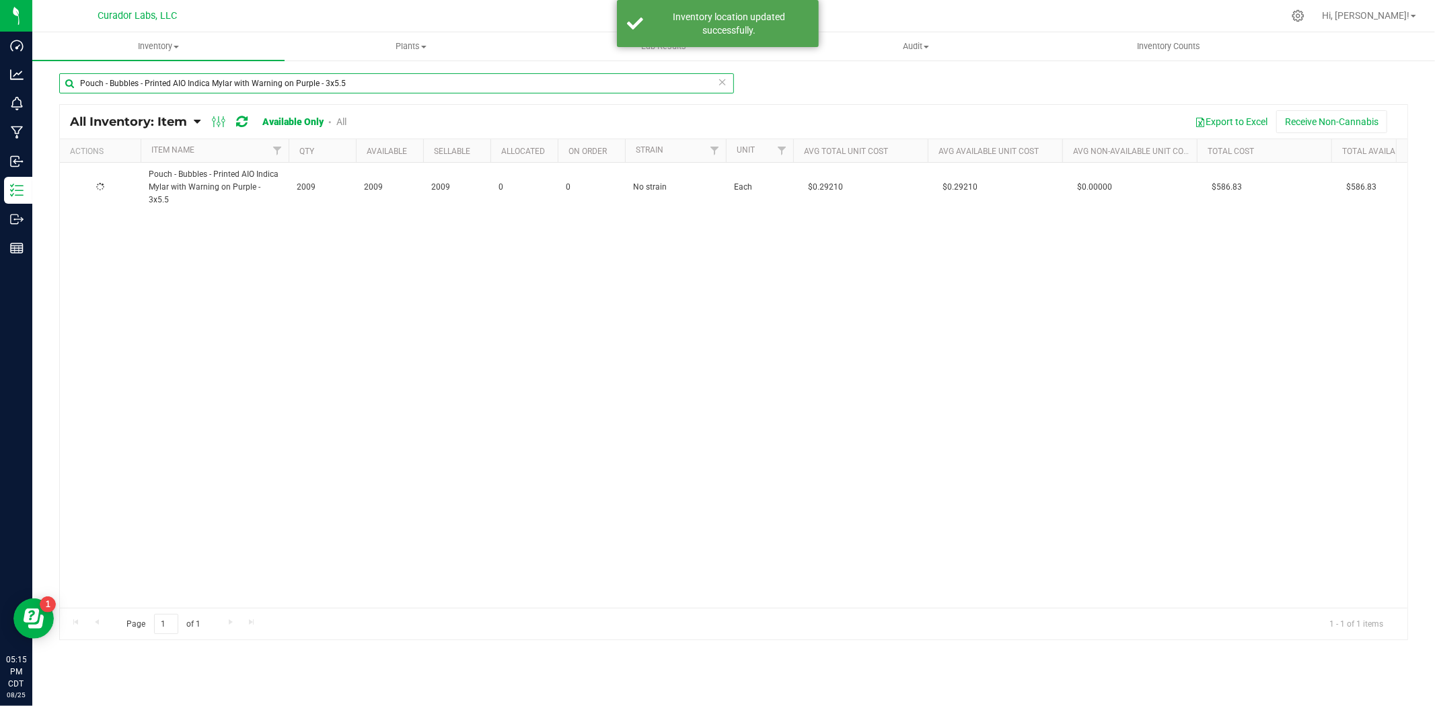
drag, startPoint x: 375, startPoint y: 89, endPoint x: -147, endPoint y: 86, distance: 521.9
click at [0, 86] on html "Dashboard Analytics Monitoring Manufacturing Inbound Inventory Outbound Reports…" at bounding box center [717, 353] width 1435 height 706
paste input "Sativa Mylar with Warning on Yellow"
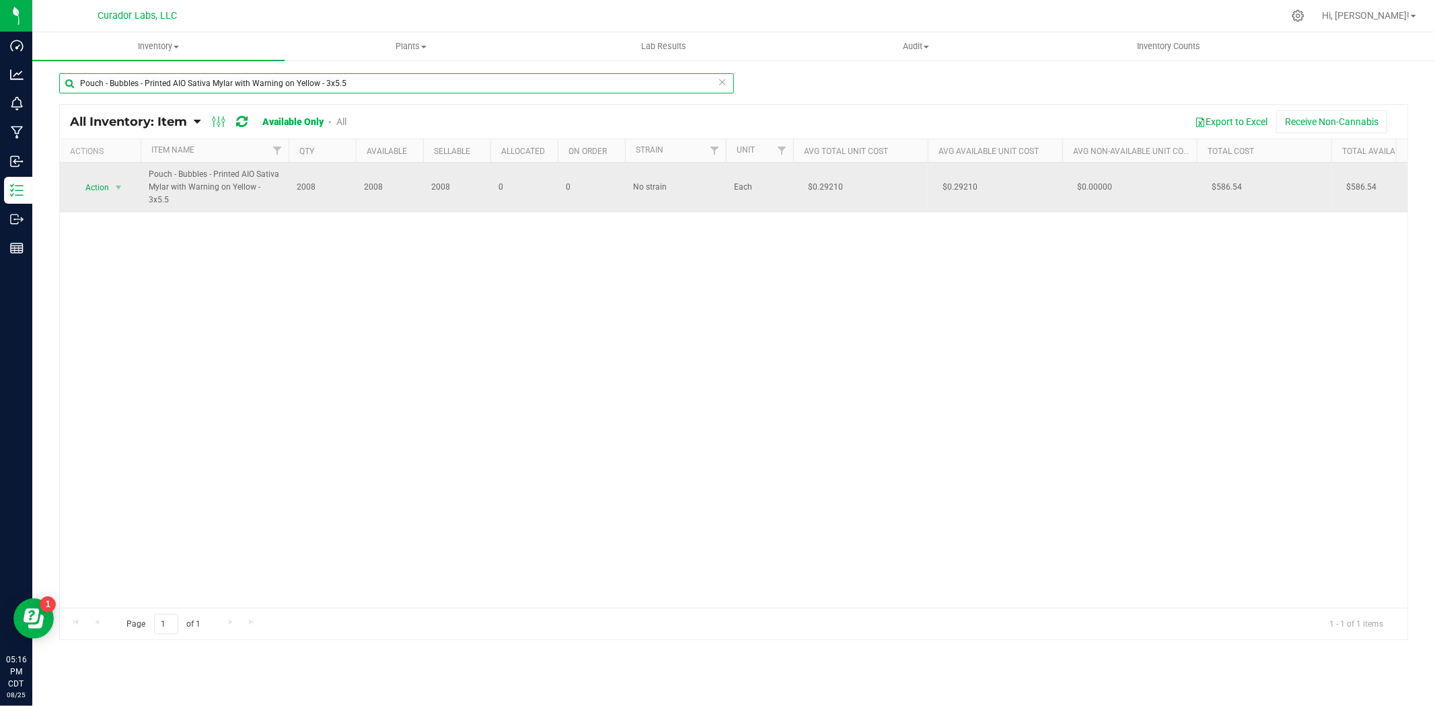
type input "Pouch - Bubbles - Printed AIO Sativa Mylar with Warning on Yellow - 3x5.5"
click at [96, 183] on span "Action" at bounding box center [91, 187] width 36 height 19
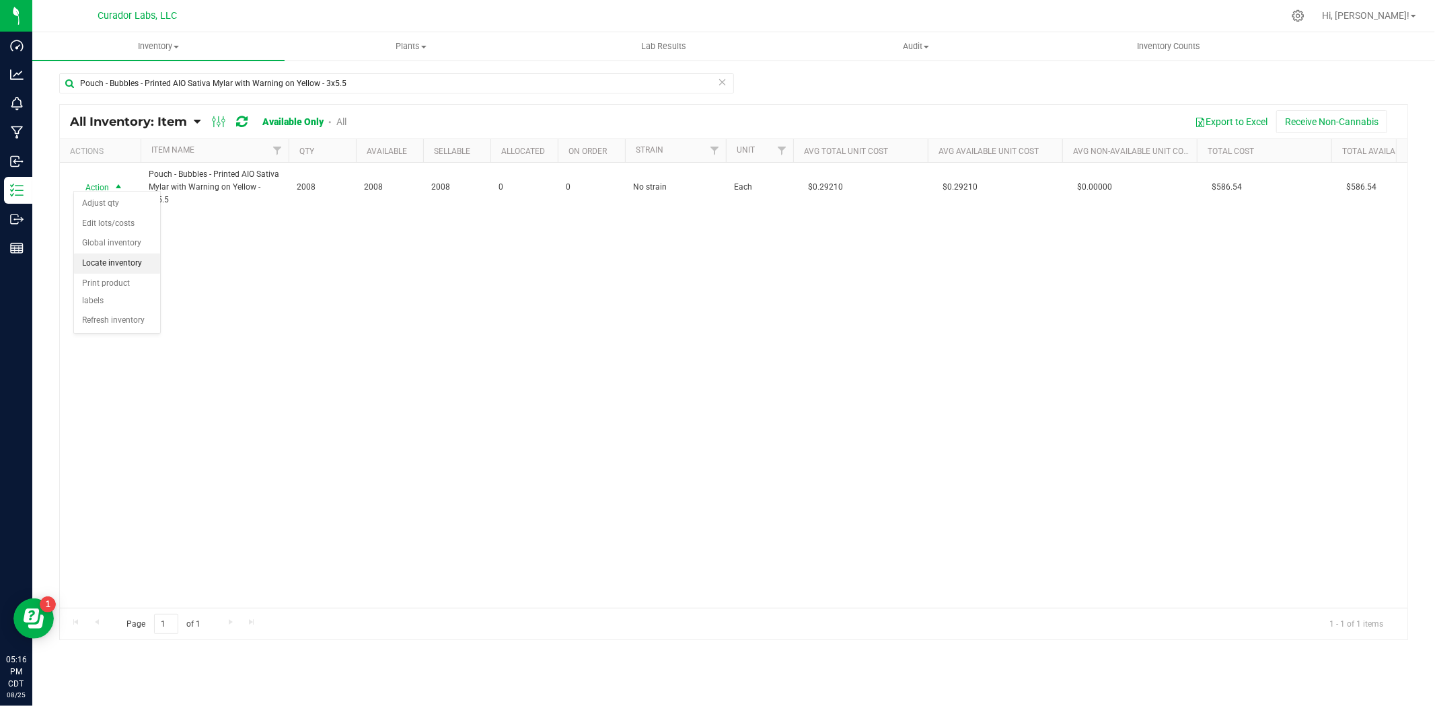
click at [85, 264] on li "Locate inventory" at bounding box center [117, 264] width 86 height 20
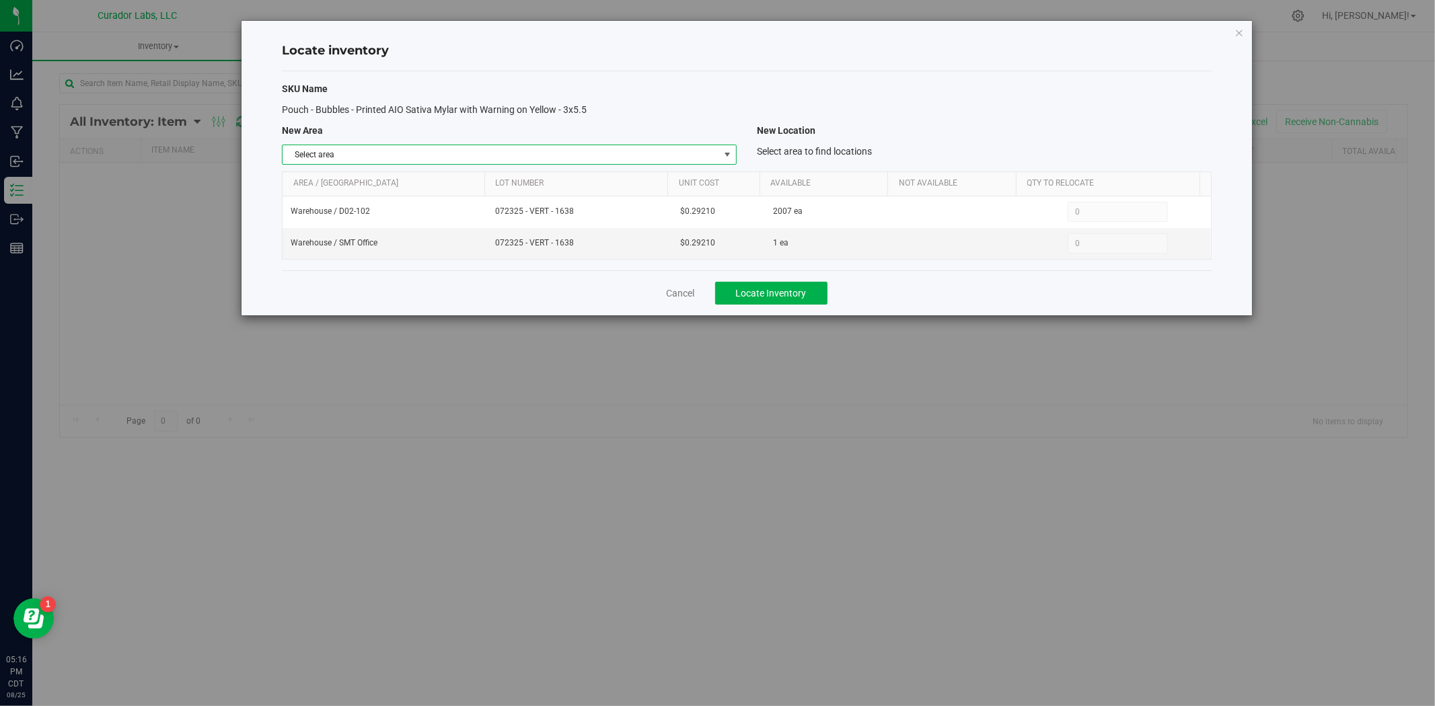
click at [391, 159] on span "Select area" at bounding box center [500, 154] width 436 height 19
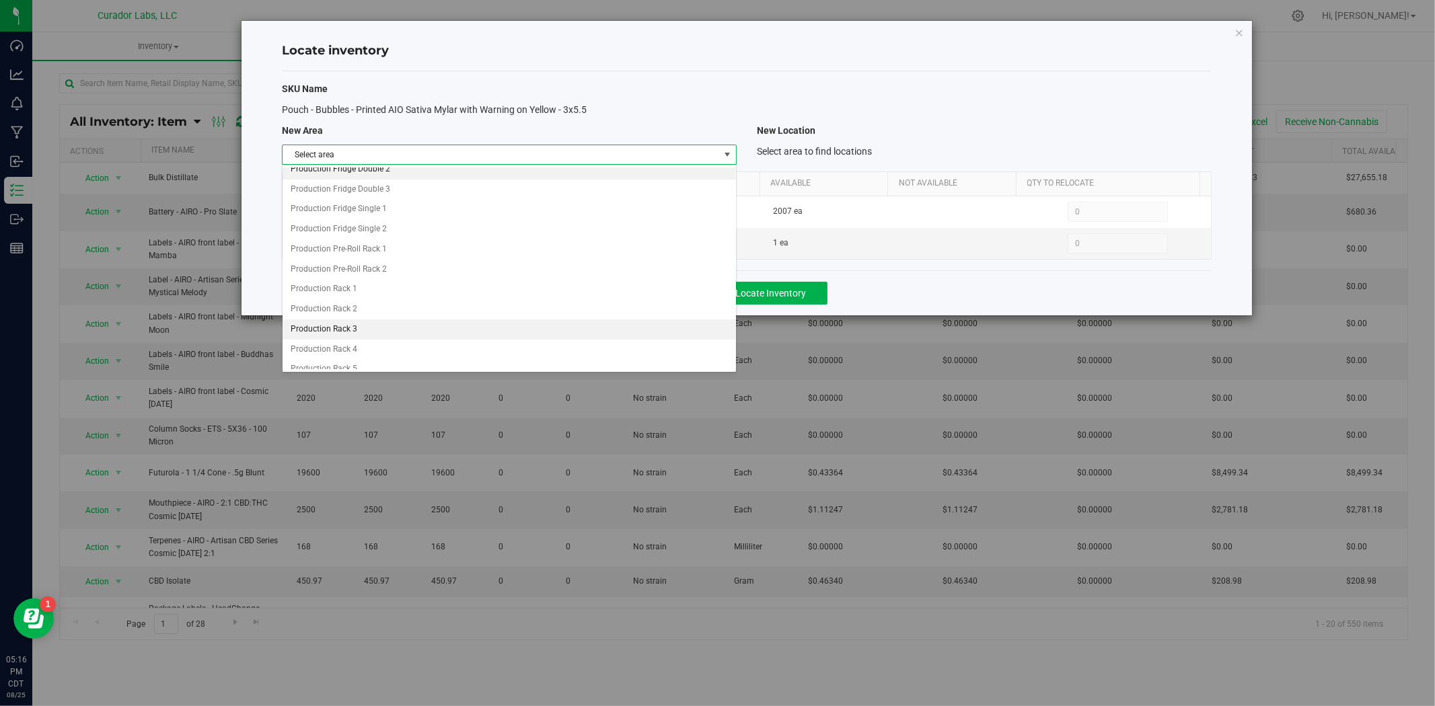
scroll to position [697, 0]
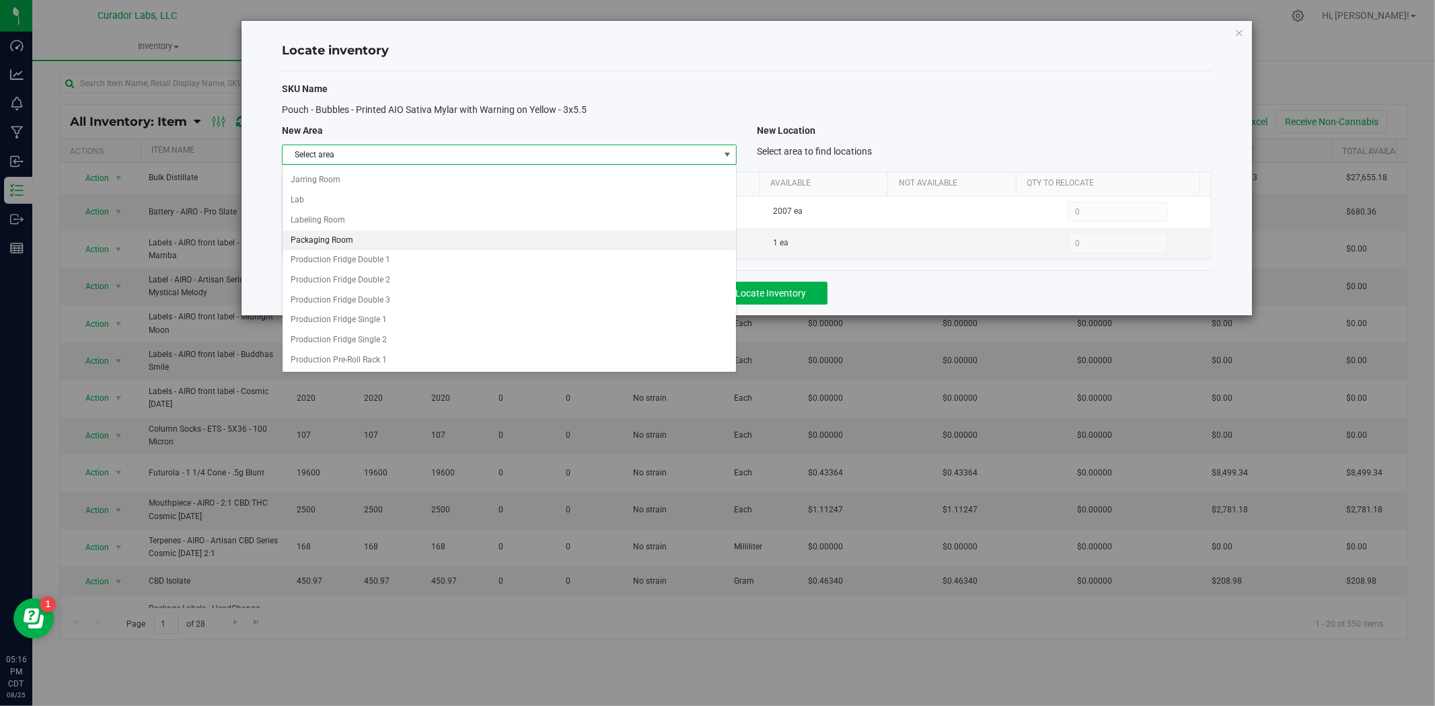
click at [352, 247] on li "Packaging Room" at bounding box center [508, 241] width 453 height 20
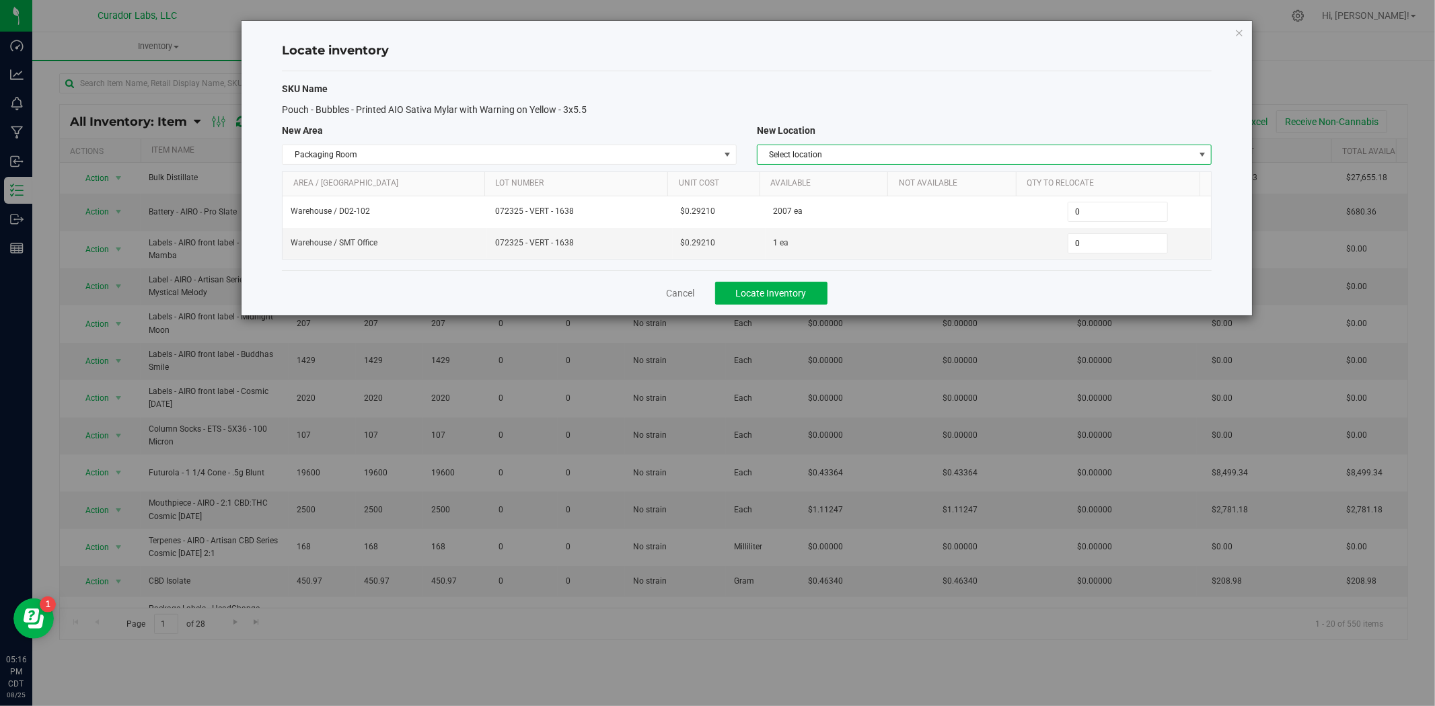
click at [912, 157] on span "Select location" at bounding box center [975, 154] width 436 height 19
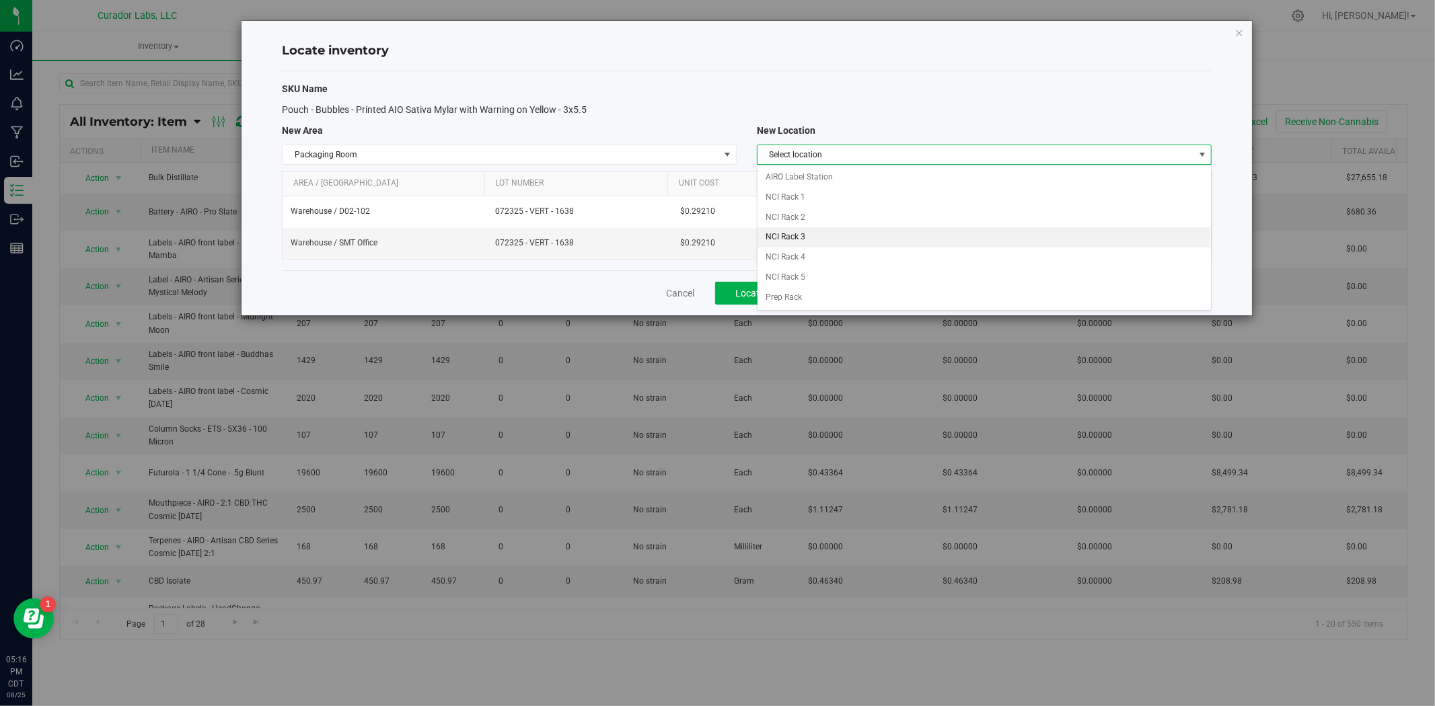
click at [830, 238] on li "NCI Rack 3" at bounding box center [983, 237] width 453 height 20
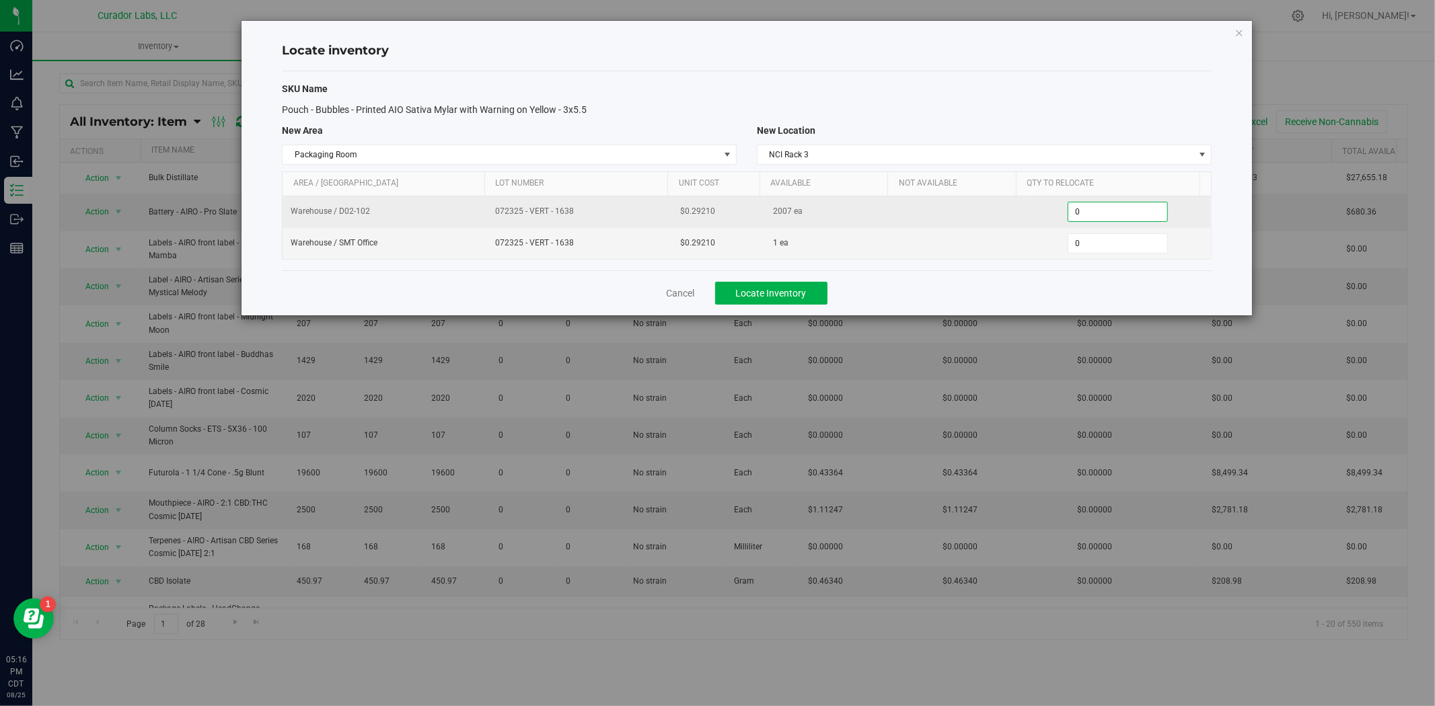
drag, startPoint x: 992, startPoint y: 213, endPoint x: 950, endPoint y: 211, distance: 41.7
click at [944, 213] on tr "Warehouse / D02-102 072325 - VERT - 1638 $0.29210 2007 ea 0 0" at bounding box center [746, 212] width 928 height 32
type input "2007"
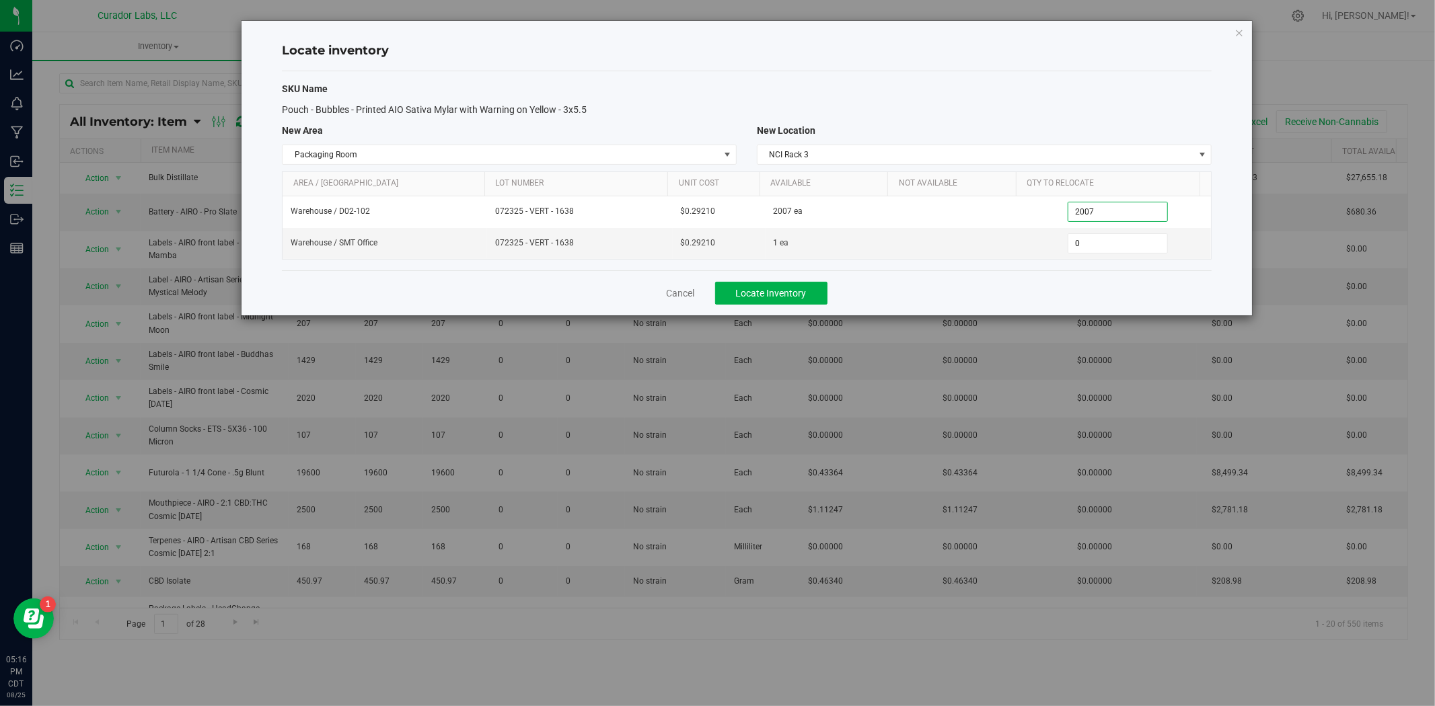
type input "2,007"
click at [800, 289] on span "Locate Inventory" at bounding box center [771, 293] width 71 height 11
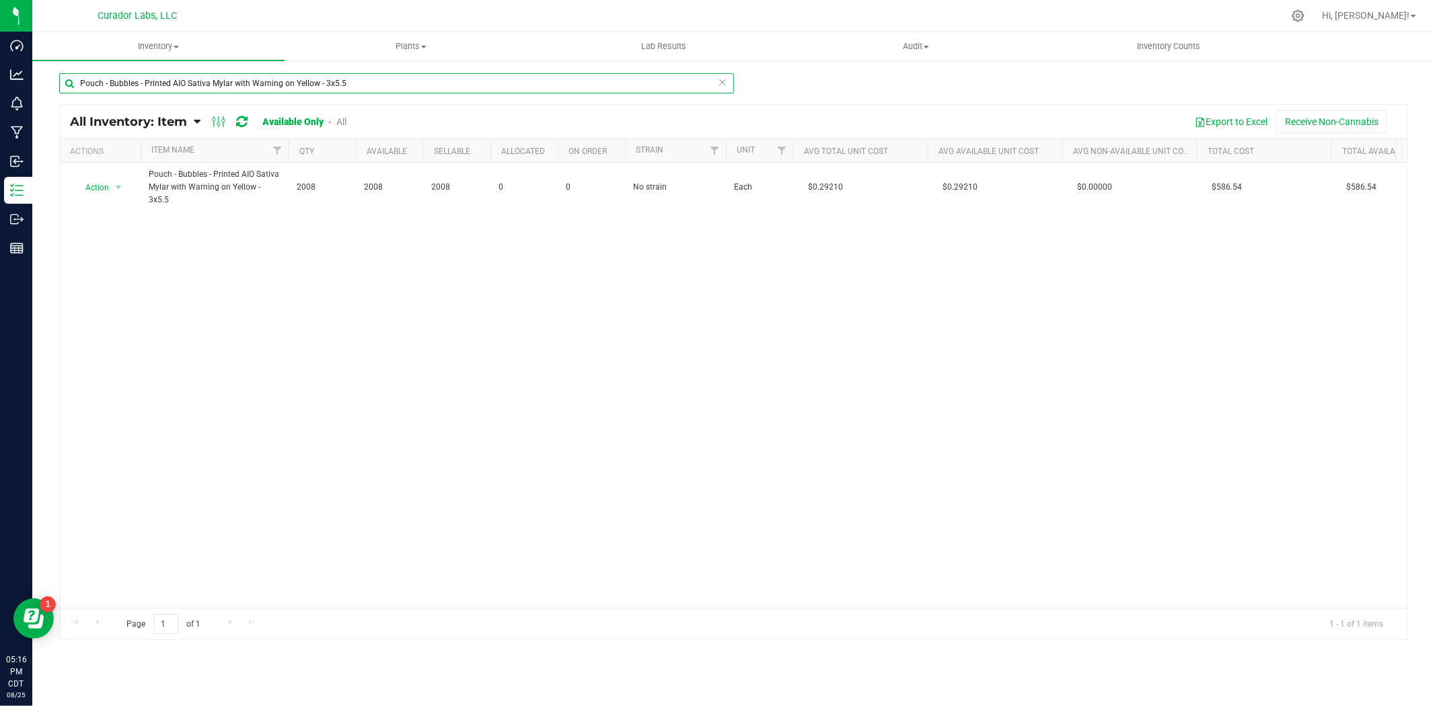
drag, startPoint x: 404, startPoint y: 85, endPoint x: -69, endPoint y: 86, distance: 473.5
click at [0, 86] on html "Dashboard Analytics Monitoring Manufacturing Inbound Inventory Outbound Reports…" at bounding box center [717, 353] width 1435 height 706
paste input "Labeled Tube - Safe Bet - Vape Cart with QR THC M Diamond Brown - 2.2x2"
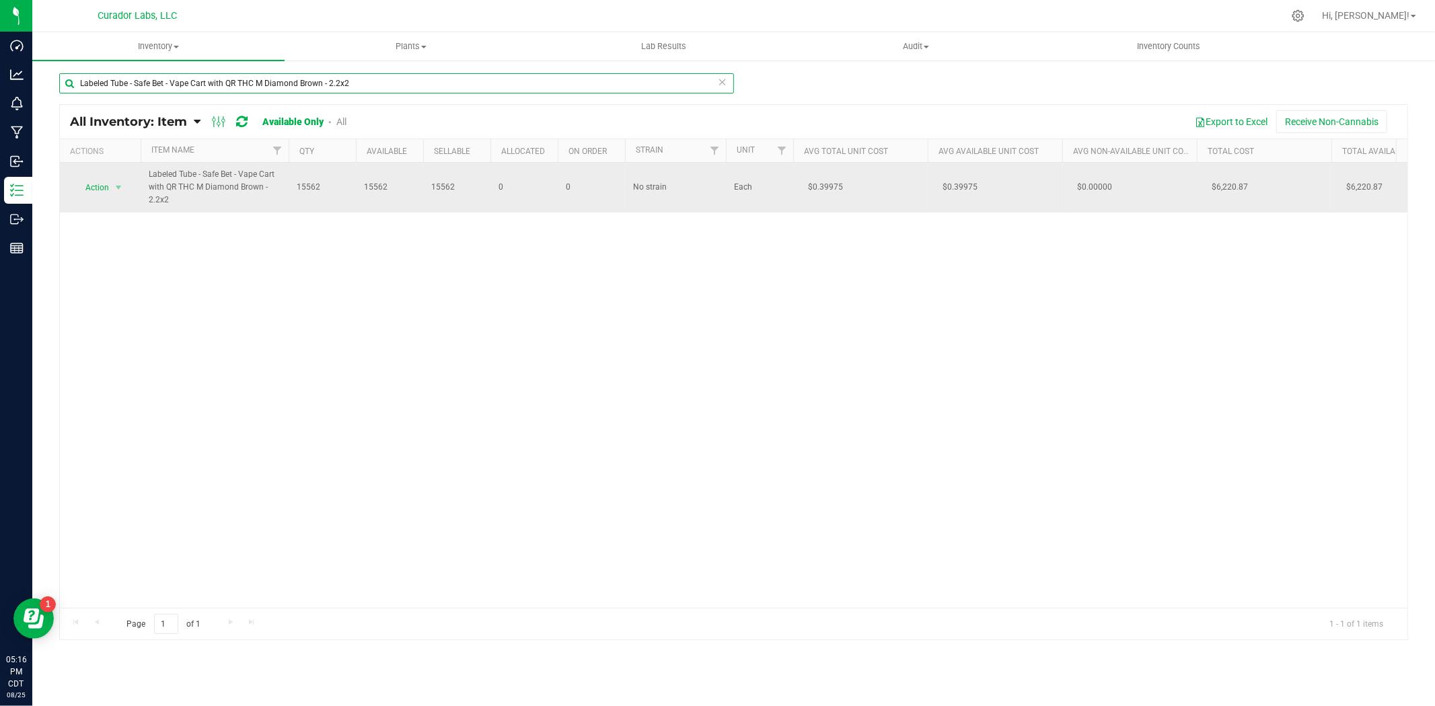
type input "Labeled Tube - Safe Bet - Vape Cart with QR THC M Diamond Brown - 2.2x2"
drag, startPoint x: 116, startPoint y: 175, endPoint x: 111, endPoint y: 185, distance: 11.1
click at [116, 176] on td "Action Action Adjust qty Edit lots/costs Global inventory Locate inventory Prin…" at bounding box center [100, 188] width 81 height 50
click at [112, 185] on span "select" at bounding box center [118, 187] width 17 height 19
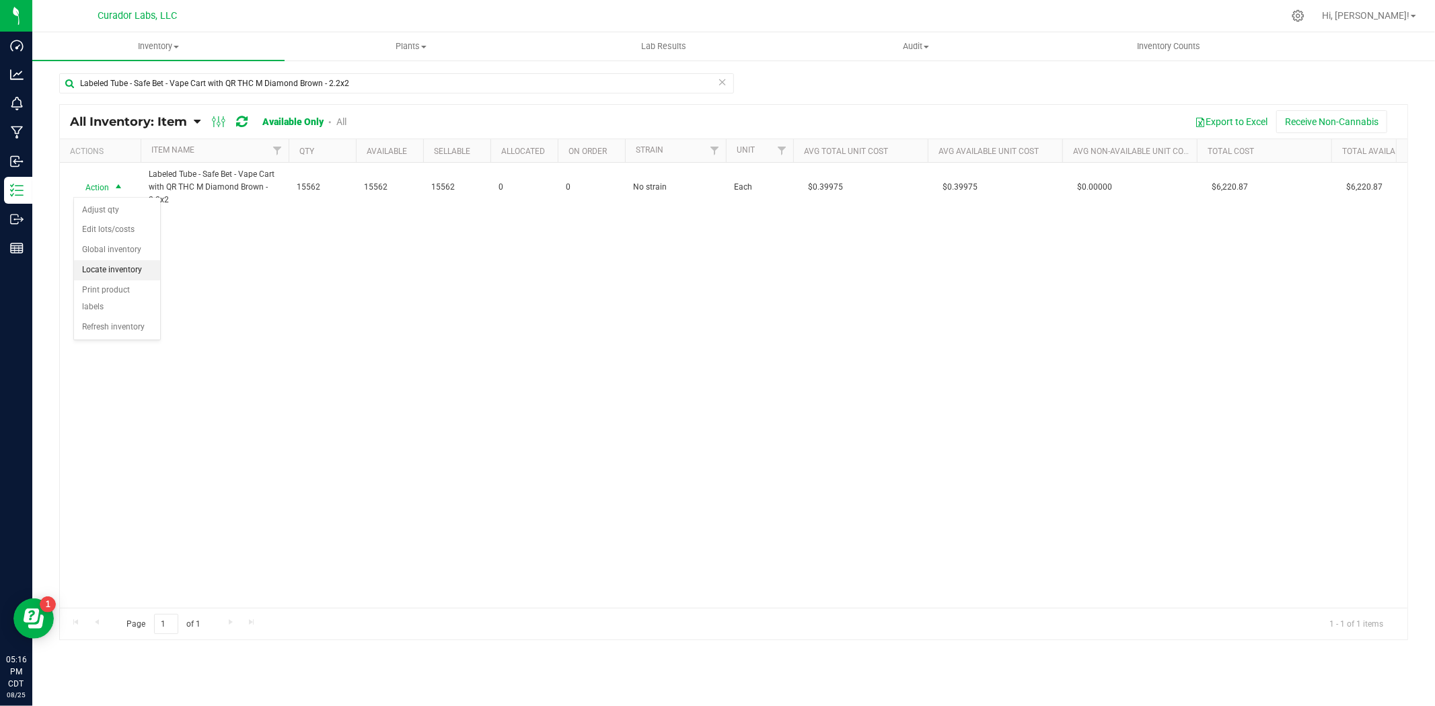
click at [118, 272] on li "Locate inventory" at bounding box center [117, 270] width 86 height 20
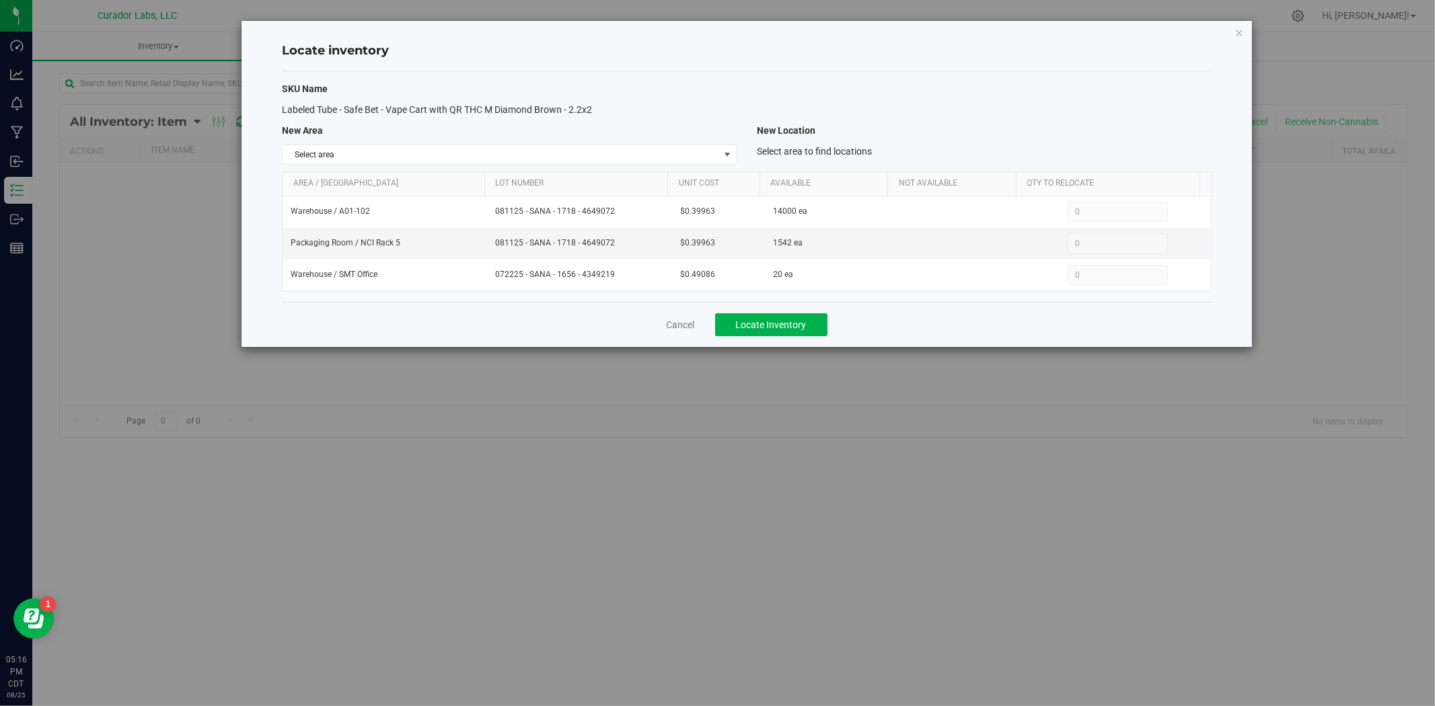
click at [632, 165] on div "SKU Name Labeled Tube - Safe Bet - Vape Cart with QR THC M Diamond Brown - 2.2x…" at bounding box center [746, 186] width 929 height 231
click at [632, 156] on span "Select area" at bounding box center [500, 154] width 436 height 19
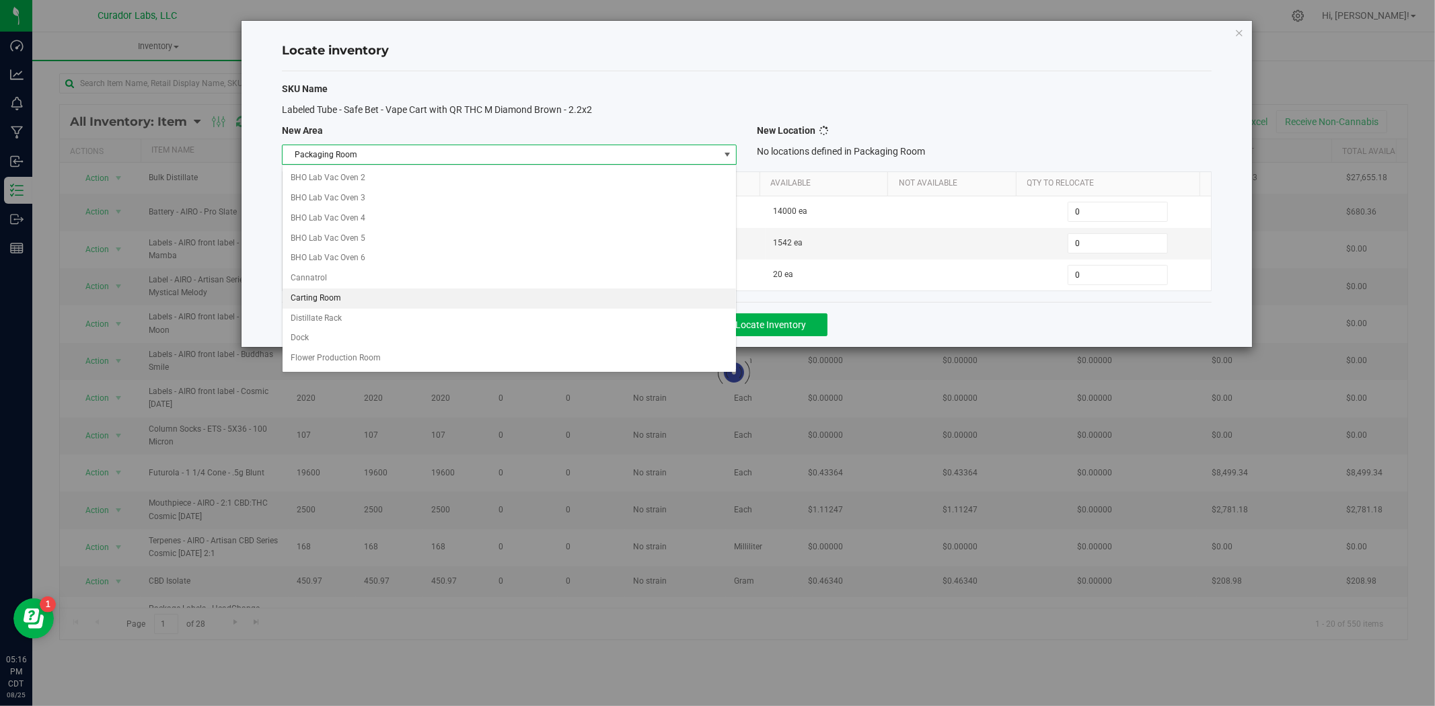
scroll to position [582, 0]
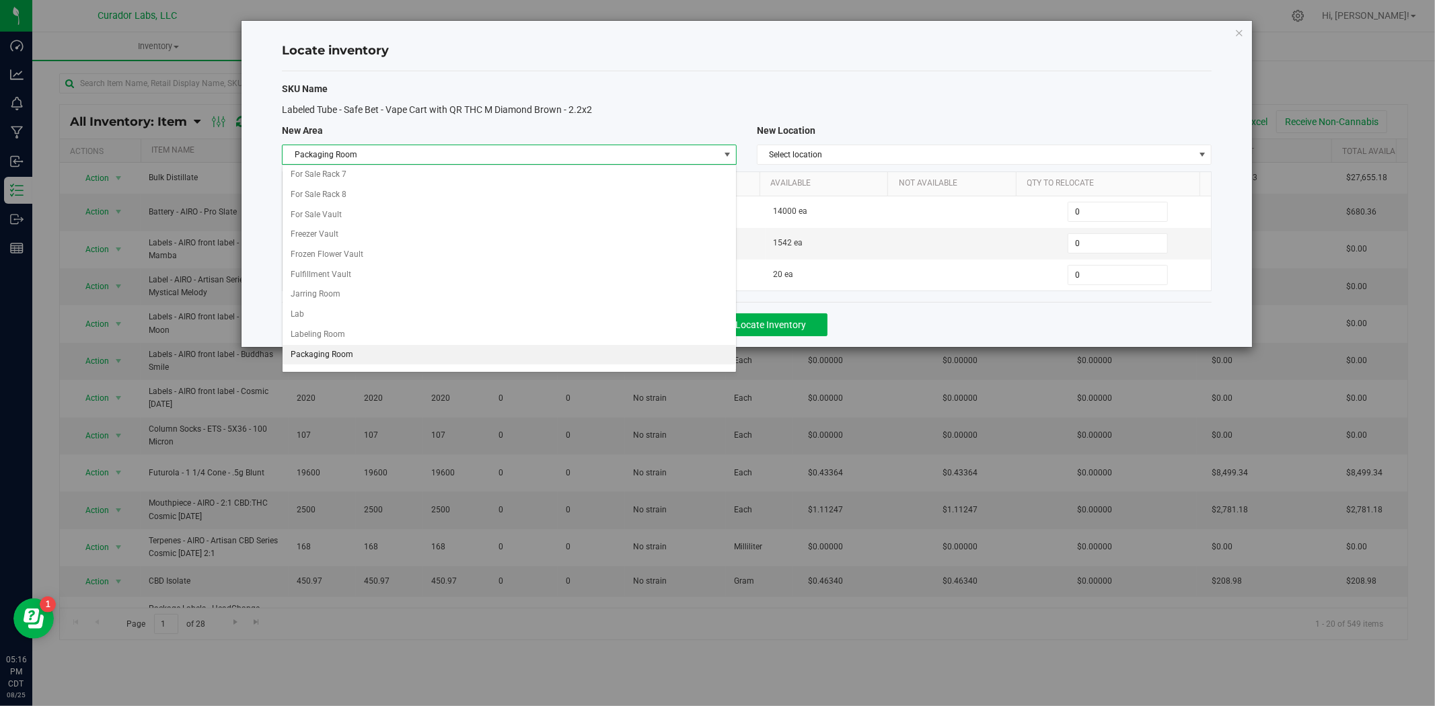
click at [453, 356] on li "Packaging Room" at bounding box center [508, 355] width 453 height 20
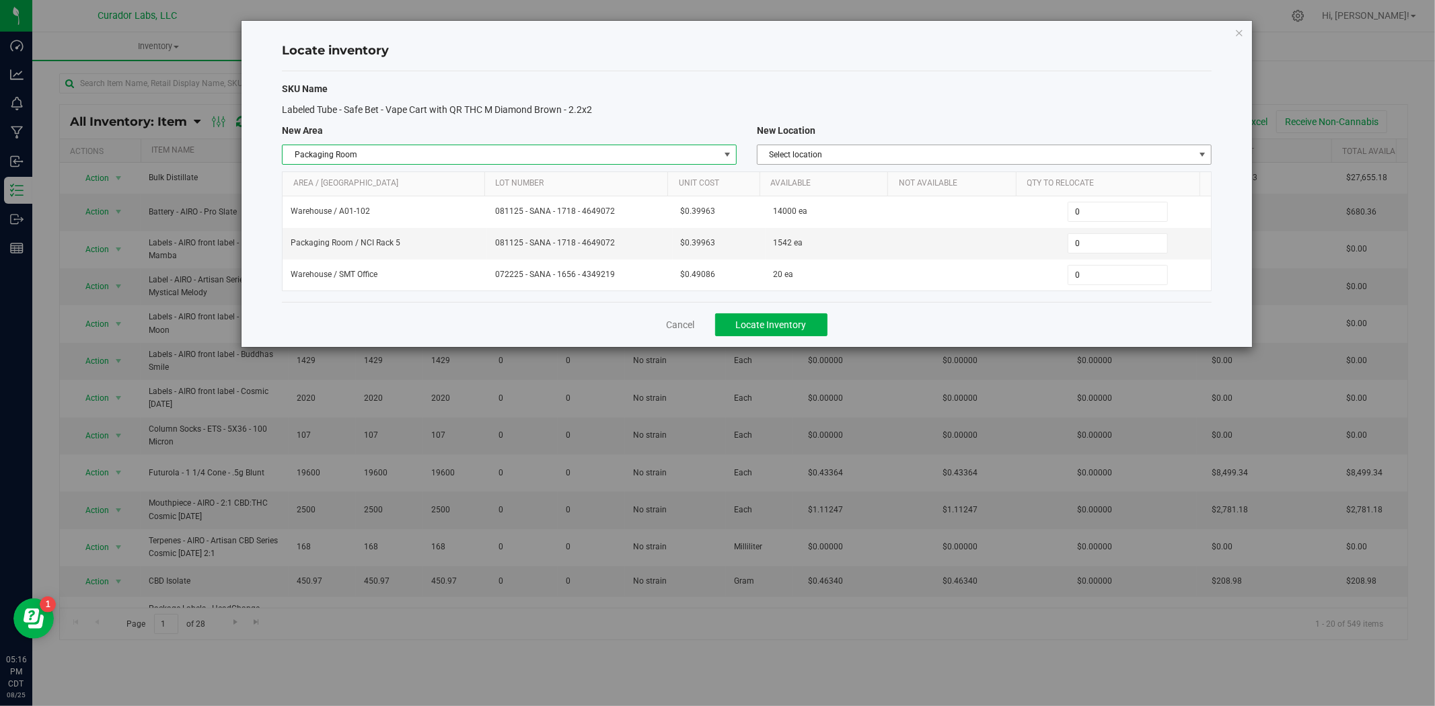
click at [875, 155] on span "Select location" at bounding box center [975, 154] width 436 height 19
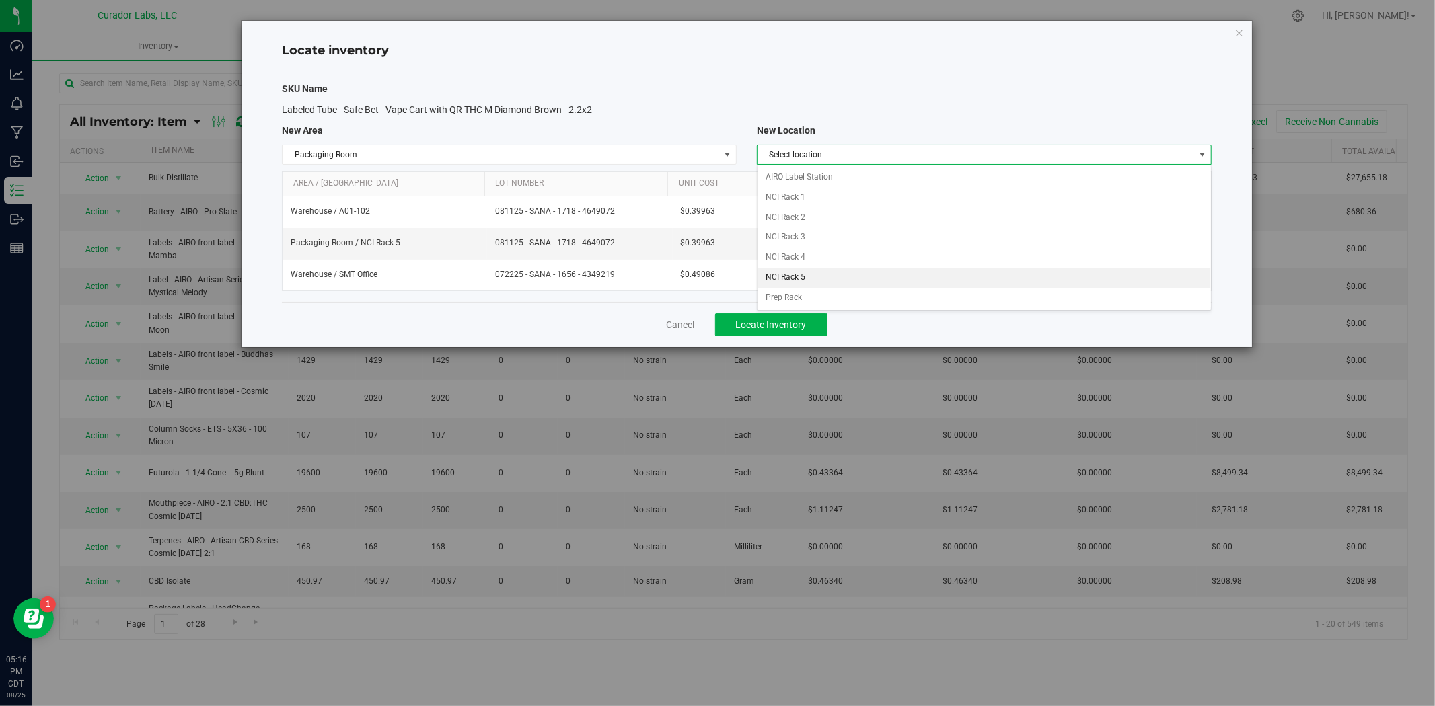
click at [796, 279] on li "NCI Rack 5" at bounding box center [983, 278] width 453 height 20
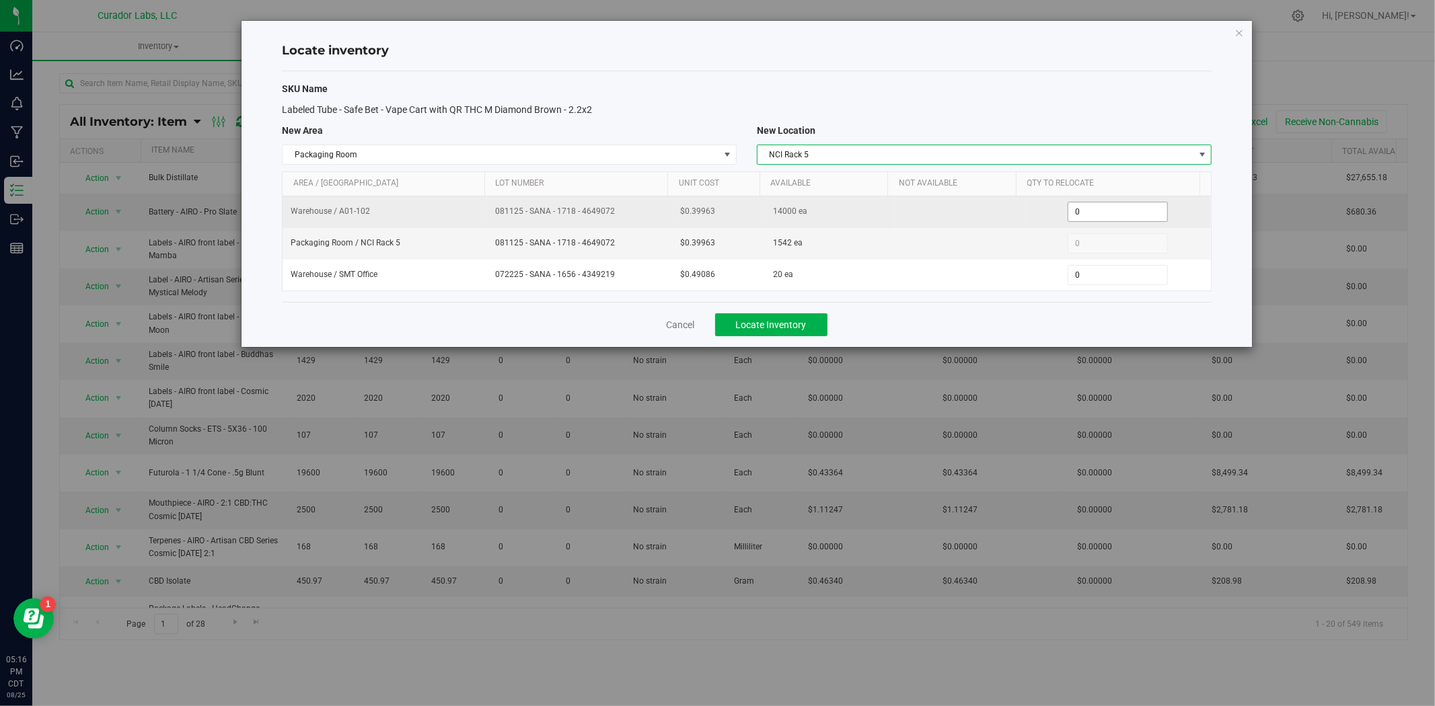
drag, startPoint x: 1066, startPoint y: 210, endPoint x: 1041, endPoint y: 211, distance: 24.9
click at [1042, 211] on div "0 0" at bounding box center [1117, 212] width 169 height 20
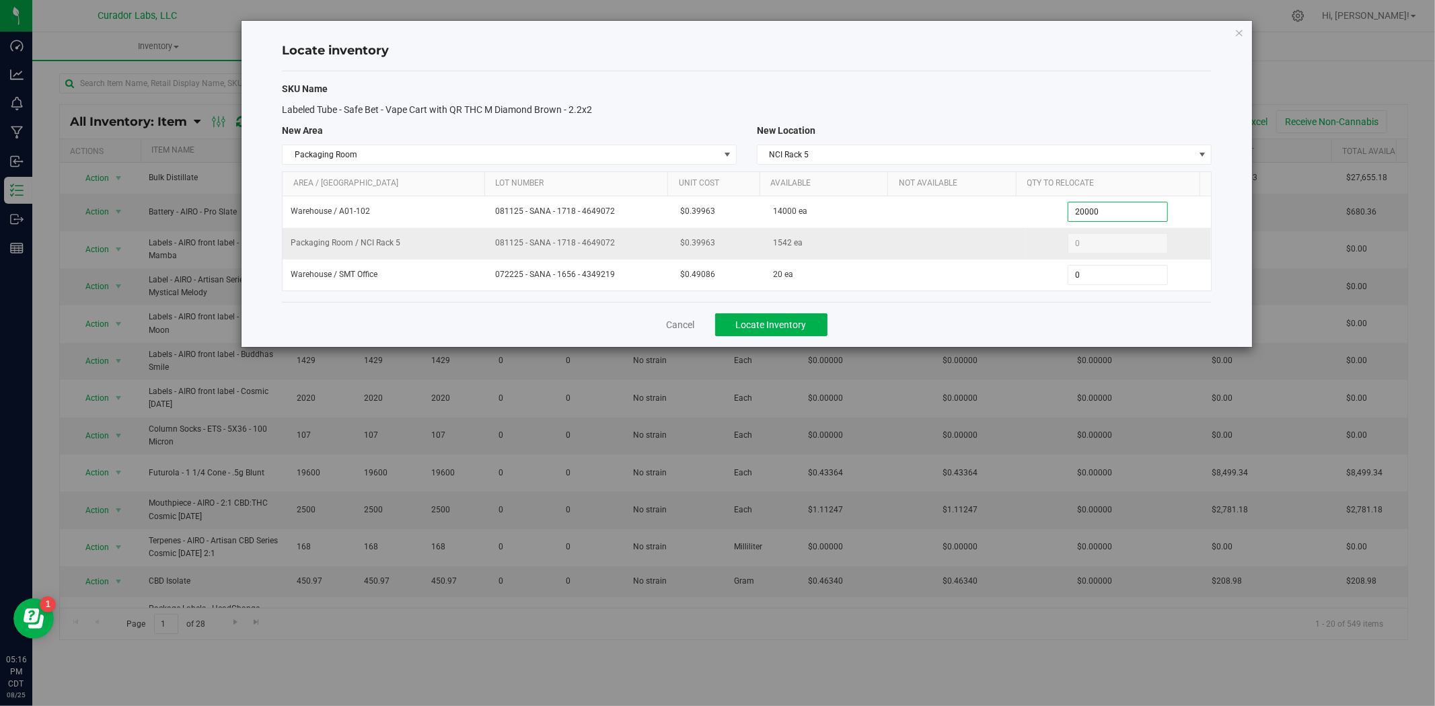
type input "2000"
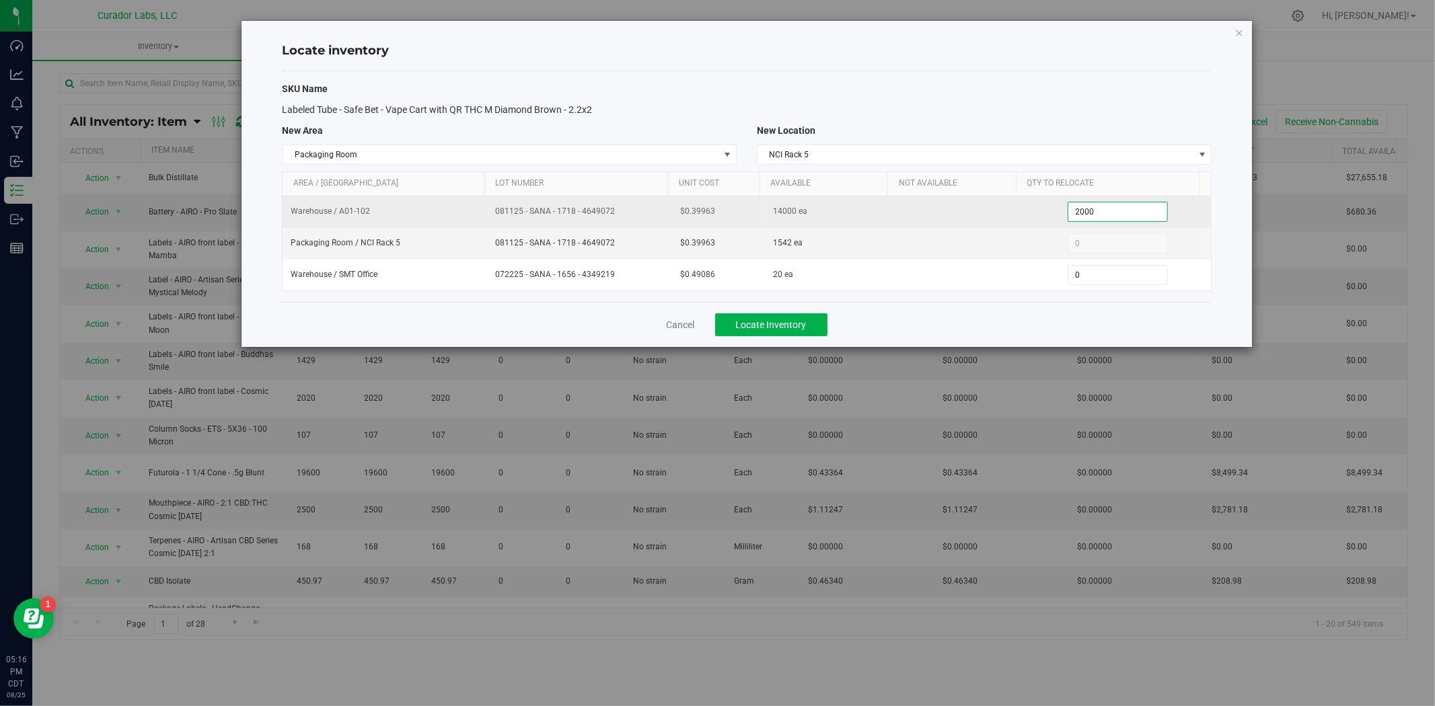
type input "2,000"
drag, startPoint x: 592, startPoint y: 213, endPoint x: 528, endPoint y: 213, distance: 63.9
click at [478, 221] on tr "Warehouse / A01-102 081125 - SANA - 1718 - 4649072 $0.39963 14000 ea 2,000 2000" at bounding box center [746, 212] width 928 height 32
copy tr "081125 - SANA - 1718 - 4649072"
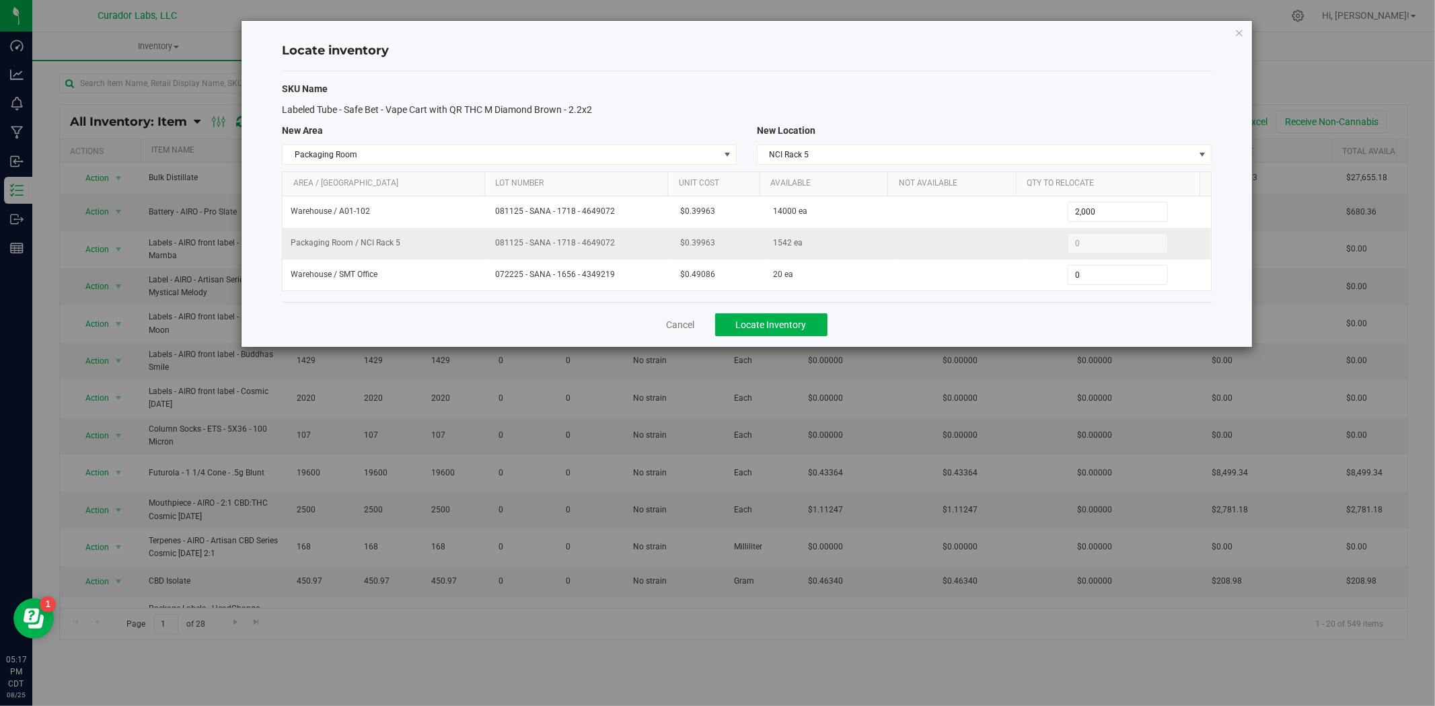
click at [660, 243] on td "081125 - SANA - 1718 - 4649072" at bounding box center [580, 244] width 186 height 32
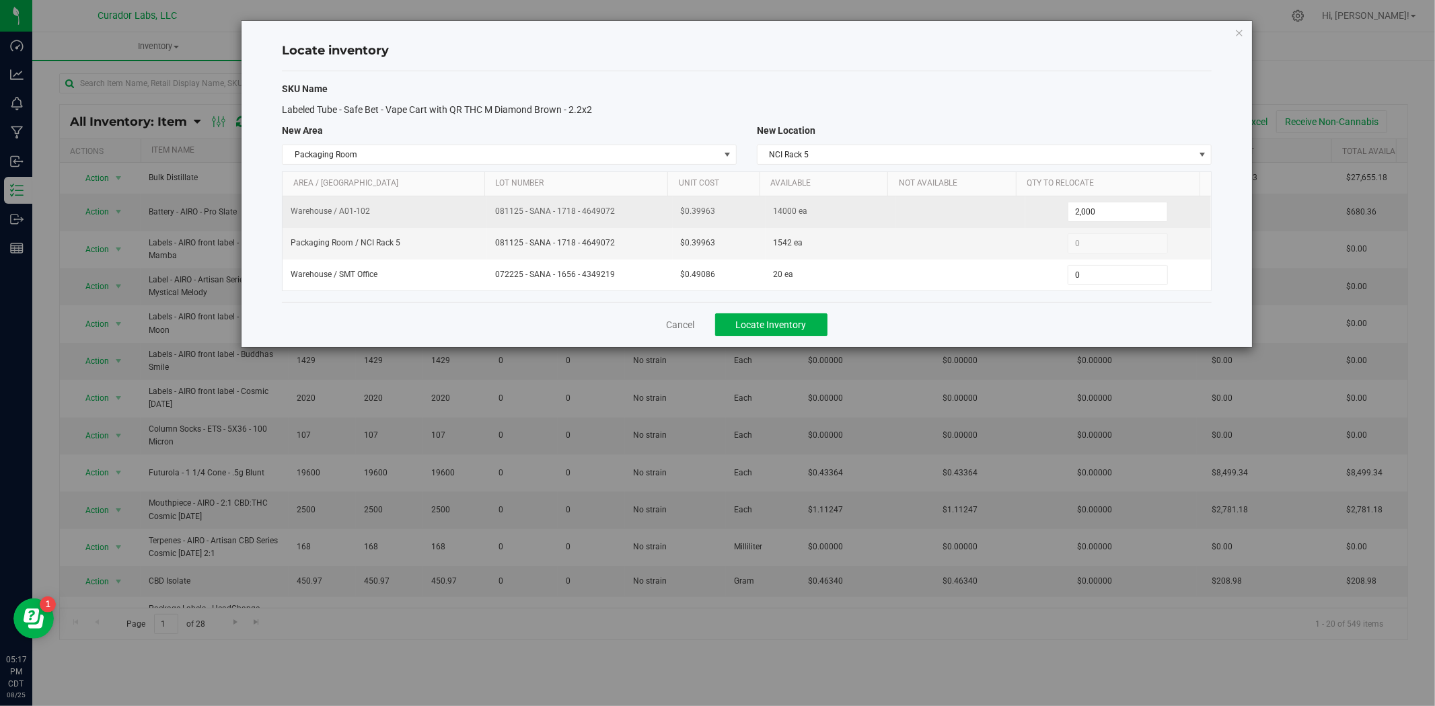
drag, startPoint x: 612, startPoint y: 214, endPoint x: 520, endPoint y: 213, distance: 92.1
click at [453, 209] on tr "Warehouse / A01-102 081125 - SANA - 1718 - 4649072 $0.39963 14000 ea 2,000 2000" at bounding box center [746, 212] width 928 height 32
copy tr "081125 - SANA - 1718 - 4649072"
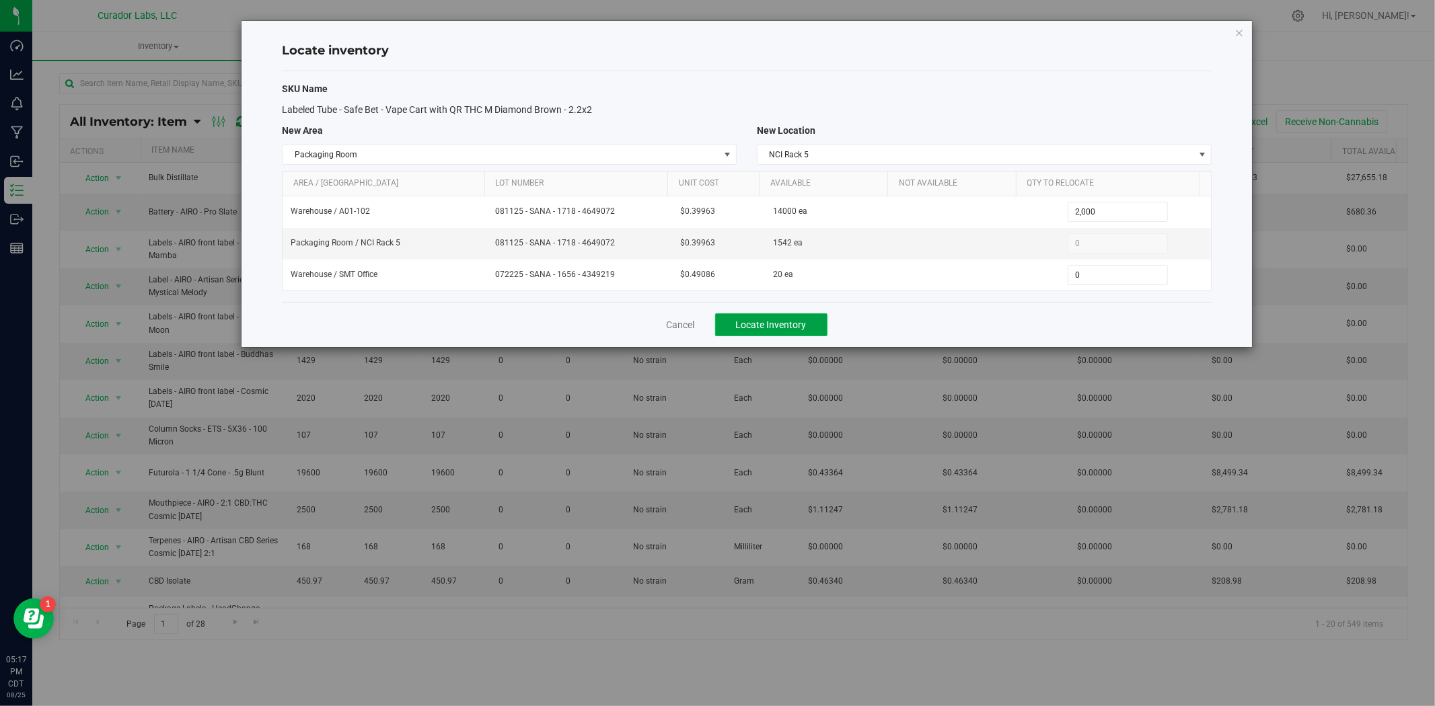
drag, startPoint x: 798, startPoint y: 321, endPoint x: 583, endPoint y: 333, distance: 214.9
click at [798, 321] on span "Locate Inventory" at bounding box center [771, 324] width 71 height 11
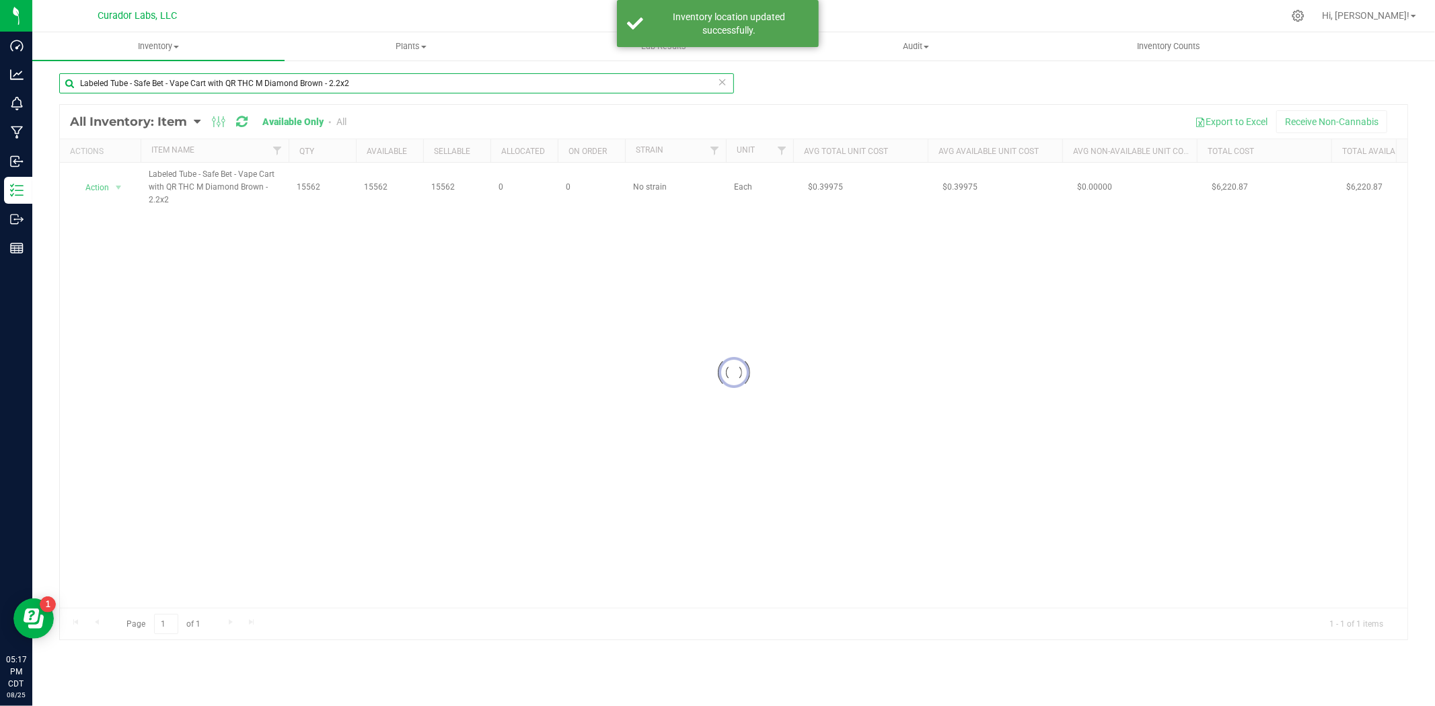
drag, startPoint x: 362, startPoint y: 86, endPoint x: -75, endPoint y: 85, distance: 437.2
click at [0, 85] on html "Dashboard Analytics Monitoring Manufacturing Inbound Inventory Outbound Reports…" at bounding box center [717, 353] width 1435 height 706
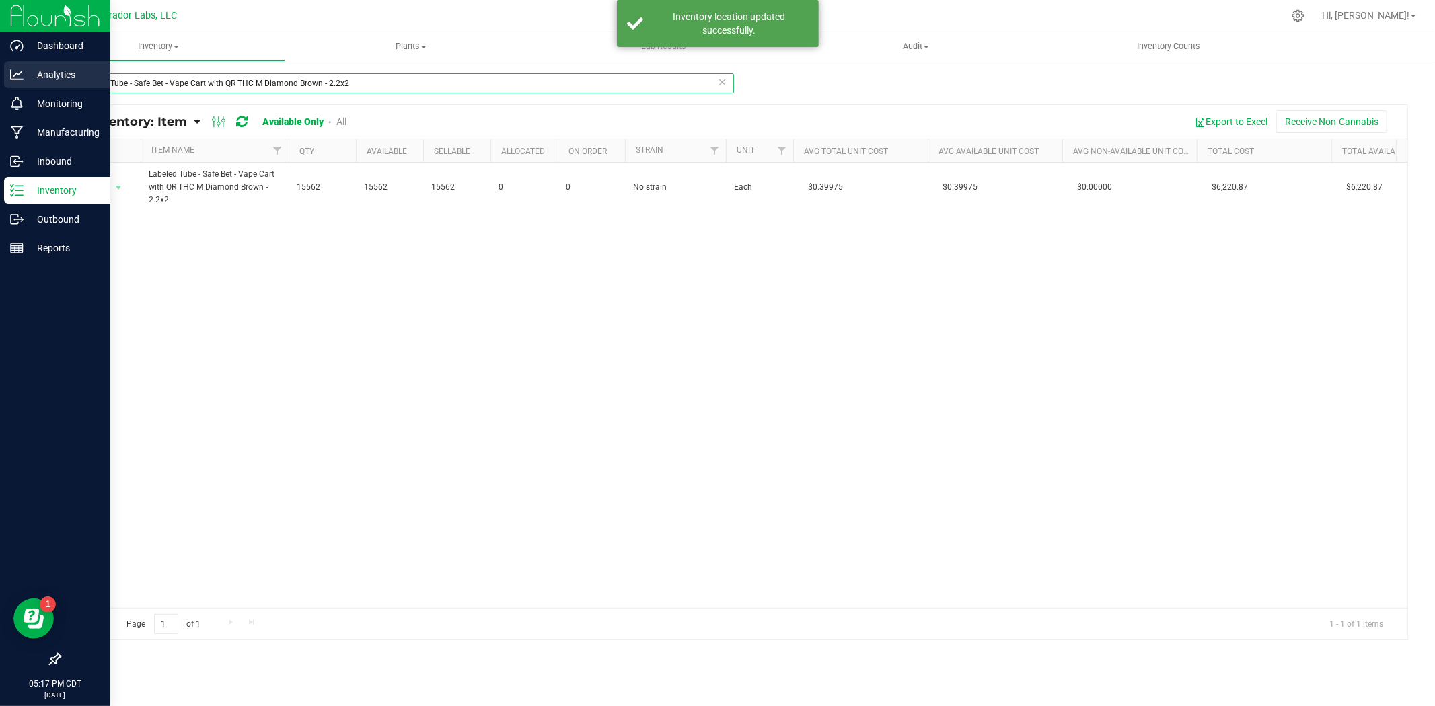
paste input "Pouch - Safe Bet - Printed AIO Disti Vape Mylar with Warning on Orange - 6.25x3"
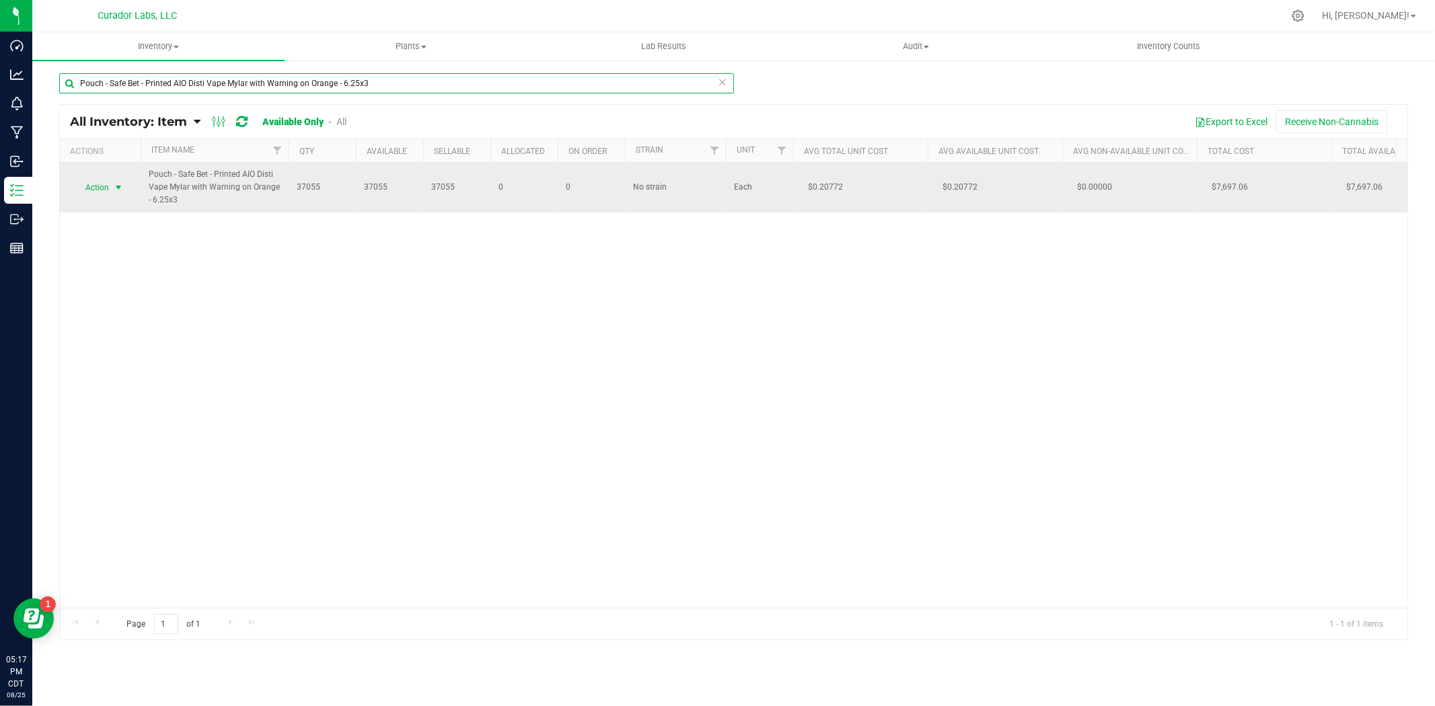
type input "Pouch - Safe Bet - Printed AIO Disti Vape Mylar with Warning on Orange - 6.25x3"
click at [92, 190] on span "Action" at bounding box center [91, 187] width 36 height 19
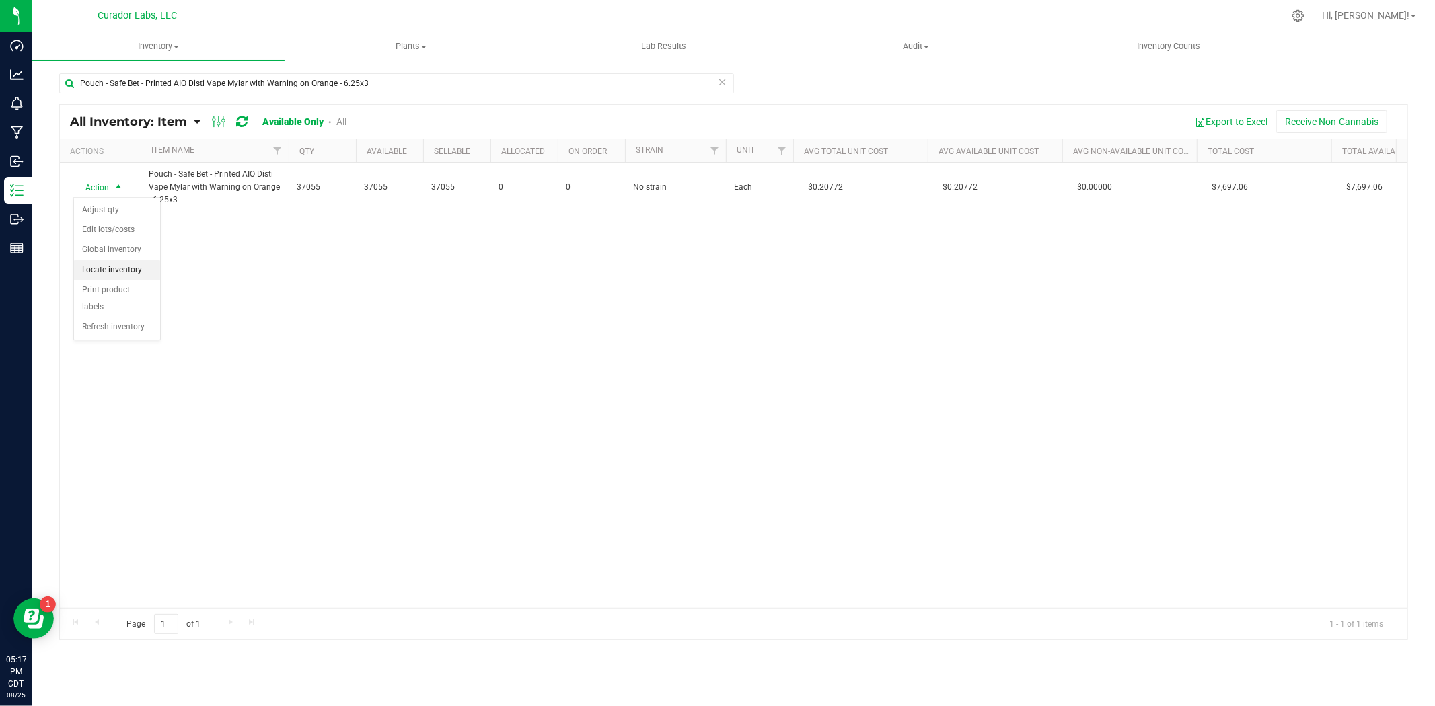
click at [106, 270] on li "Locate inventory" at bounding box center [117, 270] width 86 height 20
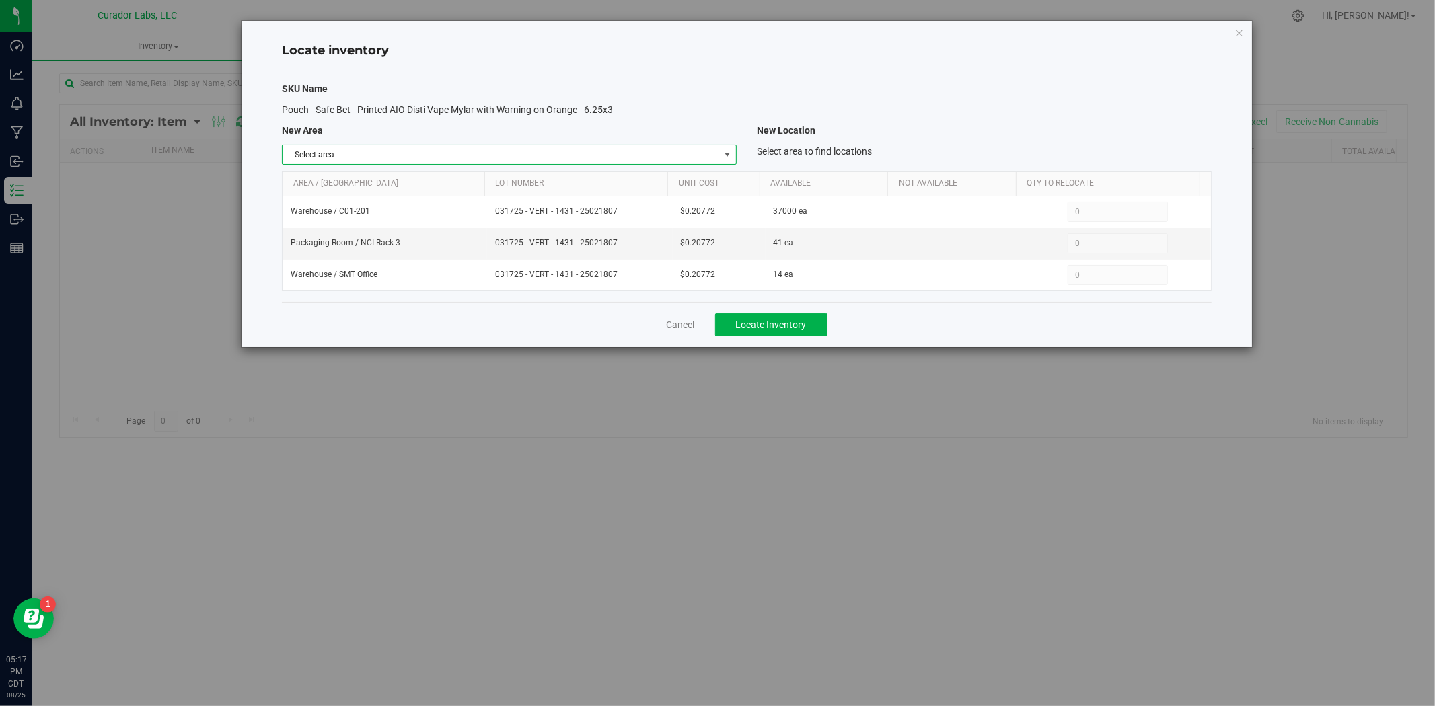
click at [617, 152] on span "Select area" at bounding box center [500, 154] width 436 height 19
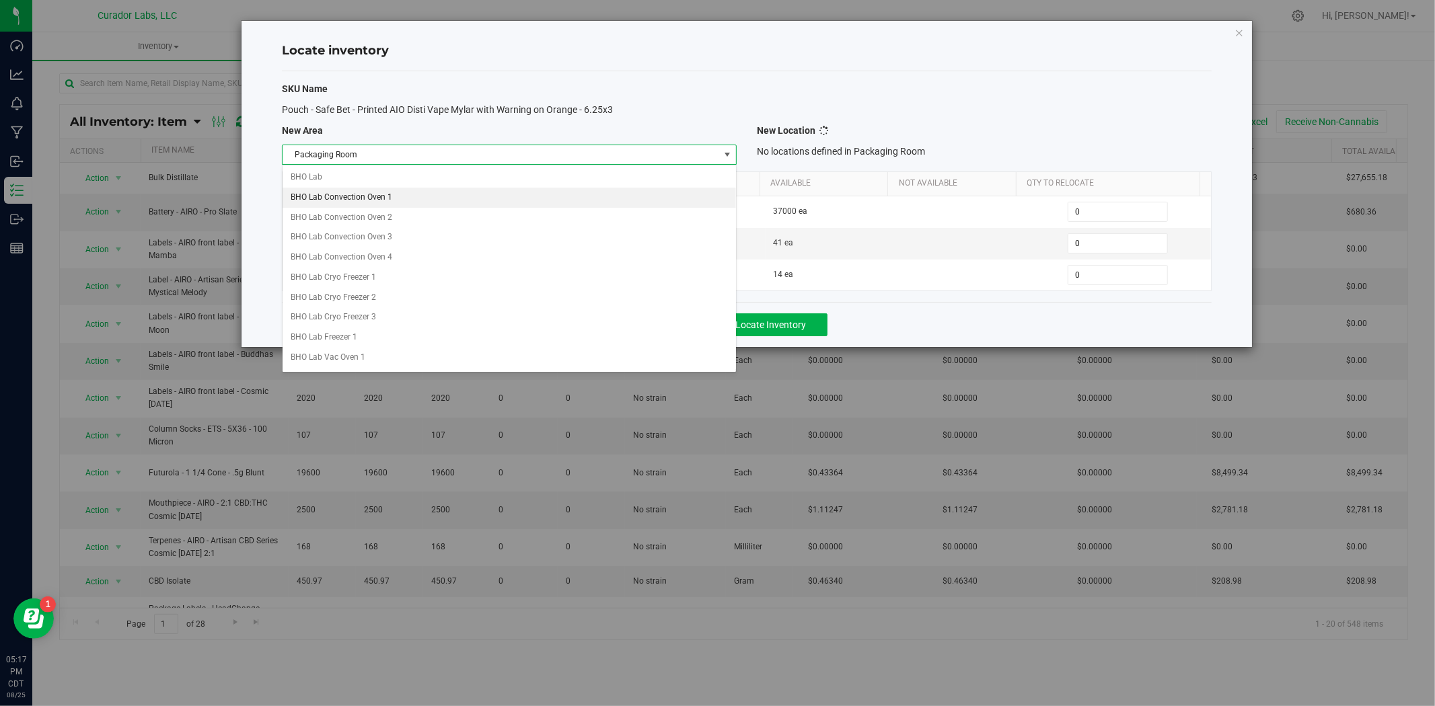
scroll to position [582, 0]
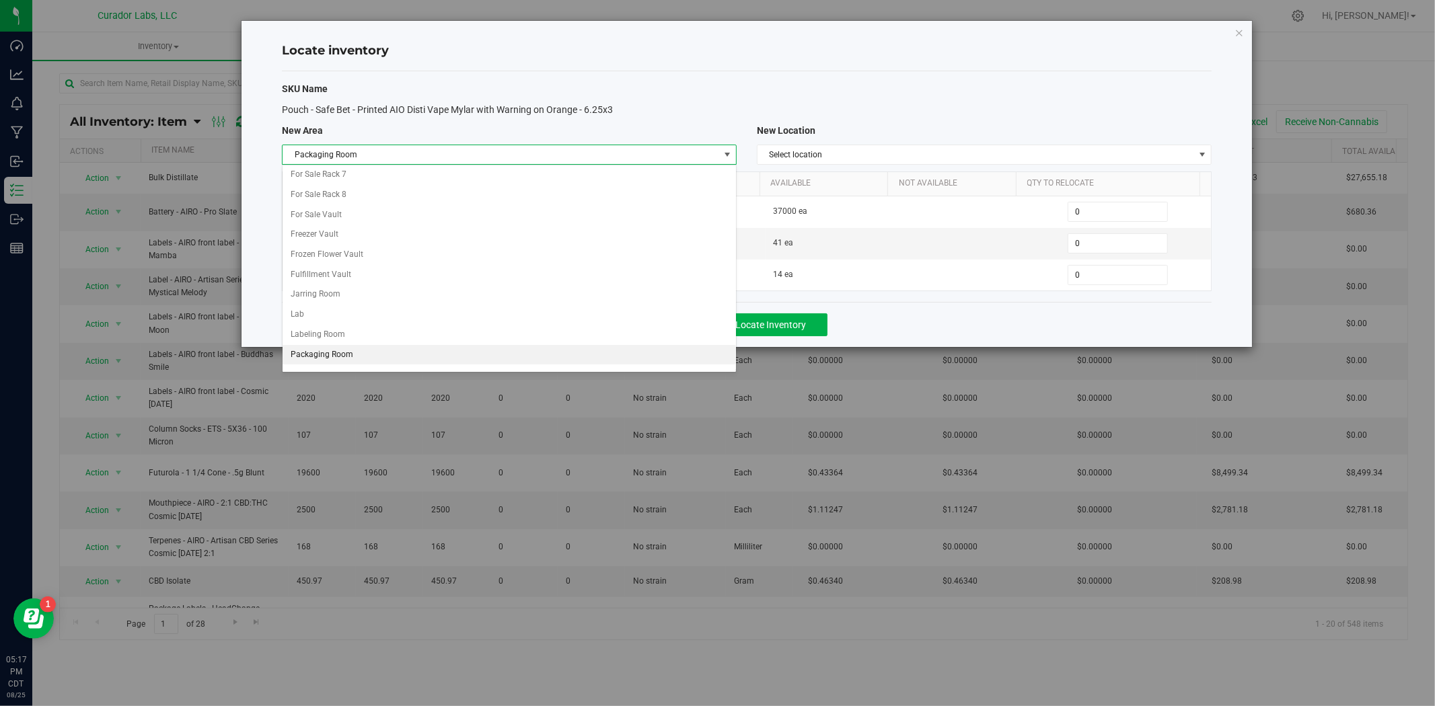
click at [386, 352] on li "Packaging Room" at bounding box center [508, 355] width 453 height 20
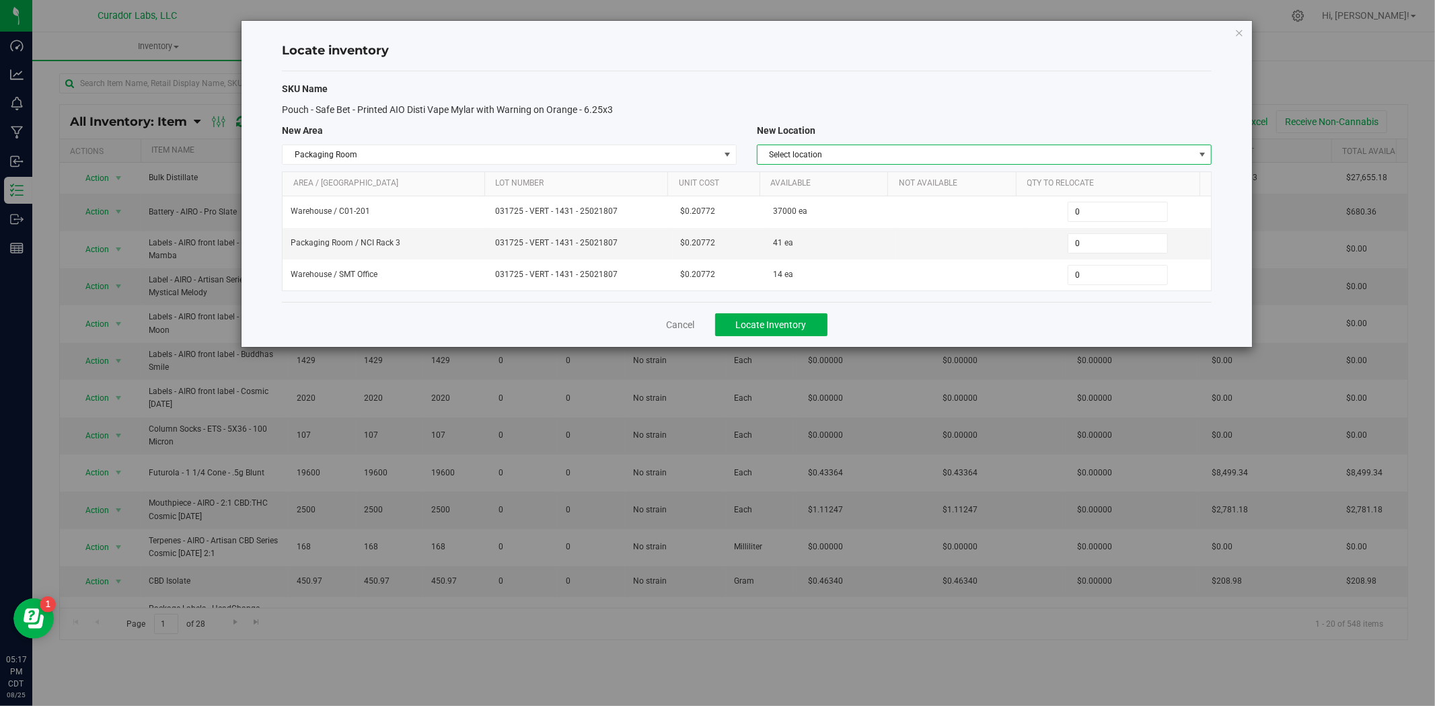
click at [850, 150] on span "Select location" at bounding box center [975, 154] width 436 height 19
click at [821, 269] on li "NCI Rack 5" at bounding box center [983, 278] width 453 height 20
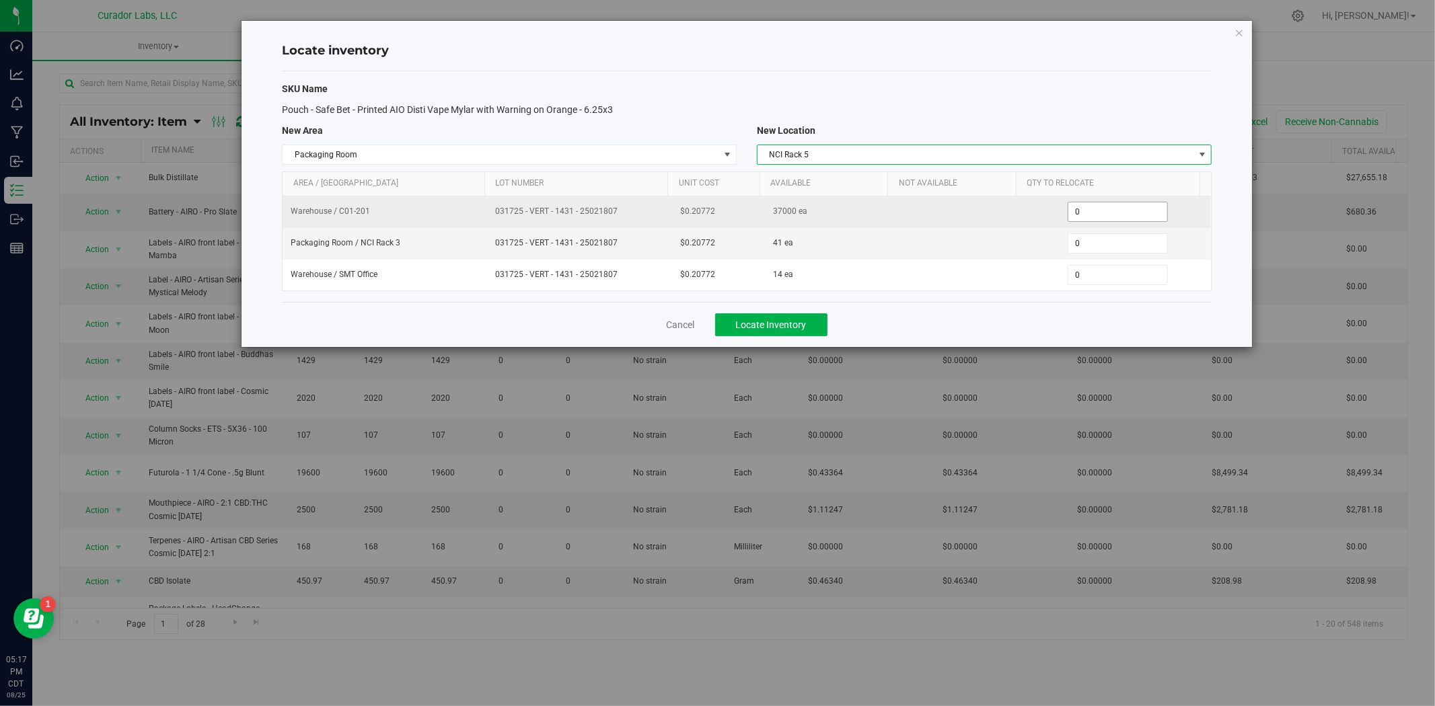
drag, startPoint x: 1040, startPoint y: 209, endPoint x: 1030, endPoint y: 209, distance: 10.1
click at [1033, 209] on div "0 0" at bounding box center [1117, 212] width 169 height 20
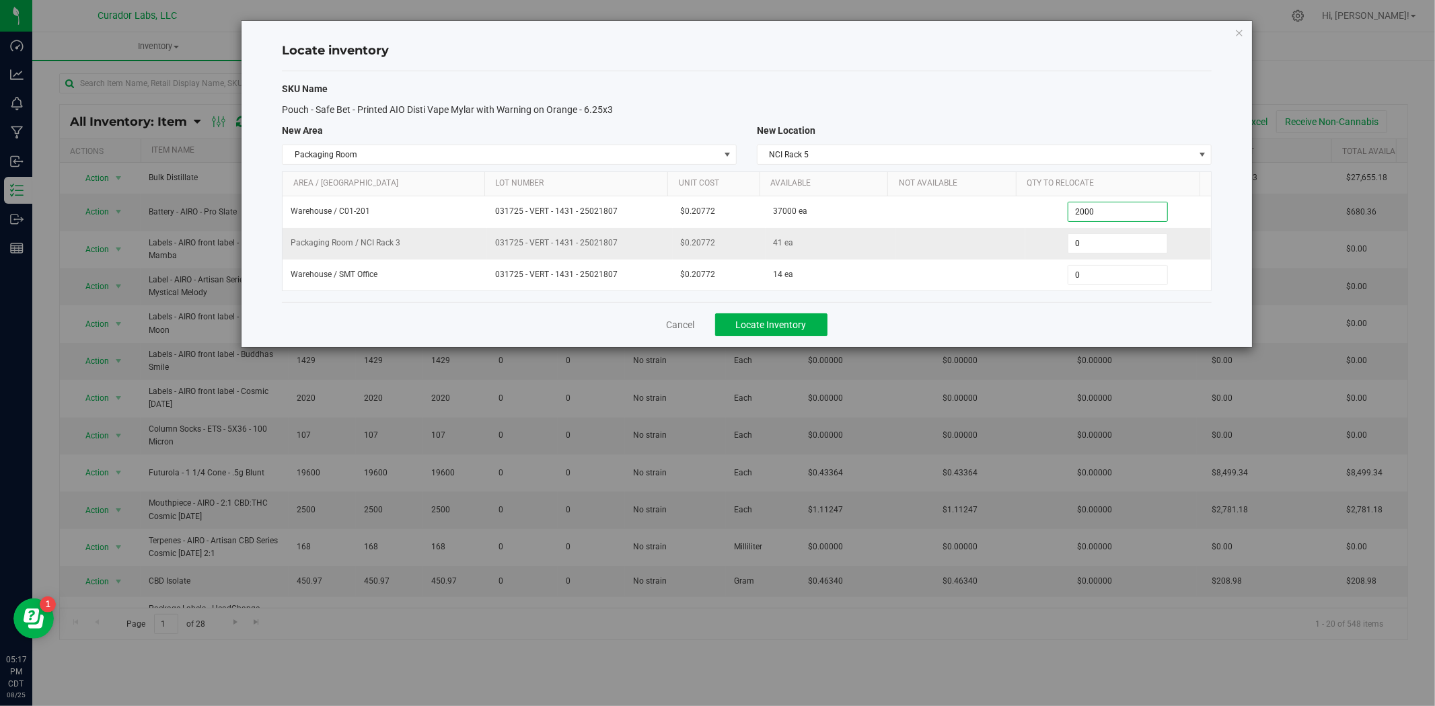
type input "2000"
type input "2,000"
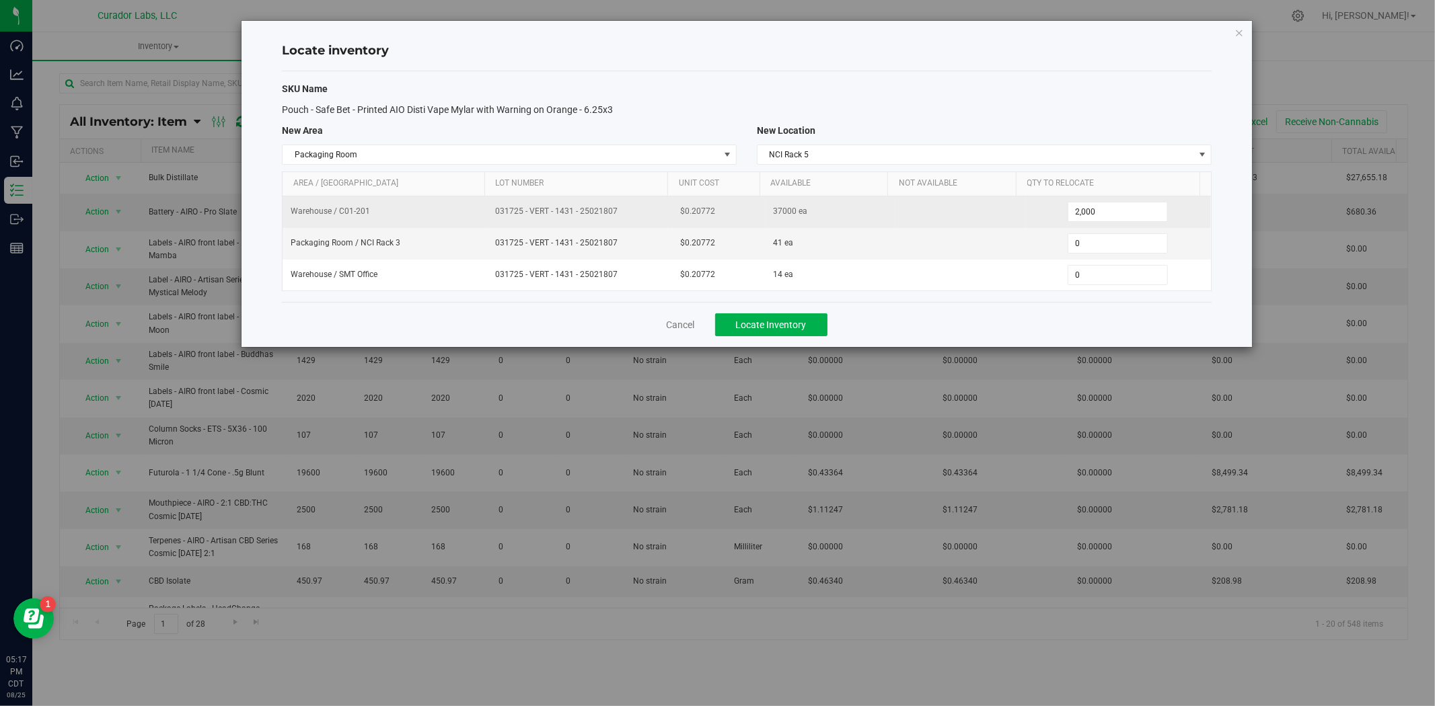
drag, startPoint x: 540, startPoint y: 211, endPoint x: 498, endPoint y: 213, distance: 42.4
click at [498, 213] on span "031725 - VERT - 1431 - 25021807" at bounding box center [579, 211] width 169 height 13
drag, startPoint x: 469, startPoint y: 218, endPoint x: 482, endPoint y: 213, distance: 14.5
click at [471, 217] on td "Warehouse / C01-201" at bounding box center [384, 212] width 204 height 32
drag, startPoint x: 484, startPoint y: 212, endPoint x: 622, endPoint y: 212, distance: 137.9
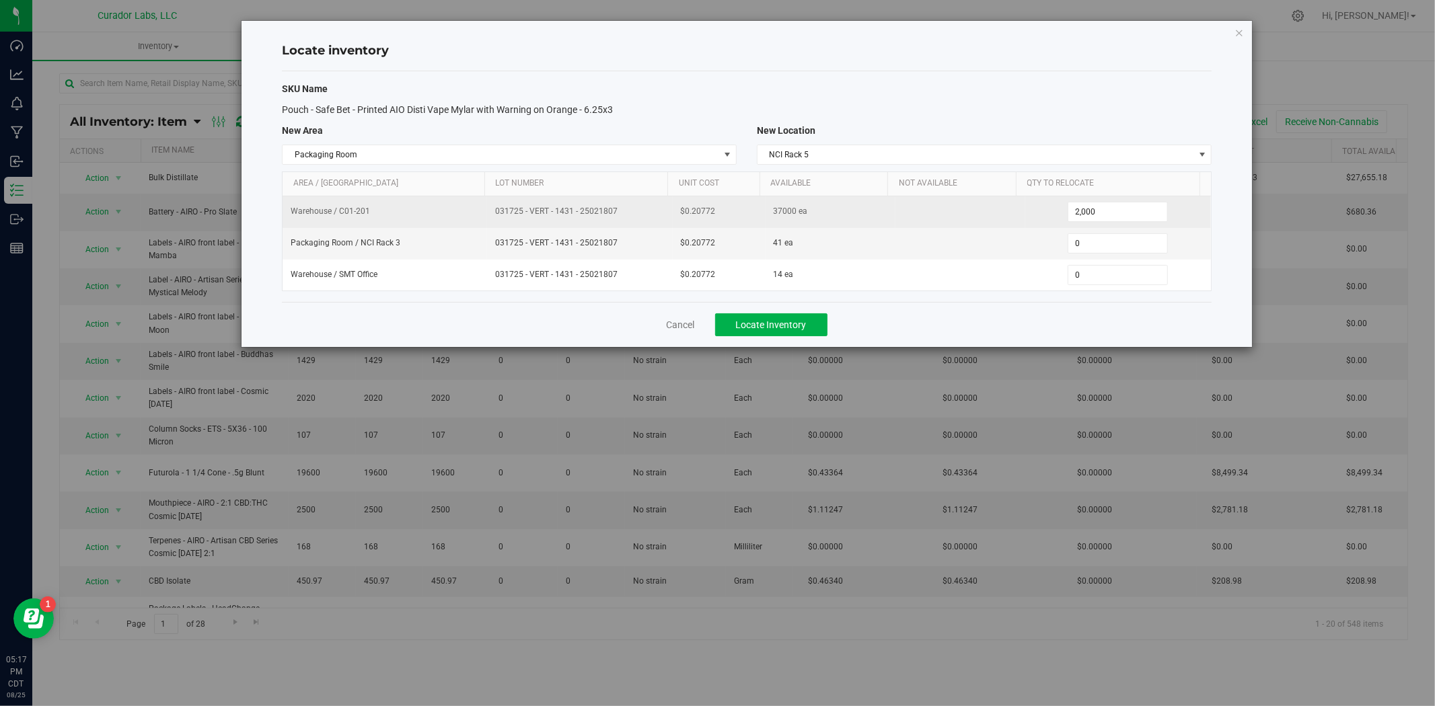
click at [622, 212] on td "031725 - VERT - 1431 - 25021807" at bounding box center [580, 212] width 186 height 32
copy span "031725 - VERT - 1431 - 25021807"
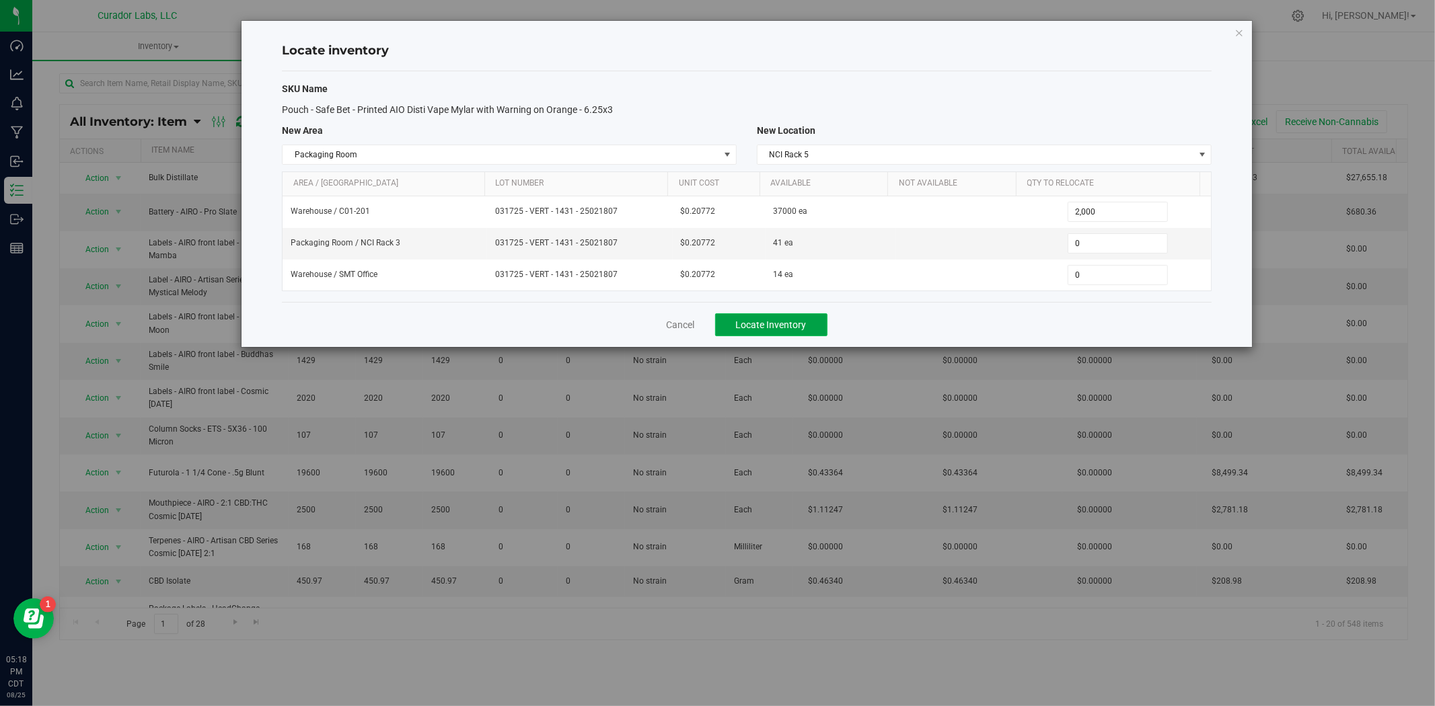
click at [811, 333] on button "Locate Inventory" at bounding box center [771, 324] width 112 height 23
